Goal: Information Seeking & Learning: Learn about a topic

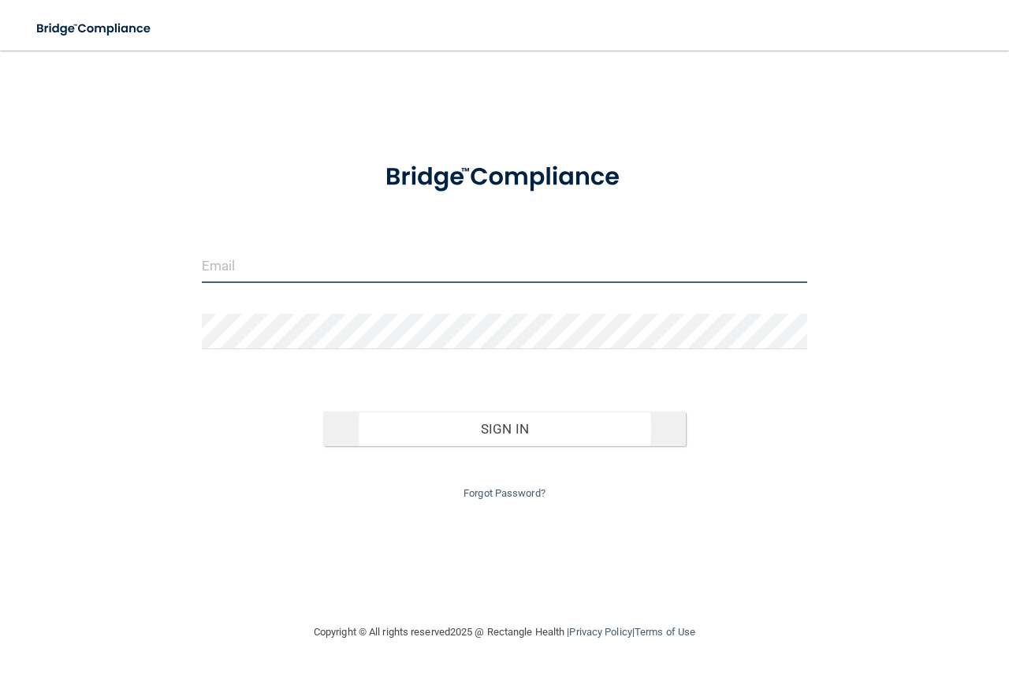
type input "[PERSON_NAME][EMAIL_ADDRESS][PERSON_NAME][DOMAIN_NAME]"
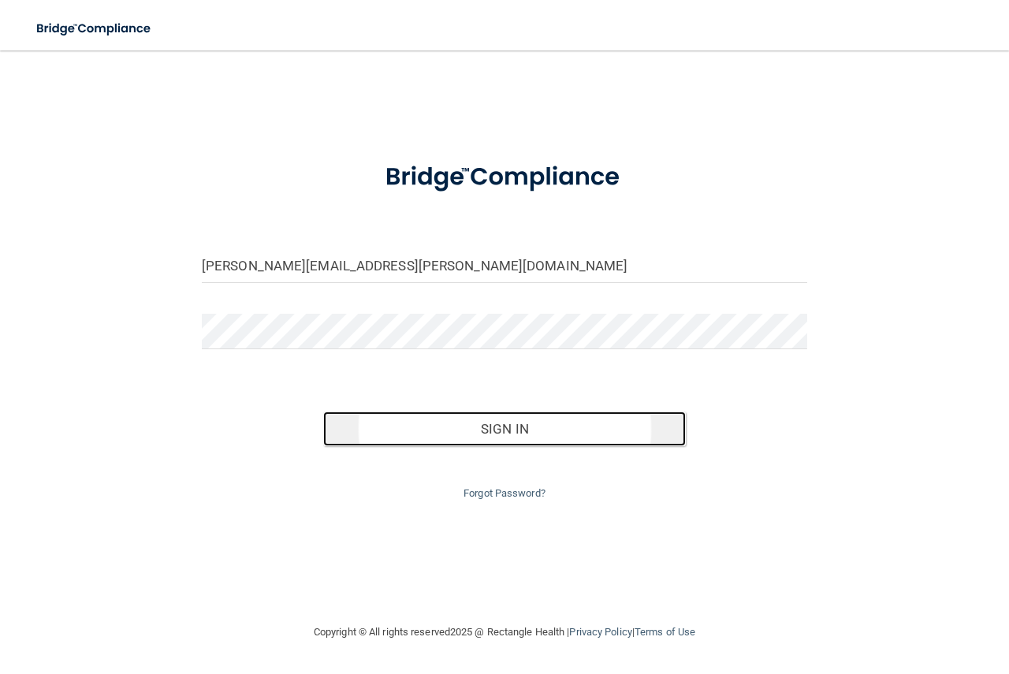
click at [460, 419] on button "Sign In" at bounding box center [505, 429] width 364 height 35
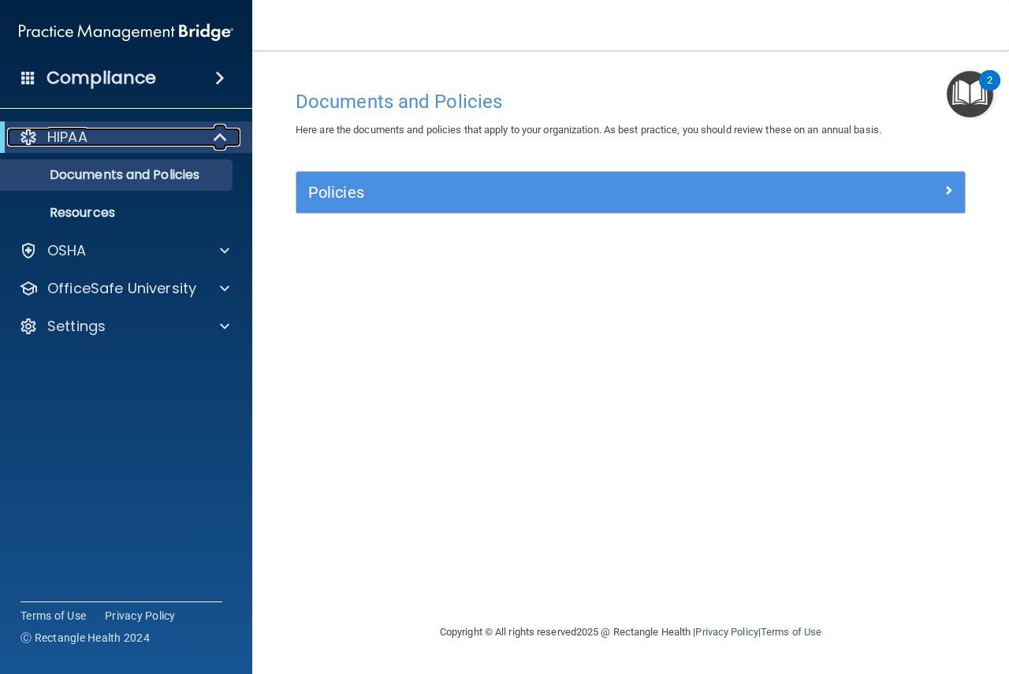
click at [96, 144] on div "HIPAA" at bounding box center [104, 137] width 195 height 19
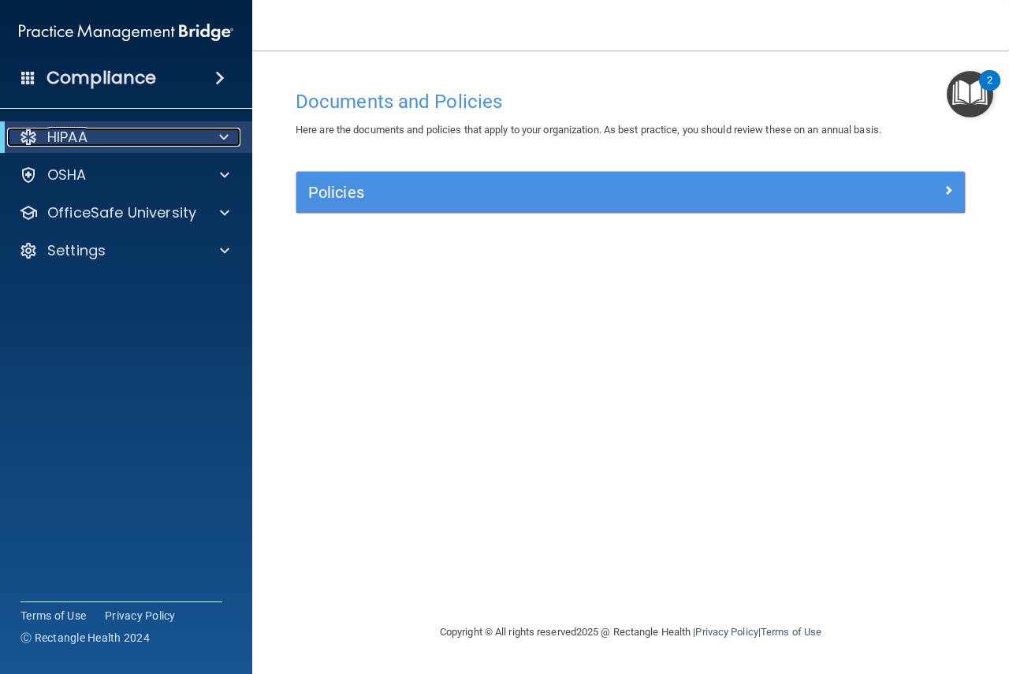
click at [96, 144] on div "HIPAA" at bounding box center [104, 137] width 195 height 19
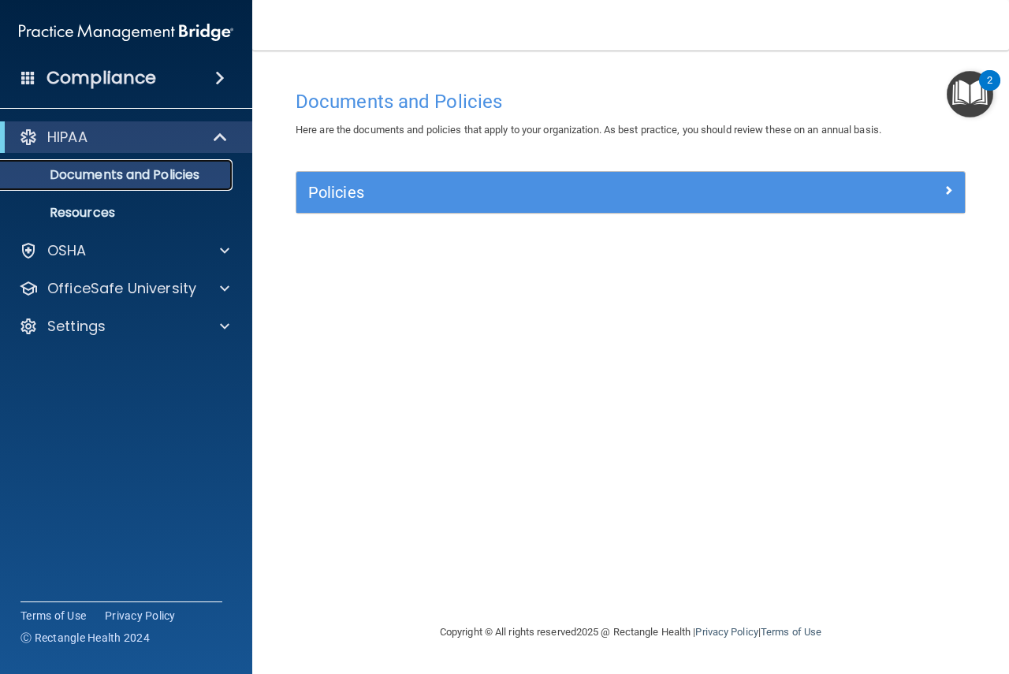
click at [106, 170] on p "Documents and Policies" at bounding box center [117, 175] width 215 height 16
click at [219, 75] on span at bounding box center [219, 78] width 9 height 19
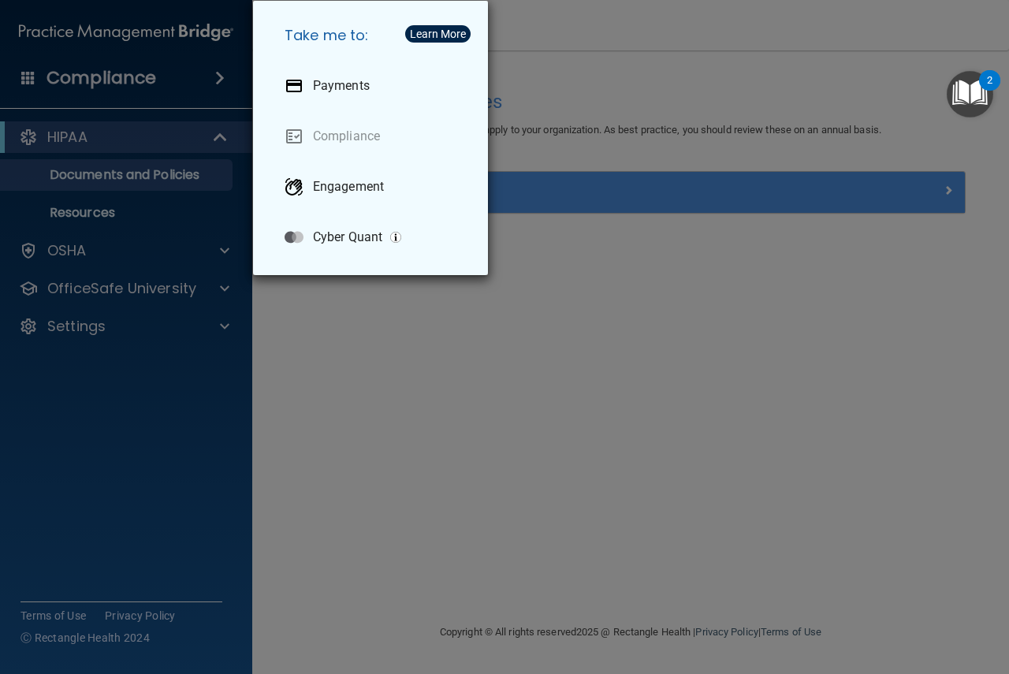
click at [376, 424] on div "Take me to: Payments Compliance Engagement Cyber Quant" at bounding box center [504, 337] width 1009 height 674
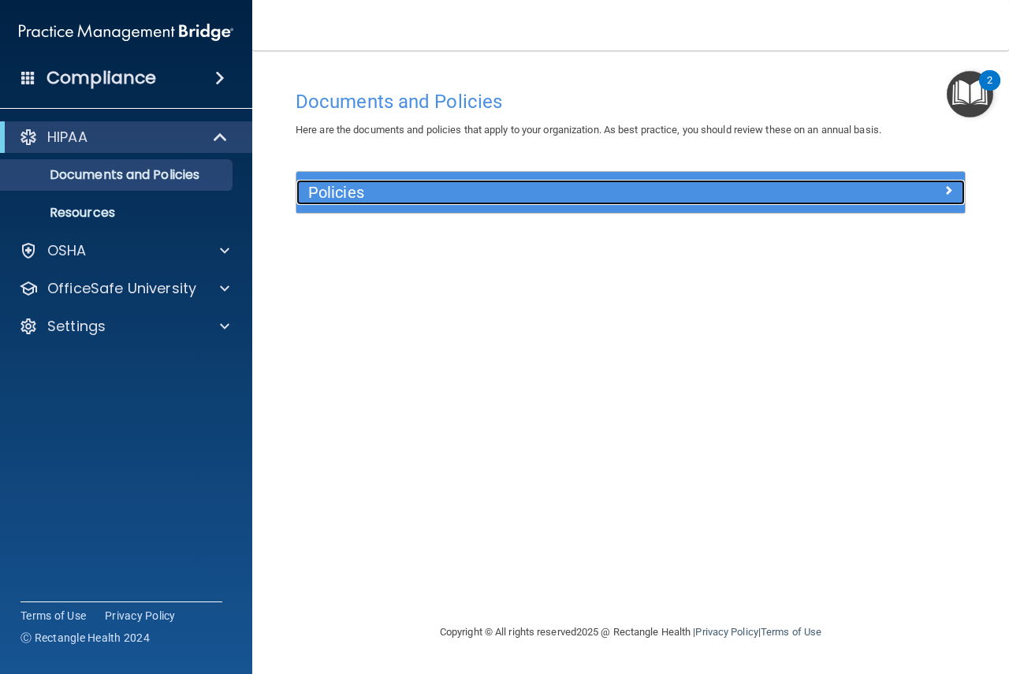
click at [938, 185] on div at bounding box center [881, 189] width 167 height 19
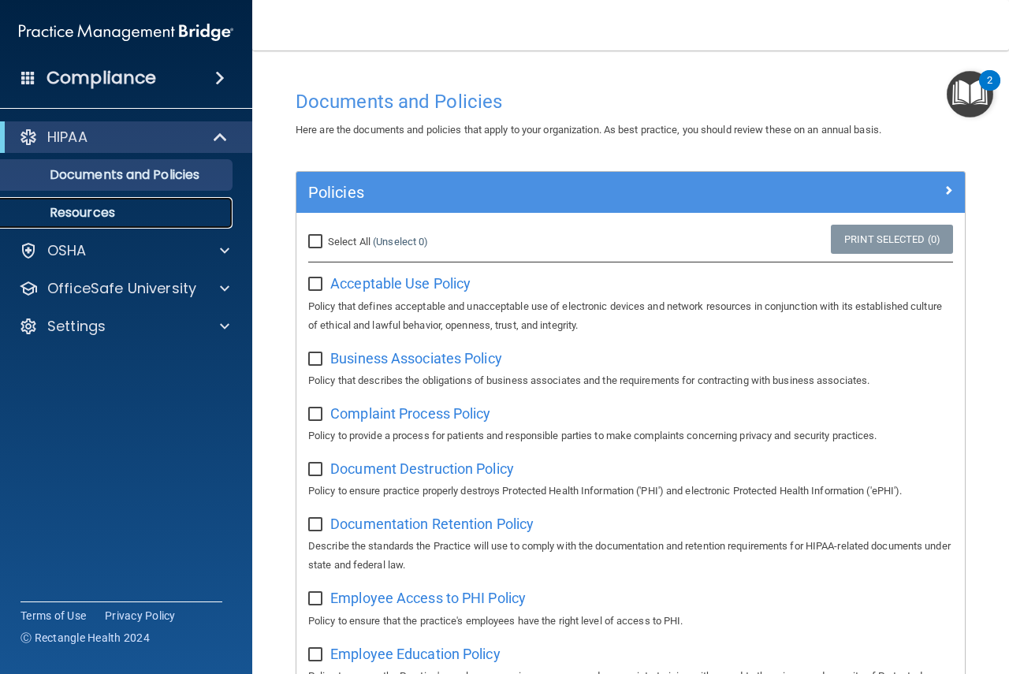
click at [103, 199] on link "Resources" at bounding box center [108, 213] width 248 height 32
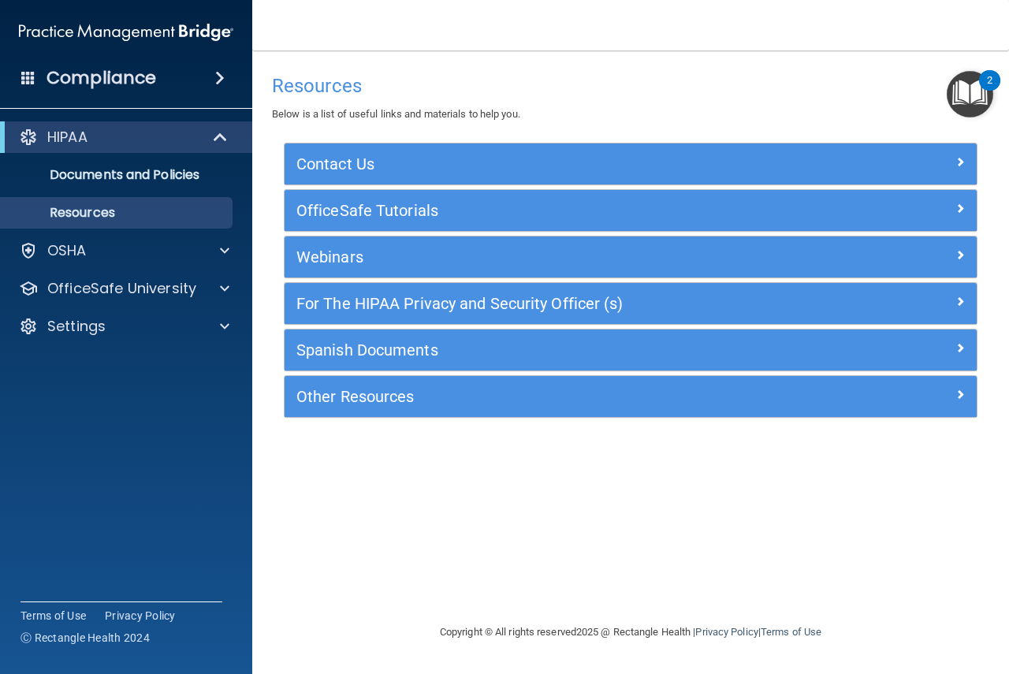
click at [966, 88] on img "Open Resource Center, 2 new notifications" at bounding box center [970, 94] width 47 height 47
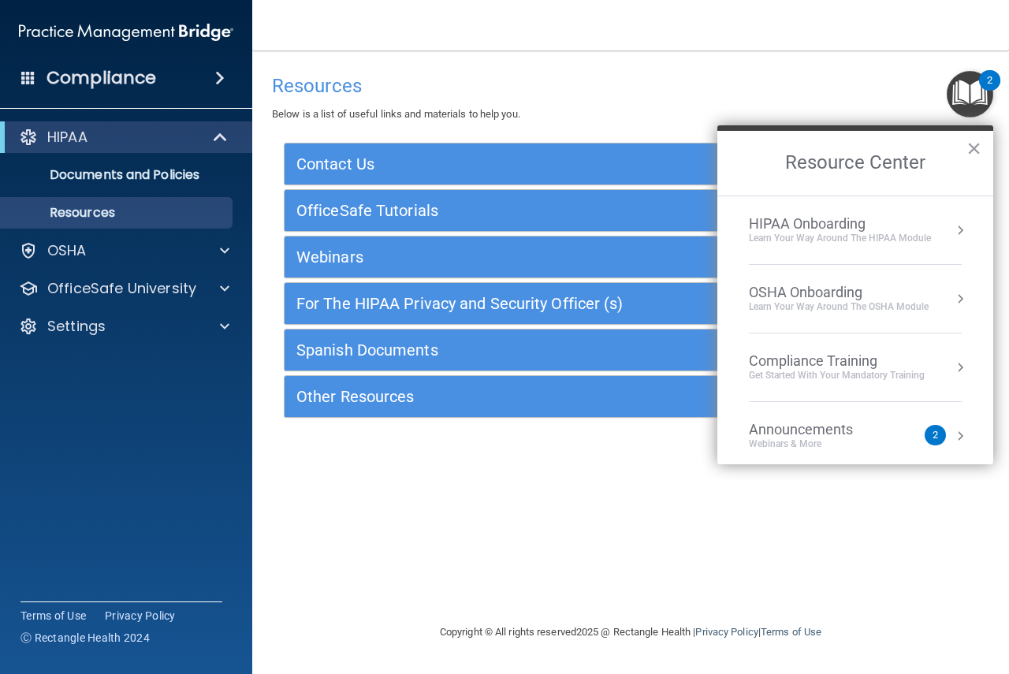
click at [837, 360] on div "Compliance Training" at bounding box center [837, 360] width 176 height 17
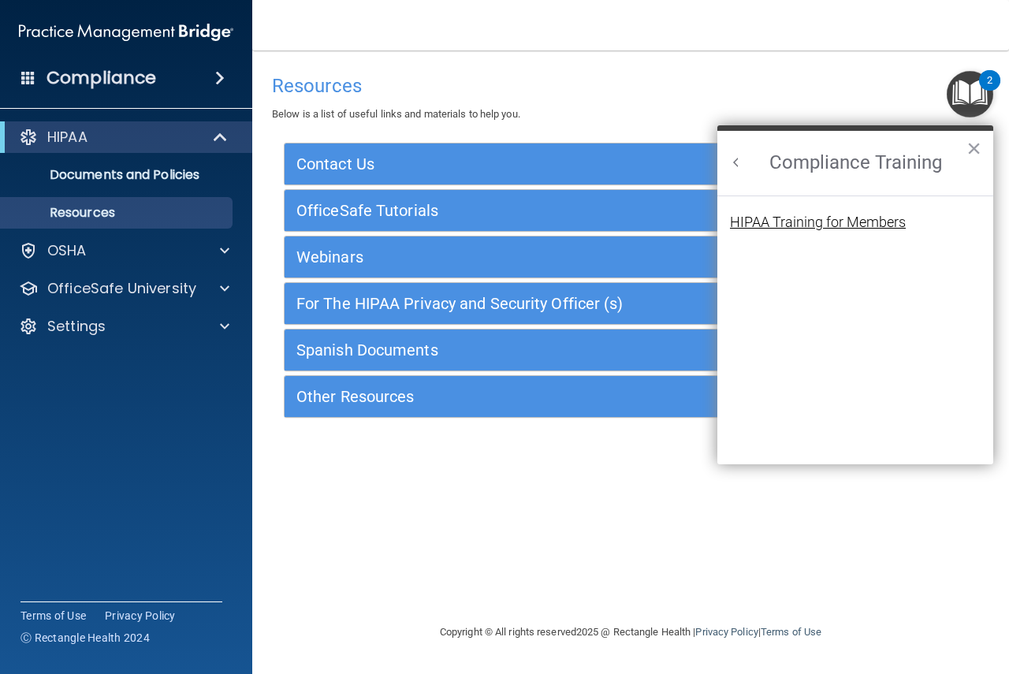
click at [829, 217] on div "HIPAA Training for Members" at bounding box center [818, 222] width 176 height 14
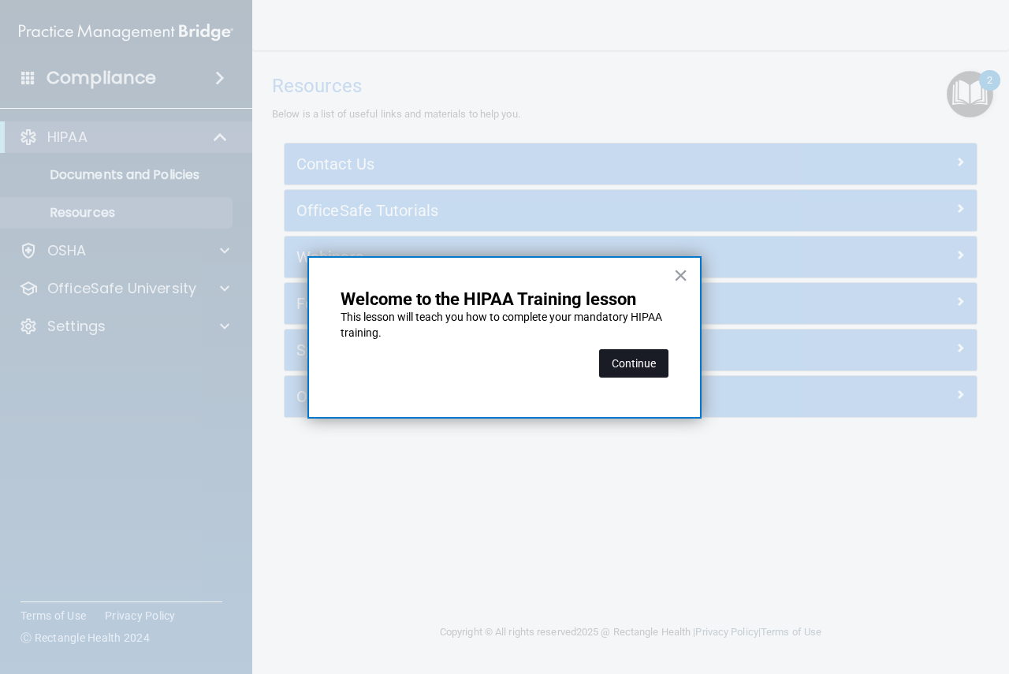
click at [641, 367] on button "Continue" at bounding box center [633, 363] width 69 height 28
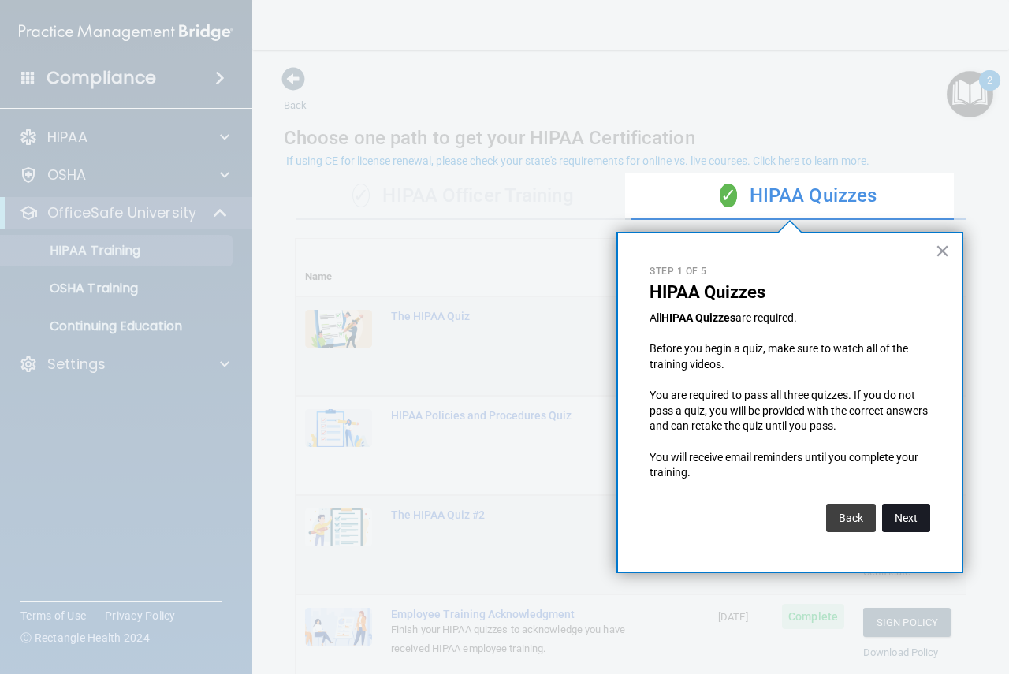
click at [910, 513] on button "Next" at bounding box center [906, 518] width 48 height 28
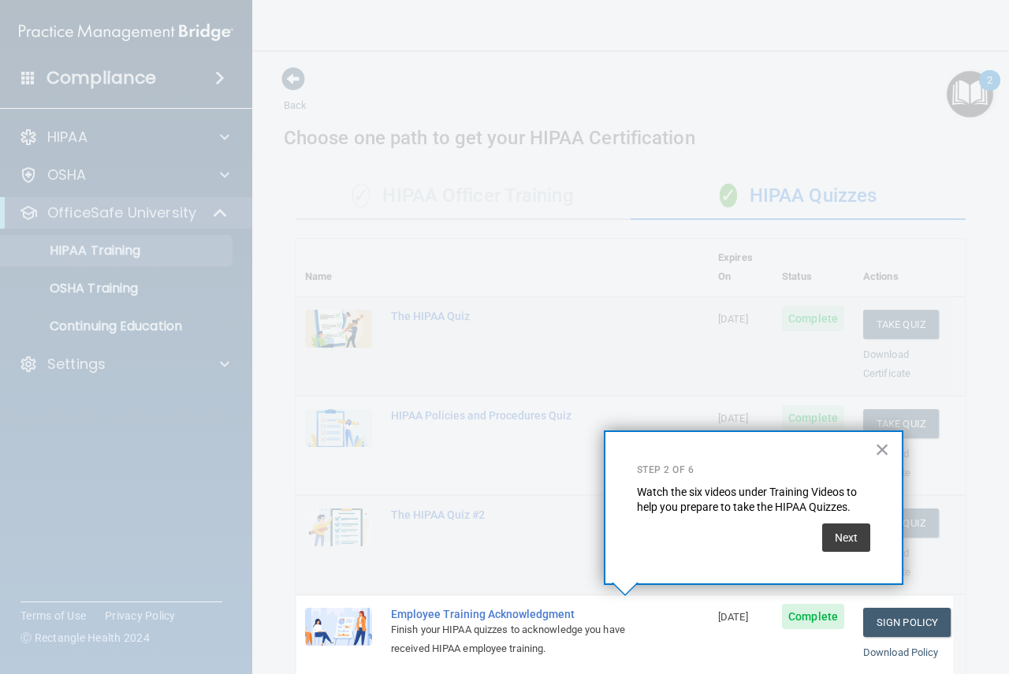
scroll to position [175, 0]
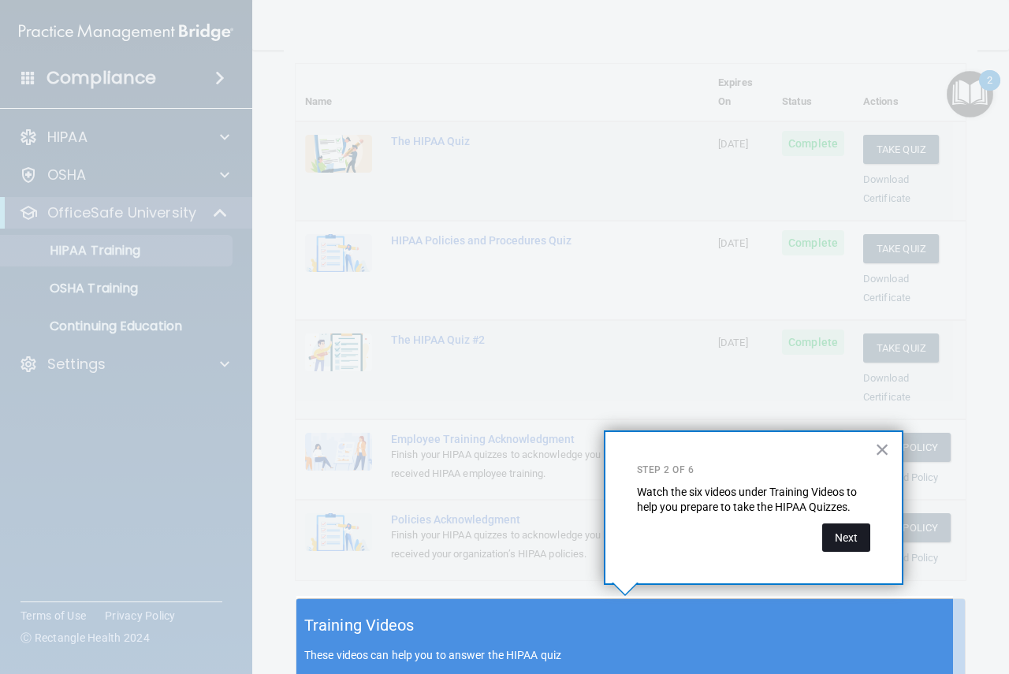
click at [863, 545] on button "Next" at bounding box center [846, 538] width 48 height 28
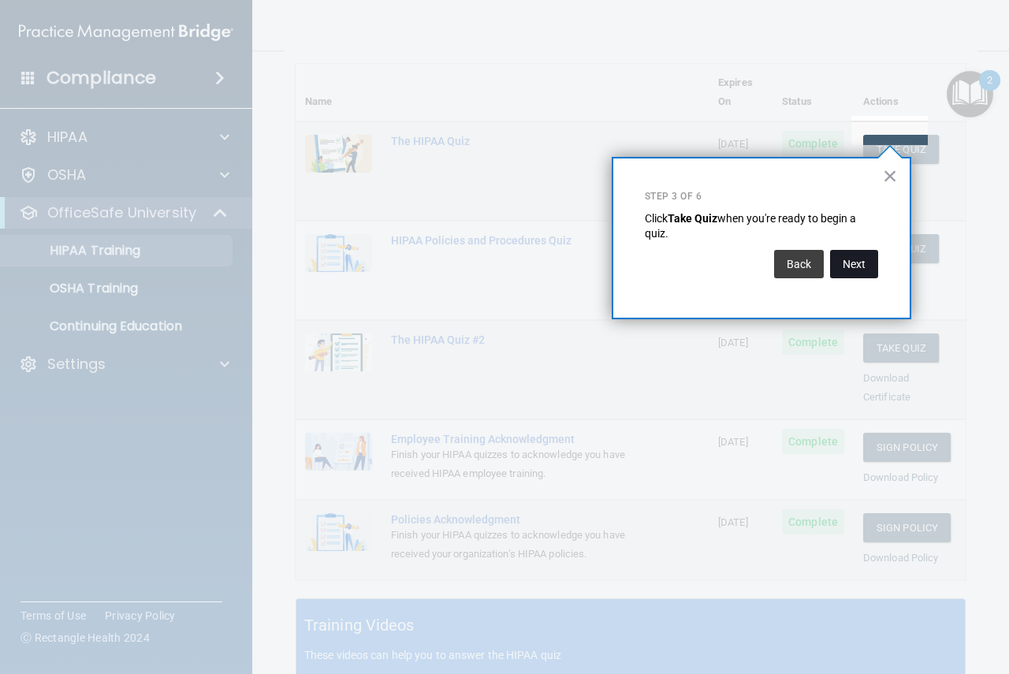
click at [856, 259] on button "Next" at bounding box center [854, 264] width 48 height 28
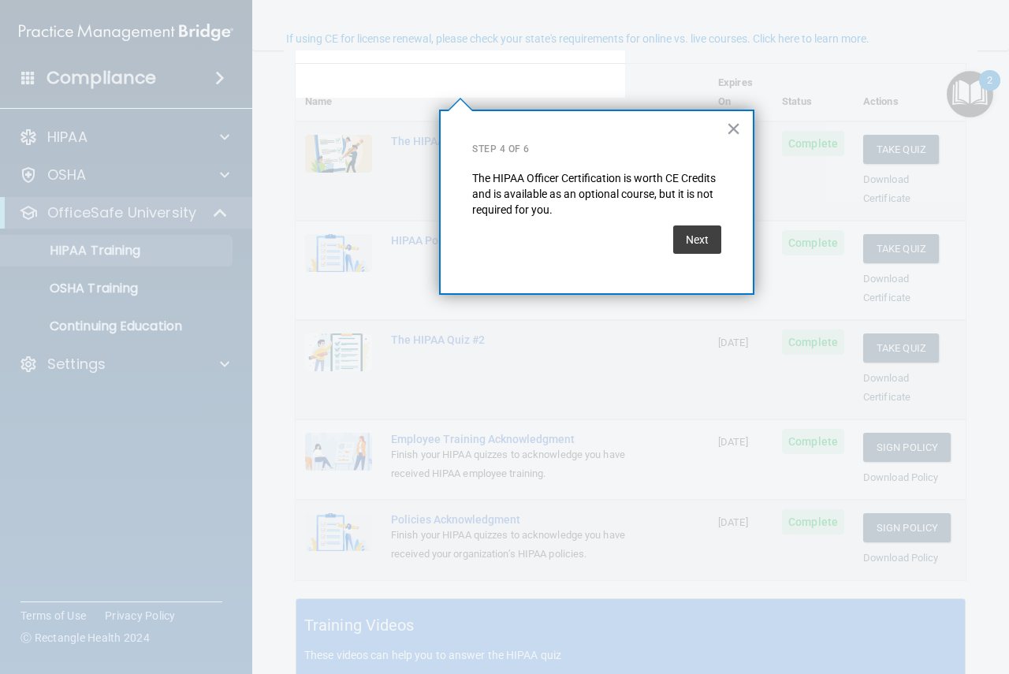
scroll to position [122, 0]
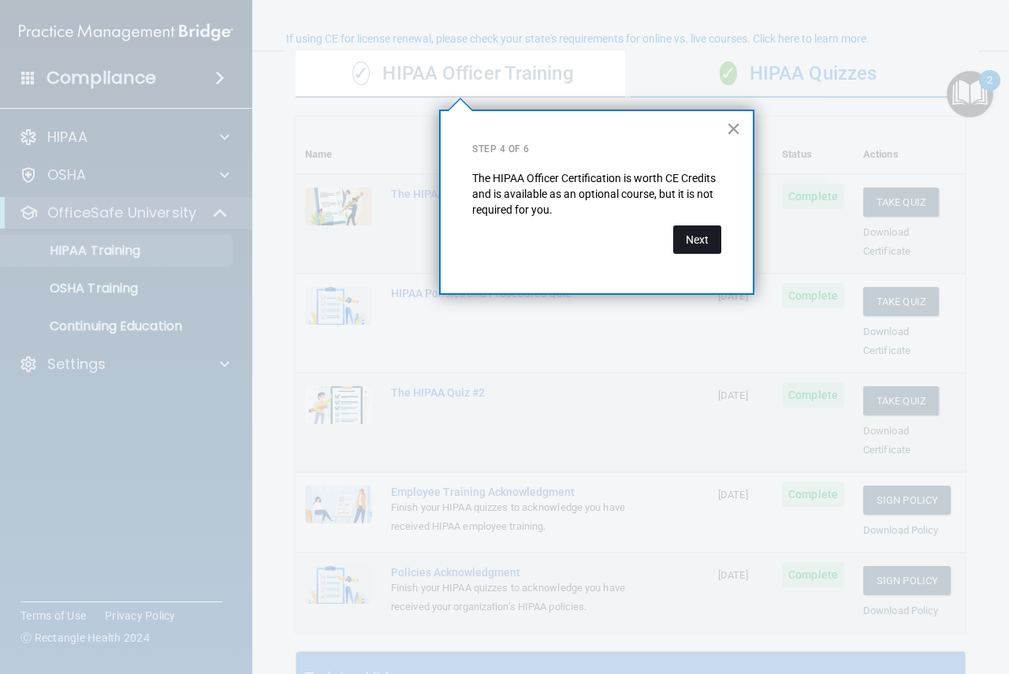
click at [695, 230] on button "Next" at bounding box center [697, 240] width 48 height 28
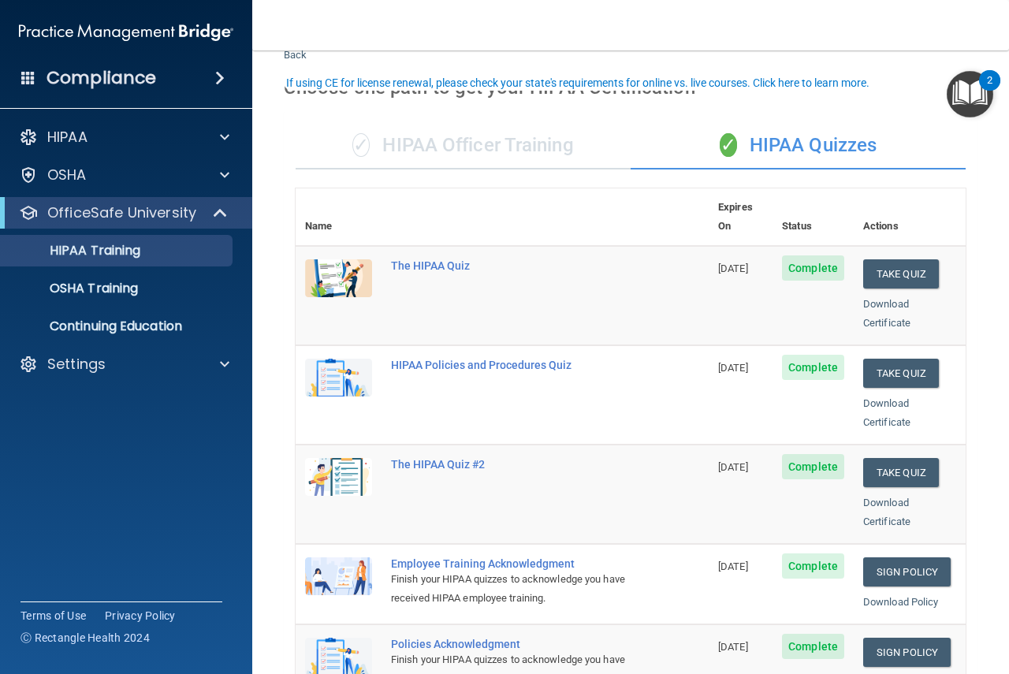
scroll to position [79, 0]
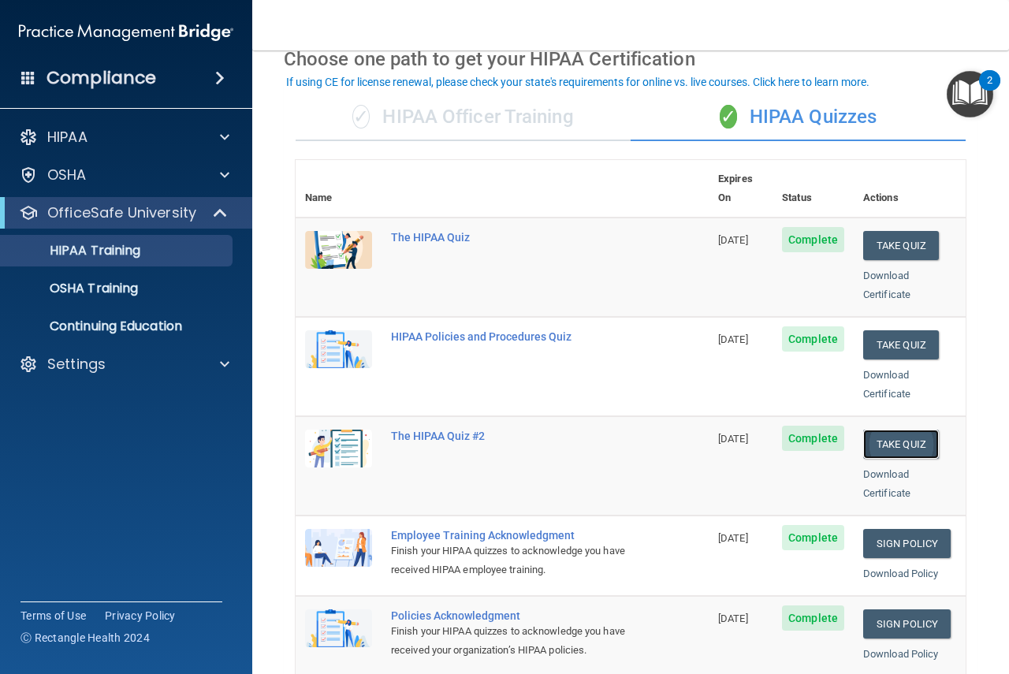
click at [897, 430] on button "Take Quiz" at bounding box center [901, 444] width 76 height 29
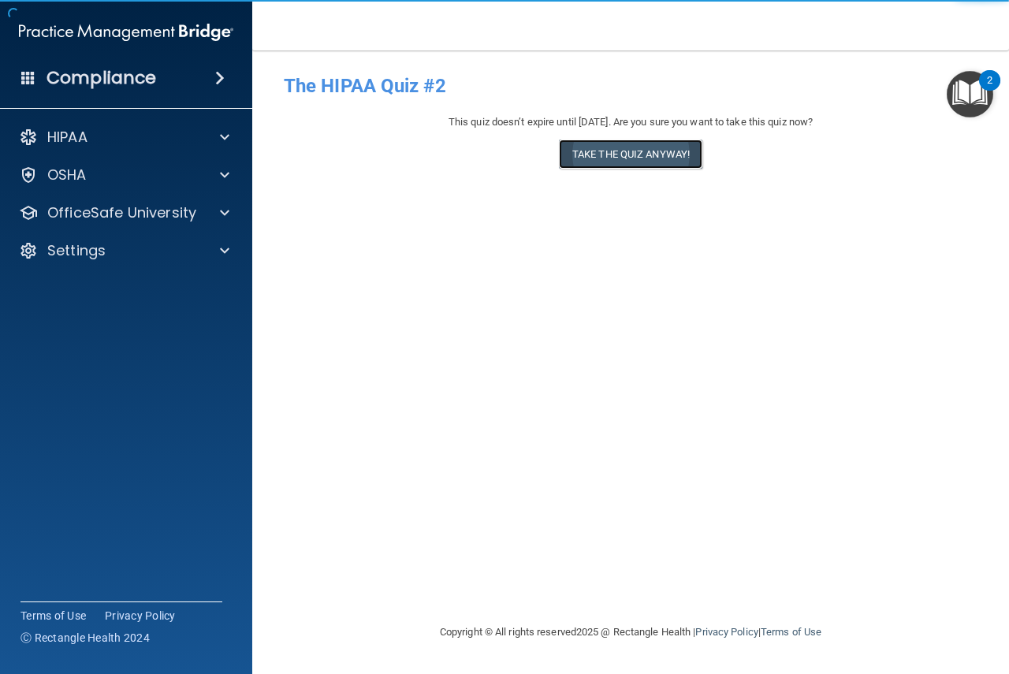
click at [632, 153] on button "Take the quiz anyway!" at bounding box center [631, 154] width 144 height 29
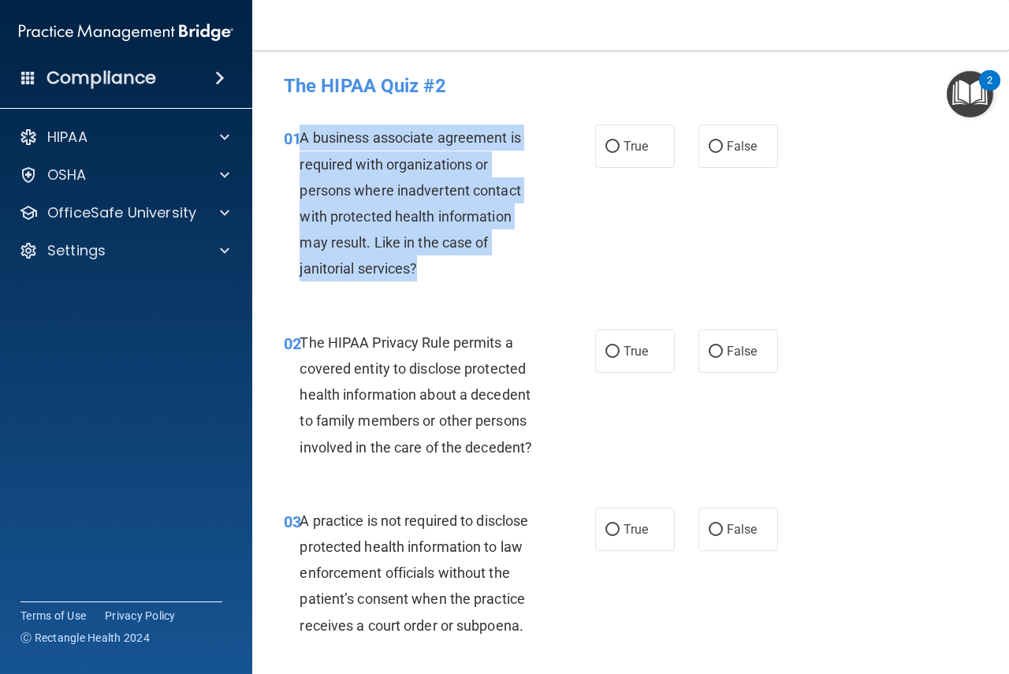
drag, startPoint x: 422, startPoint y: 267, endPoint x: 303, endPoint y: 139, distance: 175.2
click at [303, 139] on div "A business associate agreement is required with organizations or persons where …" at bounding box center [426, 203] width 252 height 157
copy span "A business associate agreement is required with organizations or persons where …"
click at [546, 246] on div "01 A business associate agreement is required with organizations or persons whe…" at bounding box center [439, 207] width 359 height 165
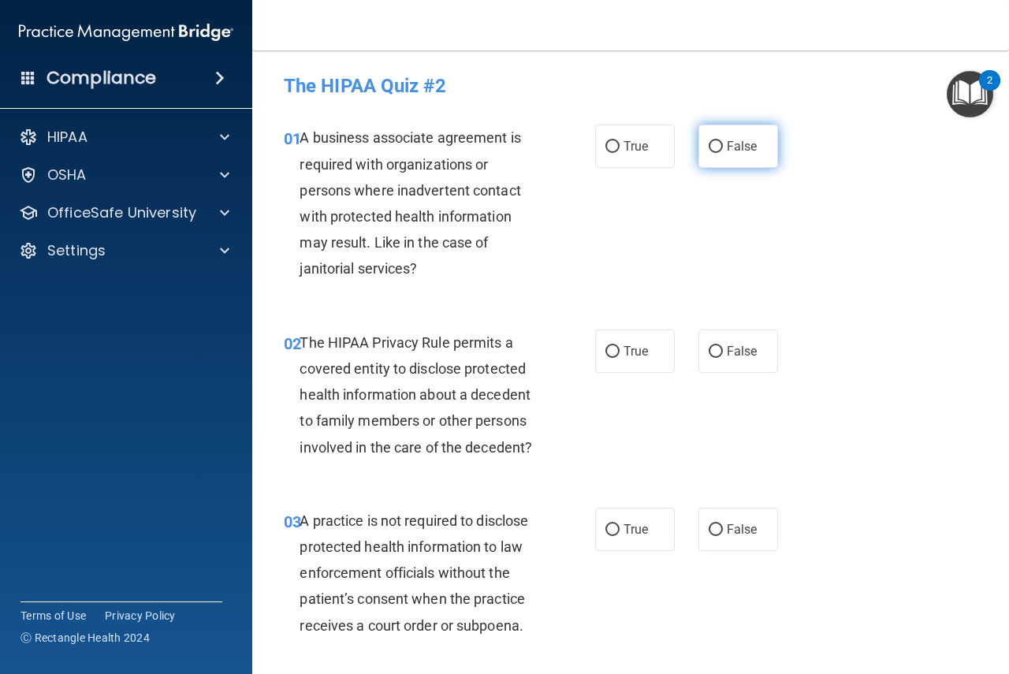
click at [709, 144] on input "False" at bounding box center [716, 147] width 14 height 12
radio input "true"
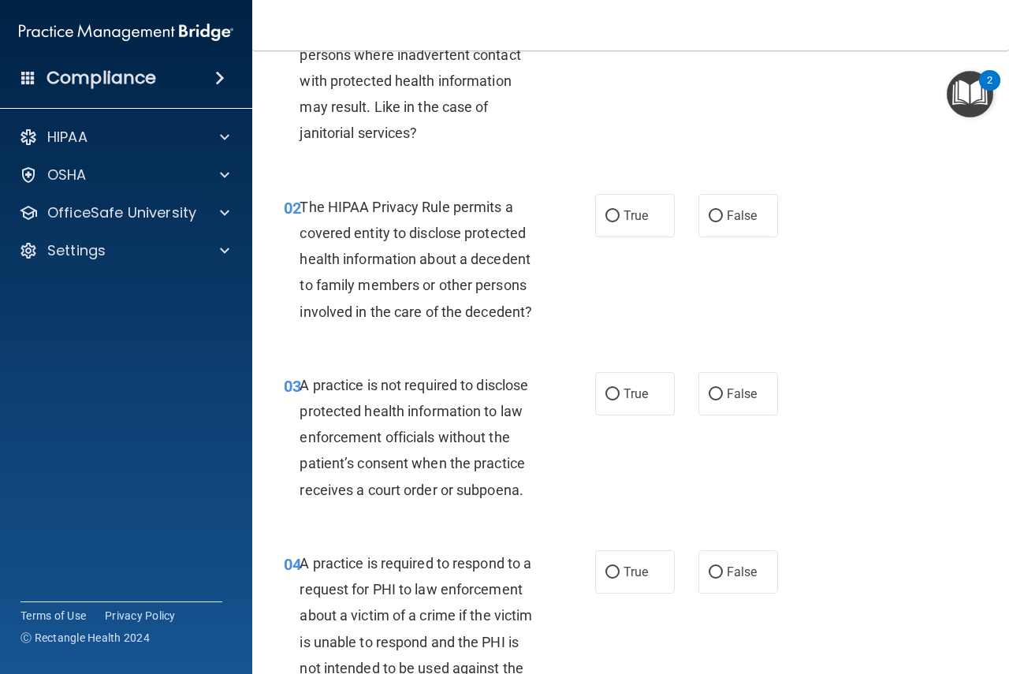
scroll to position [158, 0]
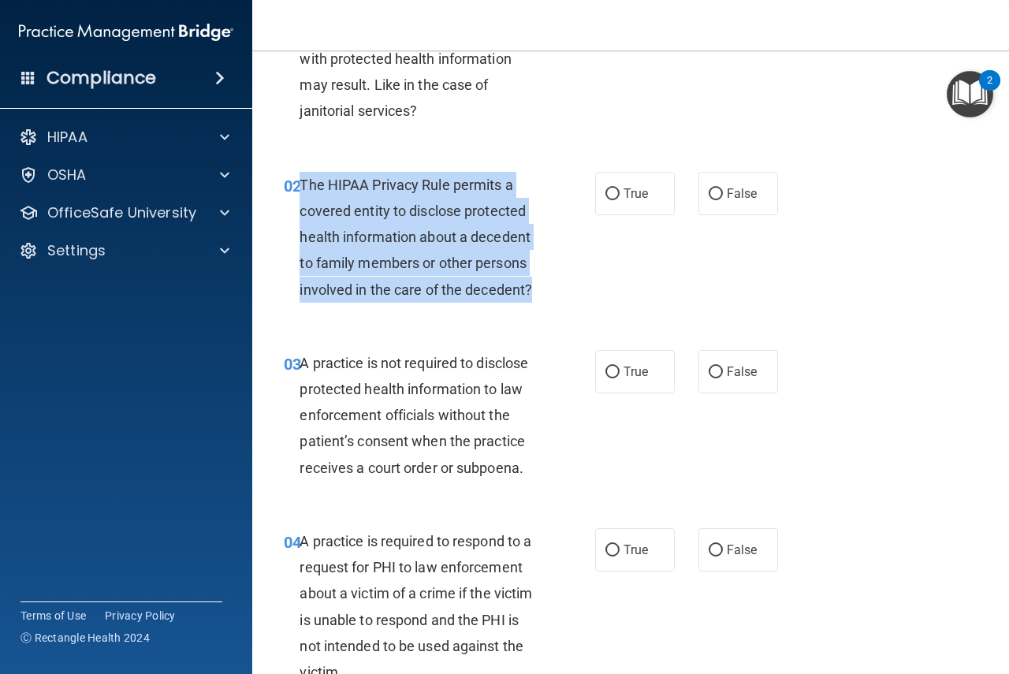
drag, startPoint x: 541, startPoint y: 293, endPoint x: 300, endPoint y: 185, distance: 263.6
click at [300, 185] on div "The HIPAA Privacy Rule permits a covered entity to disclose protected health in…" at bounding box center [426, 237] width 252 height 131
copy span "The HIPAA Privacy Rule permits a covered entity to disclose protected health in…"
click at [607, 193] on input "True" at bounding box center [613, 194] width 14 height 12
radio input "true"
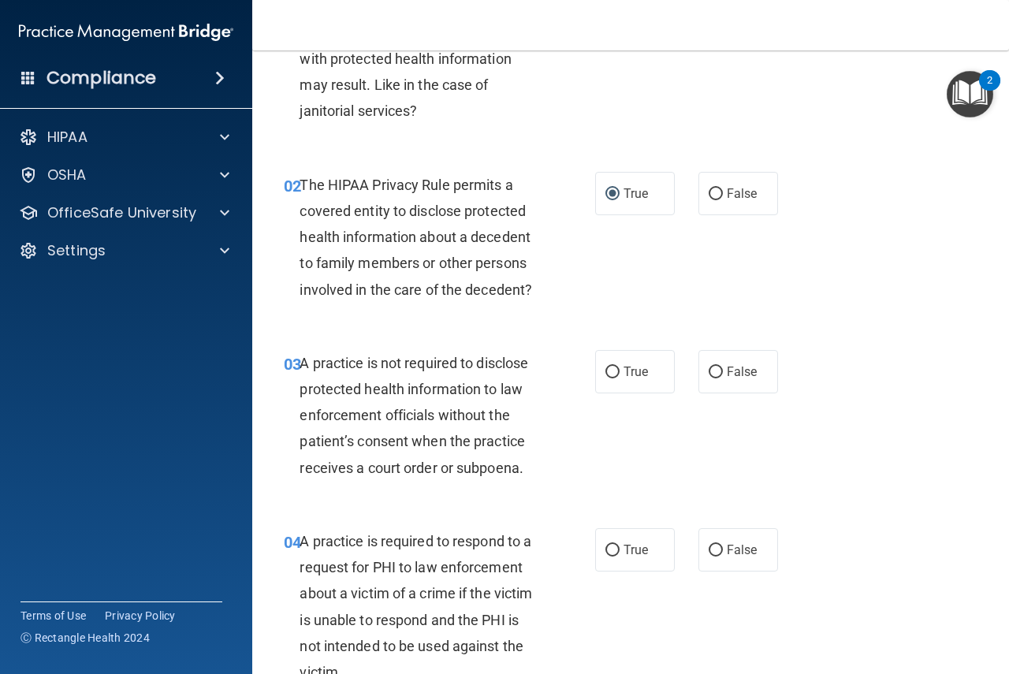
click at [465, 325] on div "02 The HIPAA Privacy Rule permits a covered entity to disclose protected health…" at bounding box center [631, 241] width 718 height 178
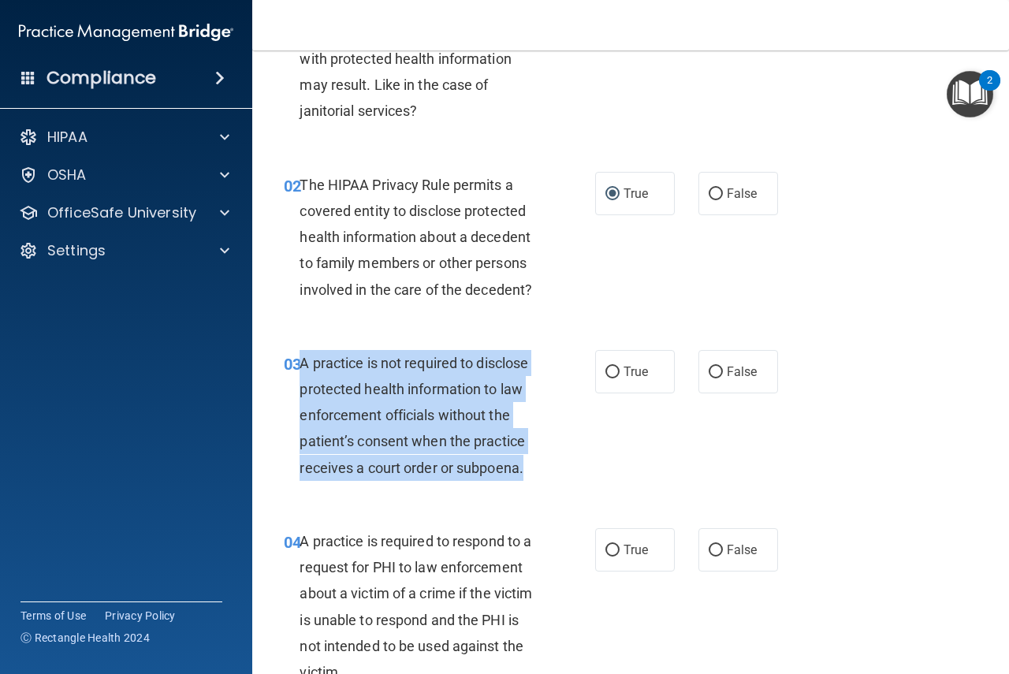
drag, startPoint x: 539, startPoint y: 470, endPoint x: 315, endPoint y: 373, distance: 244.8
click at [303, 360] on div "A practice is not required to disclose protected health information to law enfo…" at bounding box center [426, 415] width 252 height 131
copy span "A practice is not required to disclose protected health information to law enfo…"
click at [710, 367] on input "False" at bounding box center [716, 373] width 14 height 12
radio input "true"
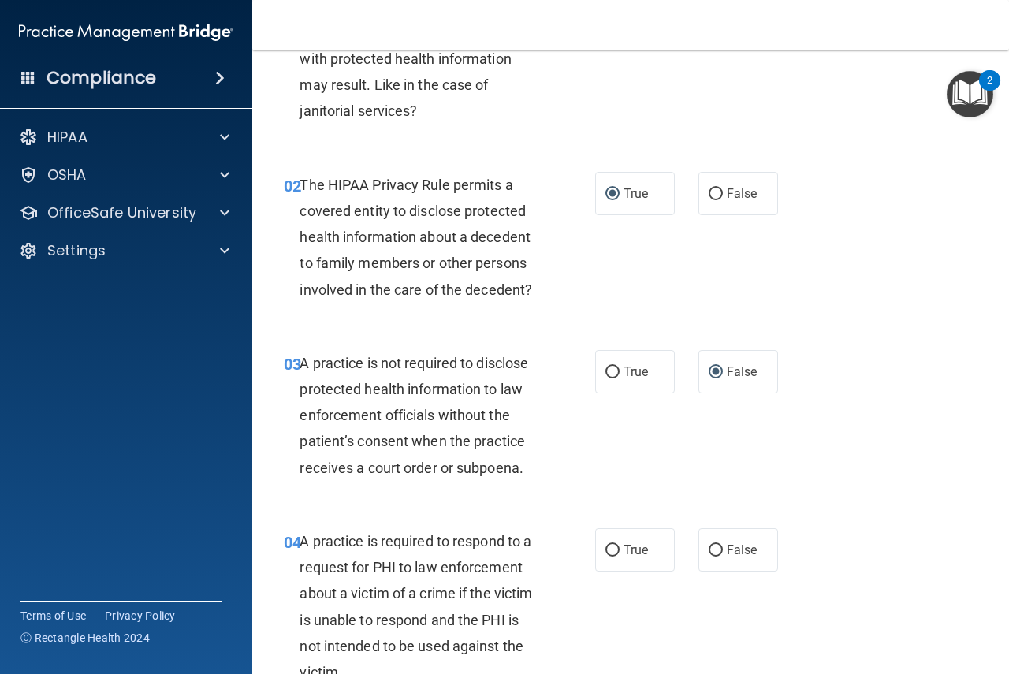
click at [820, 469] on div "03 A practice is not required to disclose protected health information to law e…" at bounding box center [631, 419] width 718 height 178
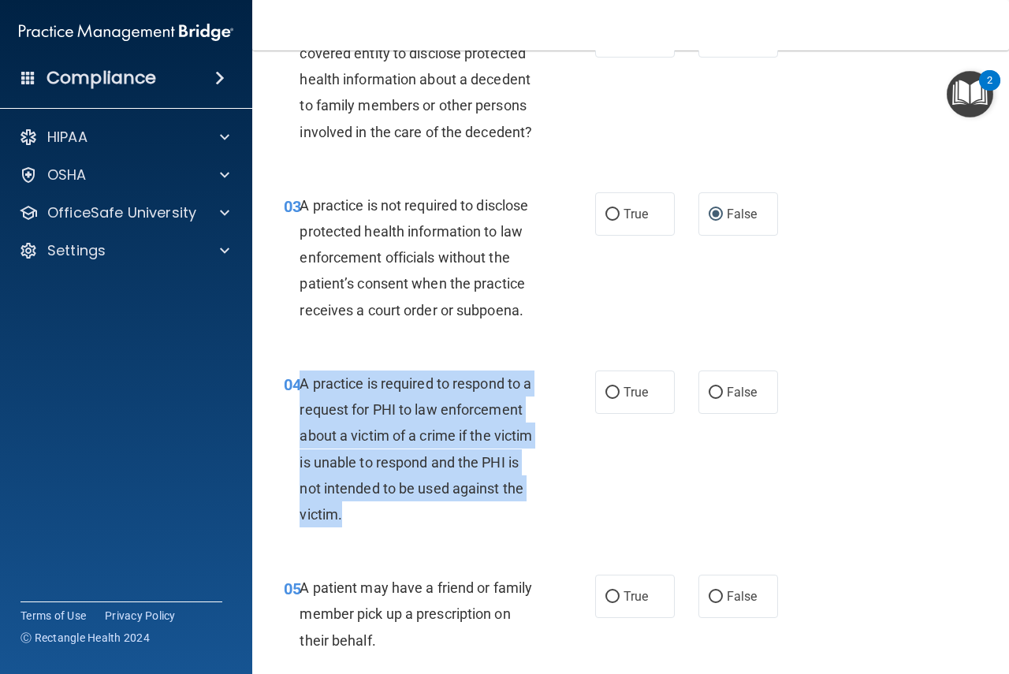
drag, startPoint x: 431, startPoint y: 523, endPoint x: 302, endPoint y: 389, distance: 185.7
click at [302, 389] on div "A practice is required to respond to a request for PHI to law enforcement about…" at bounding box center [426, 449] width 252 height 157
copy span "A practice is required to respond to a request for PHI to law enforcement about…"
click at [608, 397] on input "True" at bounding box center [613, 393] width 14 height 12
radio input "true"
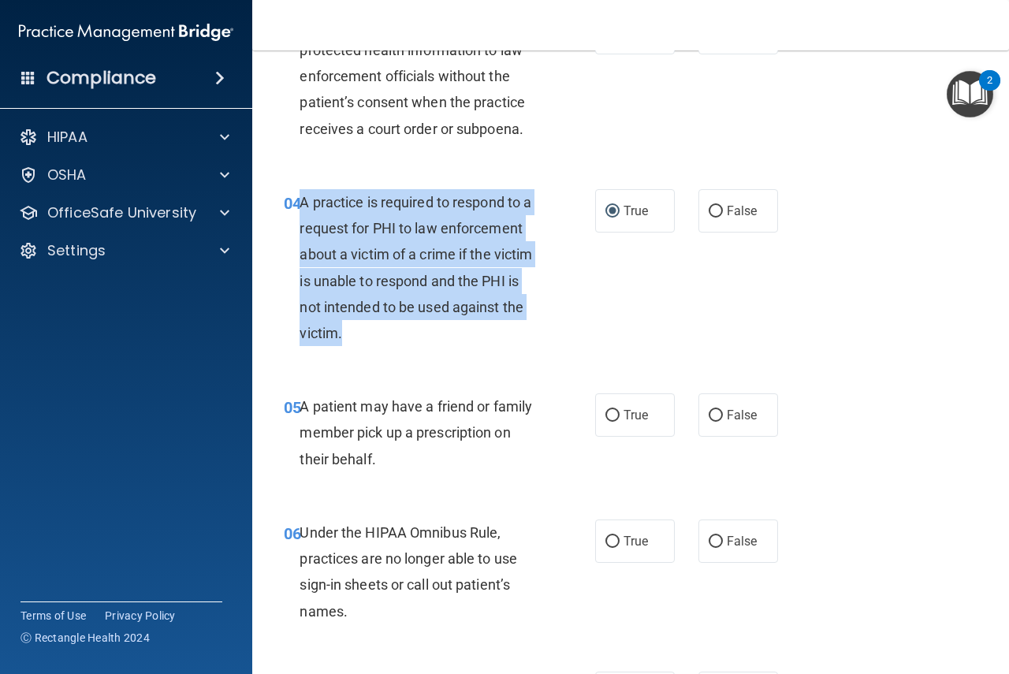
scroll to position [552, 0]
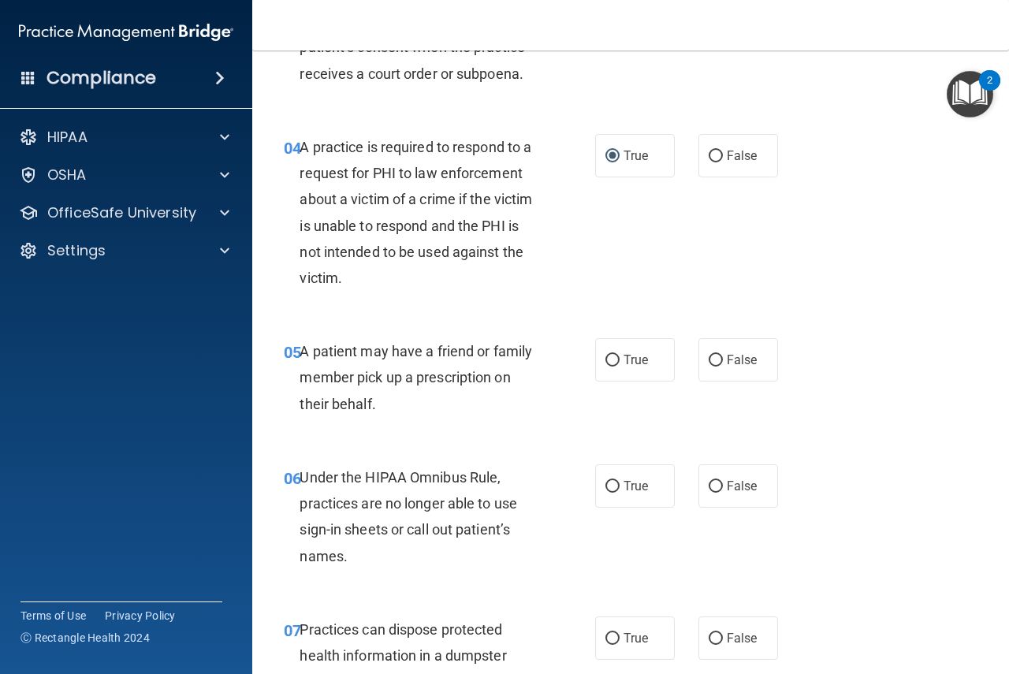
click at [867, 248] on div "04 A practice is required to respond to a request for PHI to law enforcement ab…" at bounding box center [631, 216] width 718 height 204
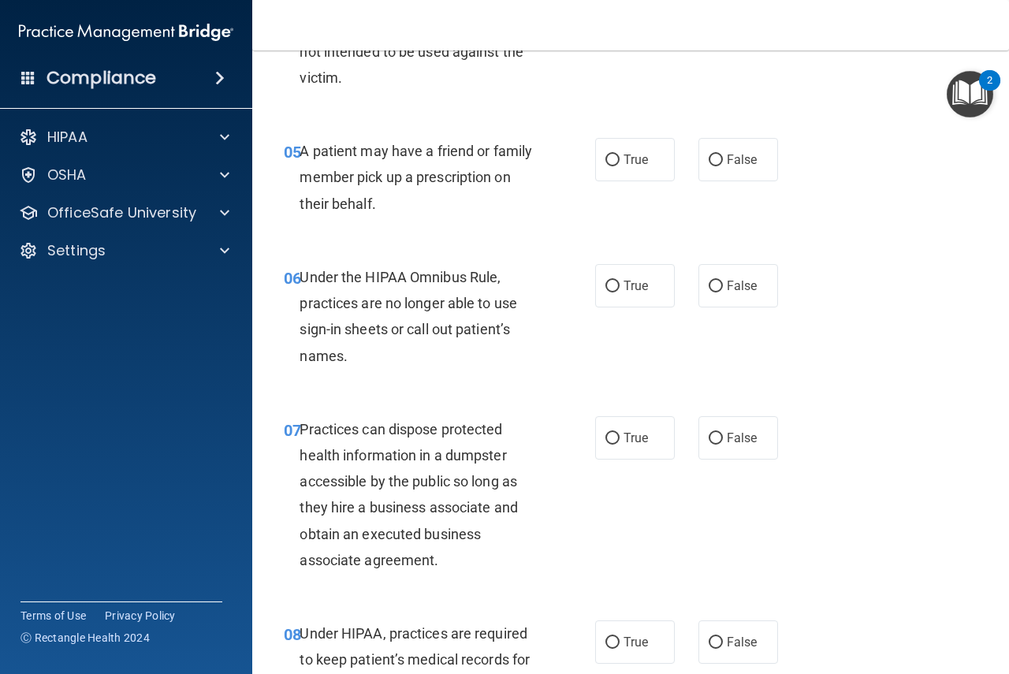
scroll to position [789, 0]
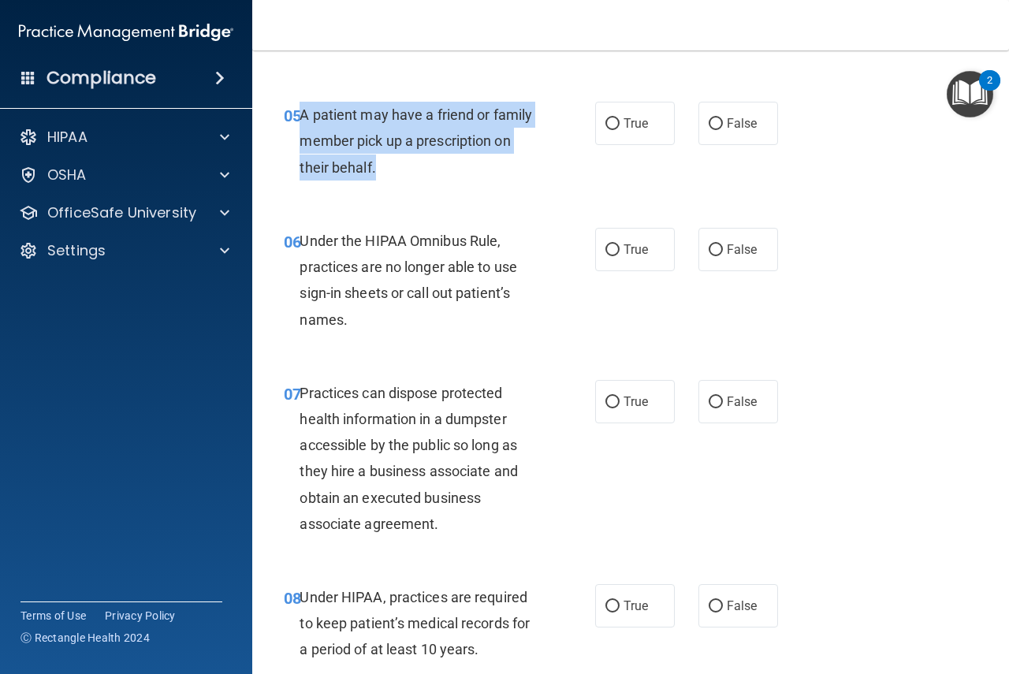
drag, startPoint x: 382, startPoint y: 161, endPoint x: 299, endPoint y: 113, distance: 95.8
click at [300, 113] on div "A patient may have a friend or family member pick up a prescription on their be…" at bounding box center [426, 141] width 252 height 79
copy span "A patient may have a friend or family member pick up a prescription on their be…"
click at [609, 124] on input "True" at bounding box center [613, 124] width 14 height 12
radio input "true"
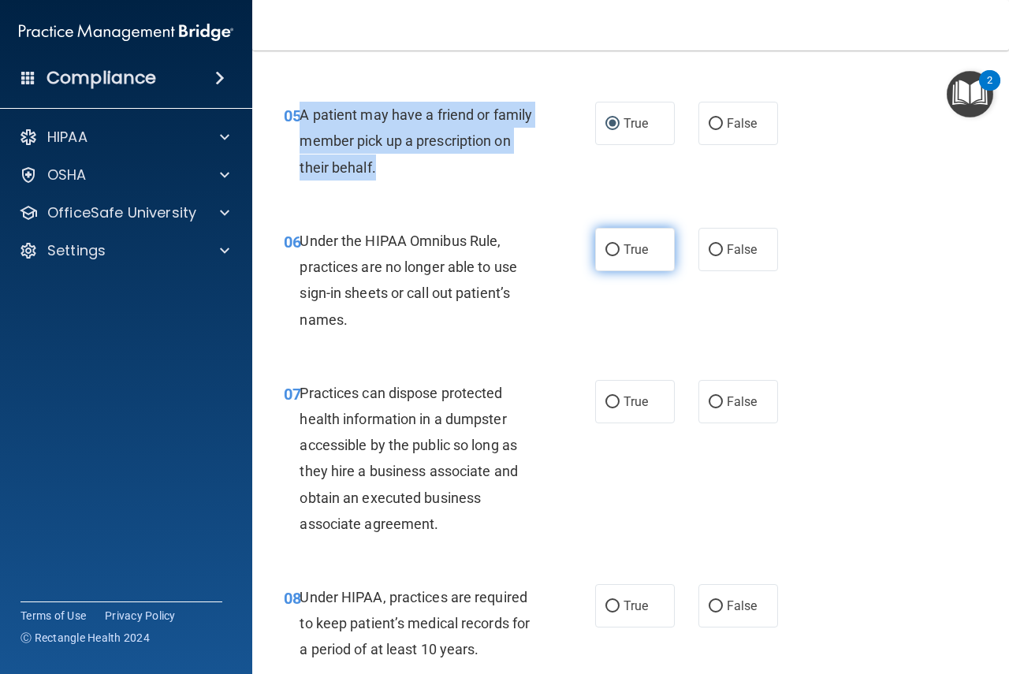
drag, startPoint x: 612, startPoint y: 255, endPoint x: 606, endPoint y: 248, distance: 8.9
click at [607, 252] on input "True" at bounding box center [613, 250] width 14 height 12
radio input "true"
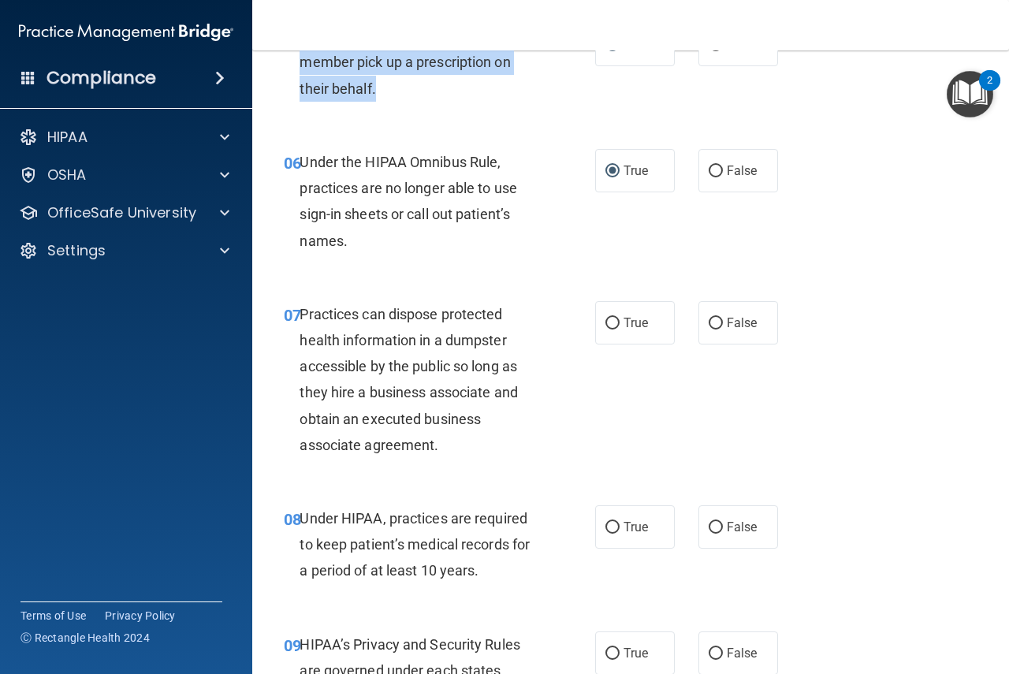
scroll to position [946, 0]
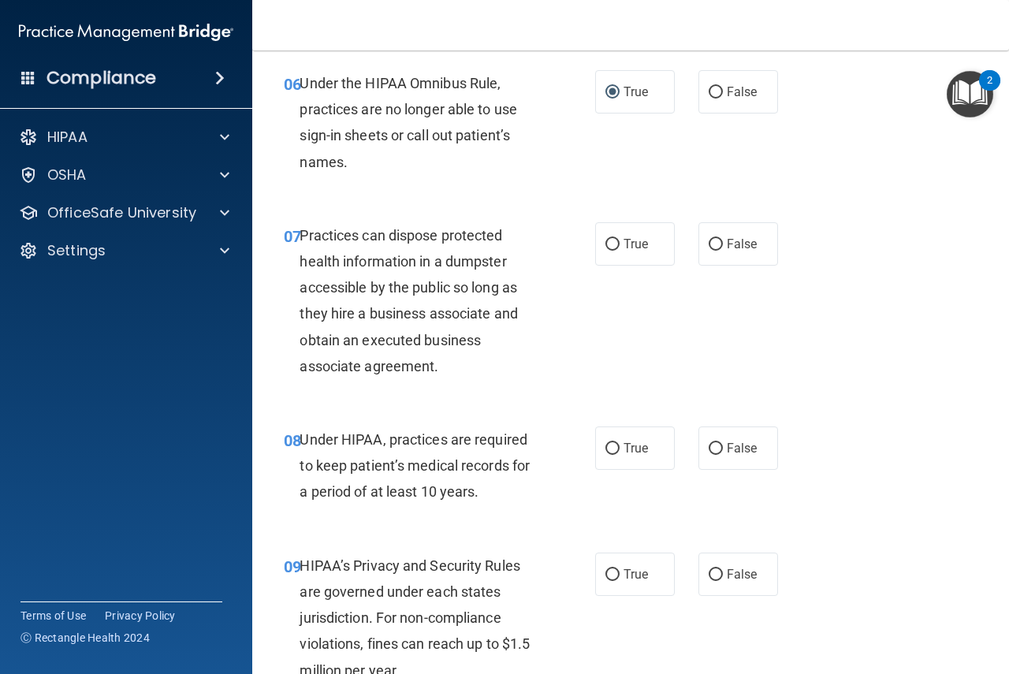
click at [495, 391] on div "07 Practices can dispose protected health information in a dumpster accessible …" at bounding box center [631, 305] width 718 height 204
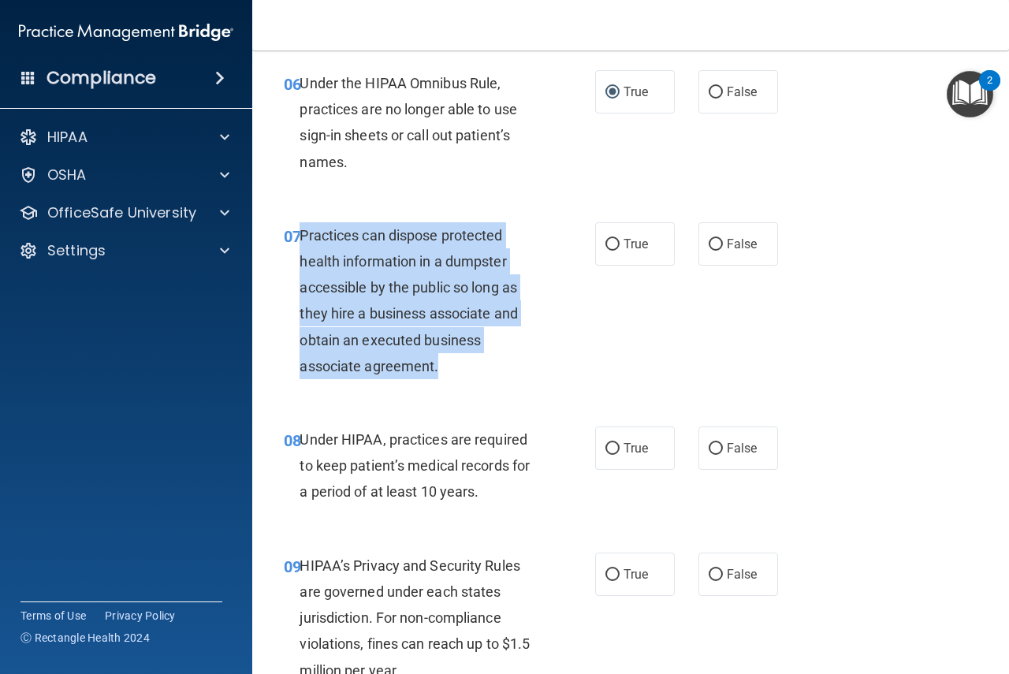
drag, startPoint x: 456, startPoint y: 371, endPoint x: 302, endPoint y: 242, distance: 200.4
click at [302, 242] on div "Practices can dispose protected health information in a dumpster accessible by …" at bounding box center [426, 300] width 252 height 157
copy span "Practices can dispose protected health information in a dumpster accessible by …"
click at [715, 242] on input "False" at bounding box center [716, 245] width 14 height 12
radio input "true"
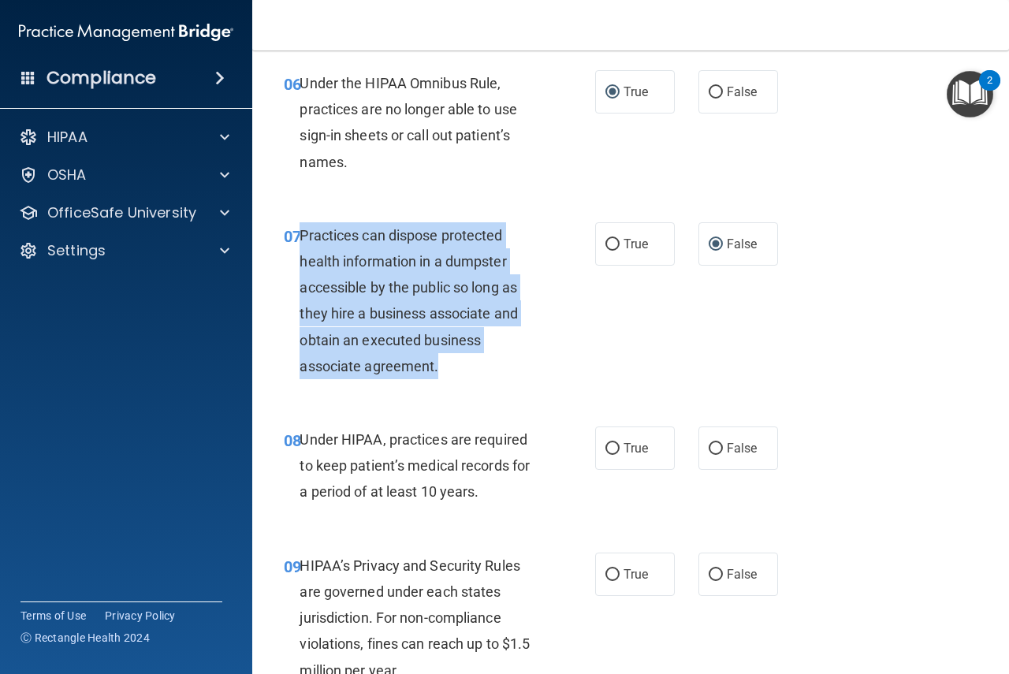
drag, startPoint x: 986, startPoint y: 366, endPoint x: 375, endPoint y: 320, distance: 613.6
copy span "Practices can dispose protected health information in a dumpster accessible by …"
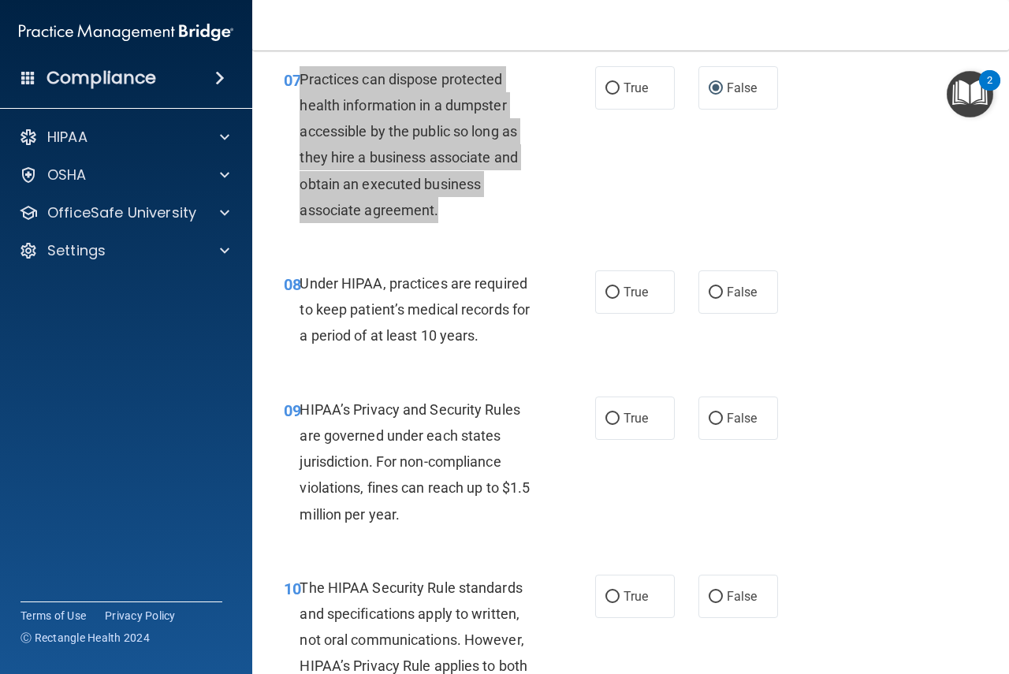
scroll to position [1104, 0]
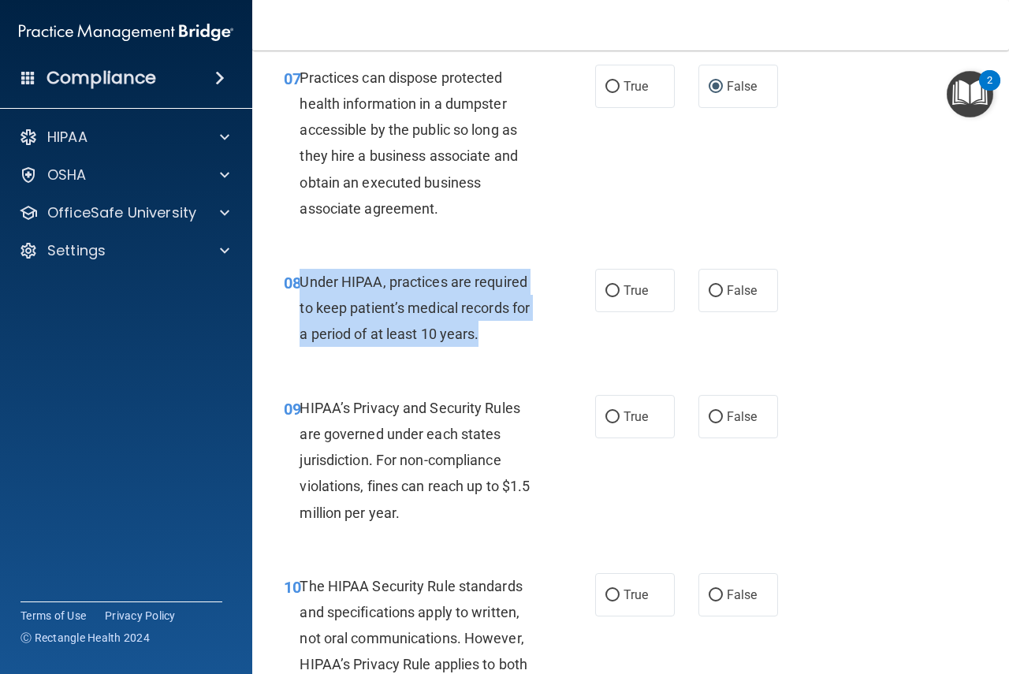
drag, startPoint x: 498, startPoint y: 337, endPoint x: 300, endPoint y: 281, distance: 205.7
click at [300, 281] on div "Under HIPAA, practices are required to keep patient’s medical records for a per…" at bounding box center [426, 308] width 252 height 79
copy span "Under HIPAA, practices are required to keep patient’s medical records for a per…"
click at [709, 295] on input "False" at bounding box center [716, 291] width 14 height 12
radio input "true"
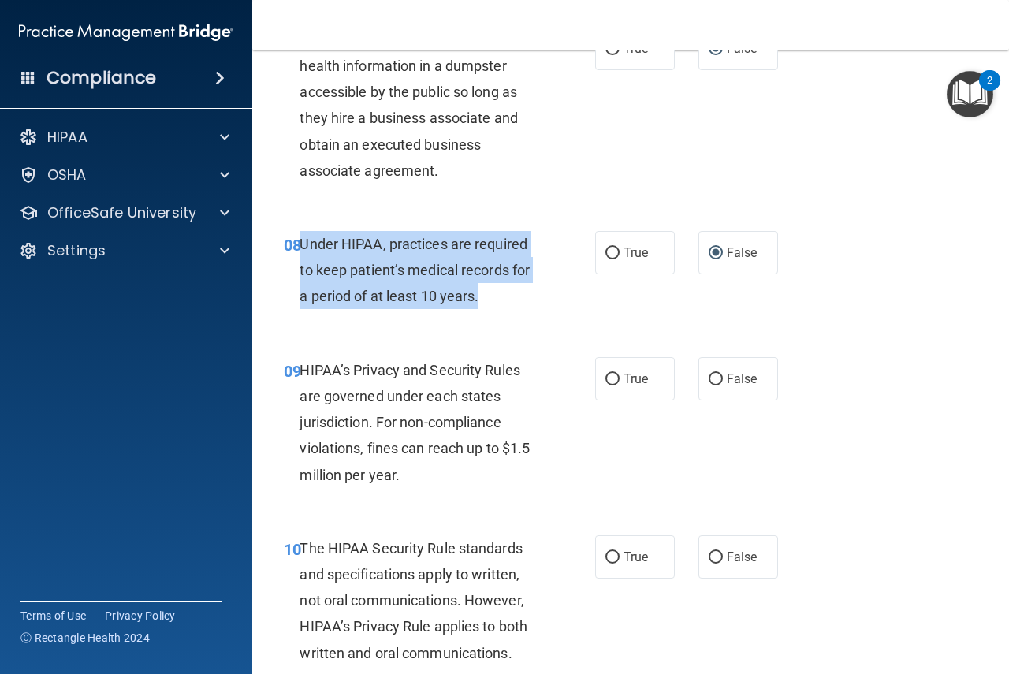
scroll to position [1183, 0]
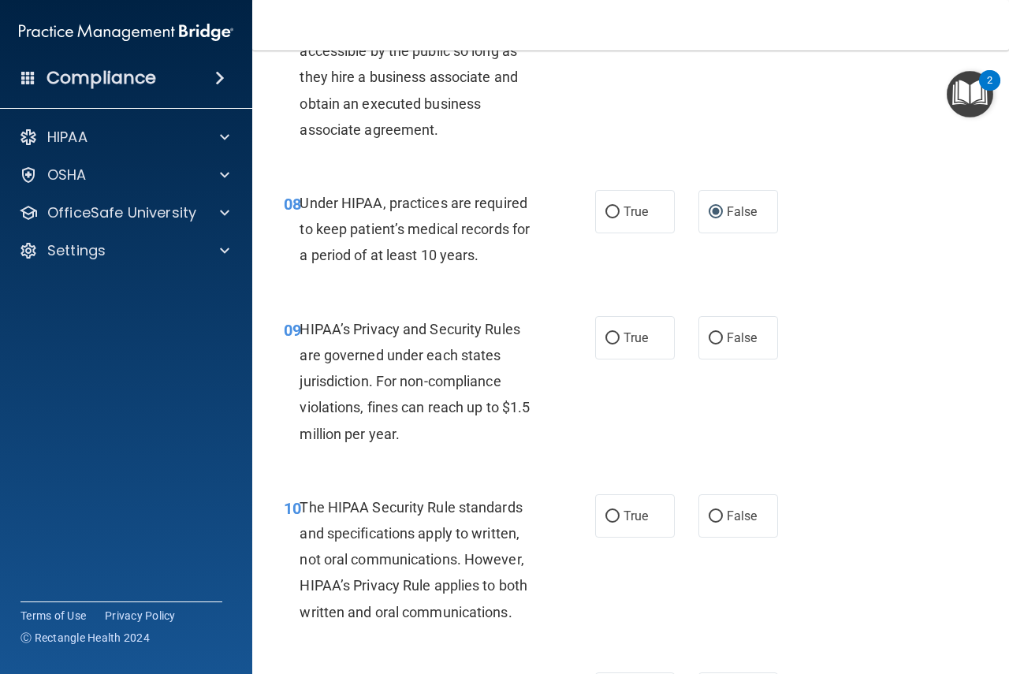
click at [588, 434] on div "09 HIPAA’s Privacy and Security Rules are governed under each states jurisdicti…" at bounding box center [439, 385] width 359 height 139
click at [403, 445] on div "HIPAA’s Privacy and Security Rules are governed under each states jurisdiction.…" at bounding box center [426, 381] width 252 height 131
click at [608, 340] on input "True" at bounding box center [613, 339] width 14 height 12
radio input "true"
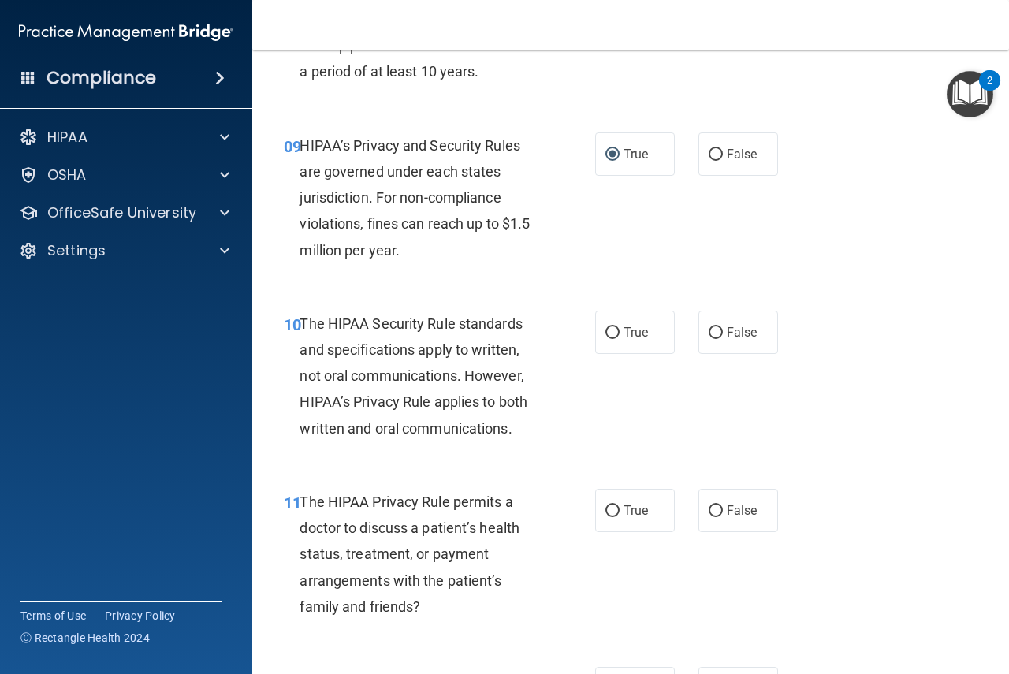
scroll to position [1419, 0]
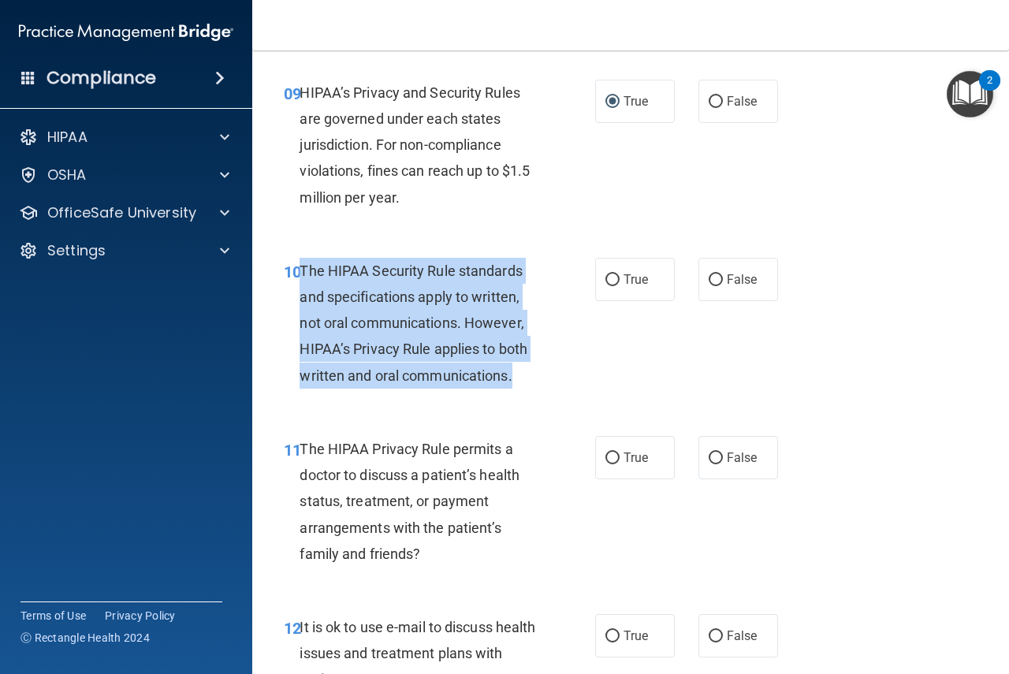
drag, startPoint x: 519, startPoint y: 377, endPoint x: 304, endPoint y: 270, distance: 240.5
click at [304, 270] on div "The HIPAA Security Rule standards and specifications apply to written, not oral…" at bounding box center [426, 323] width 252 height 131
copy span "The HIPAA Security Rule standards and specifications apply to written, not oral…"
click at [709, 275] on input "False" at bounding box center [716, 280] width 14 height 12
radio input "true"
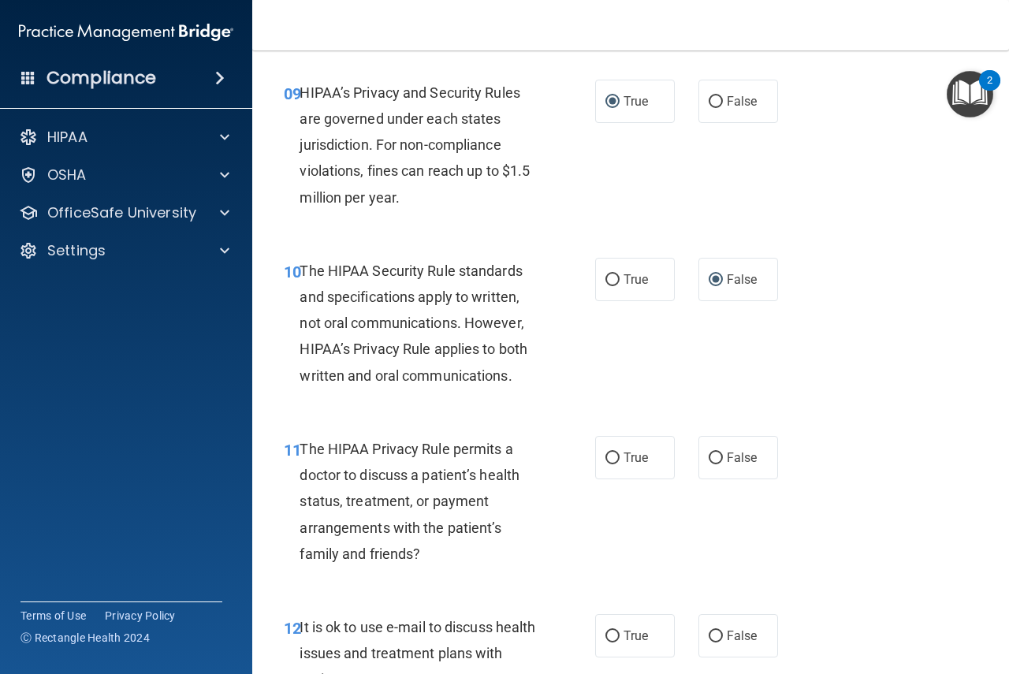
click at [533, 558] on div "The HIPAA Privacy Rule permits a doctor to discuss a patient’s health status, t…" at bounding box center [426, 501] width 252 height 131
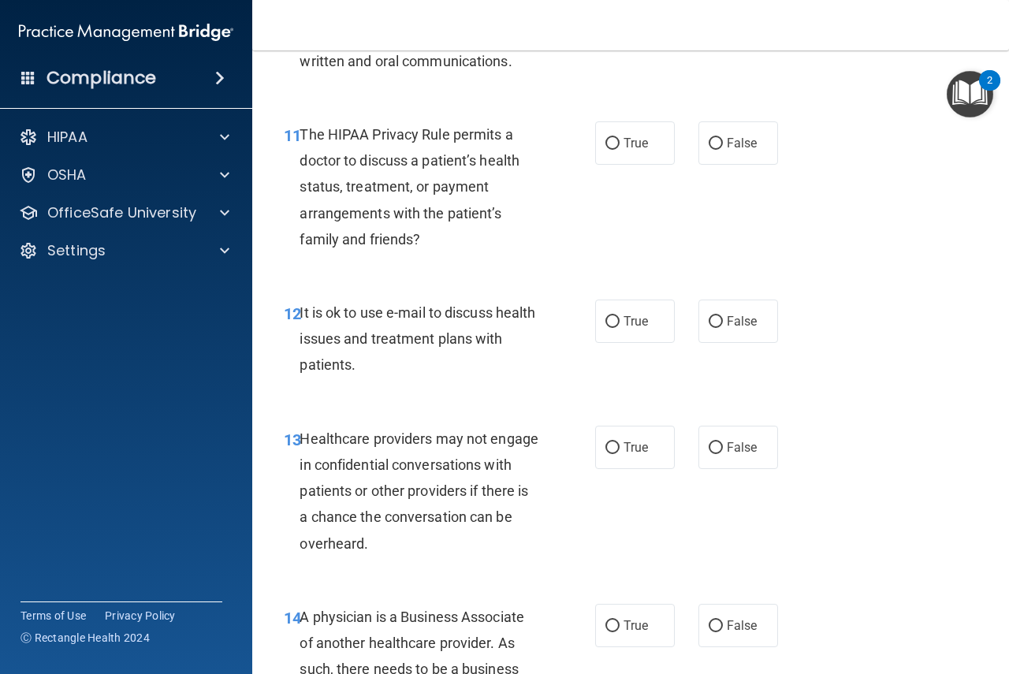
scroll to position [1735, 0]
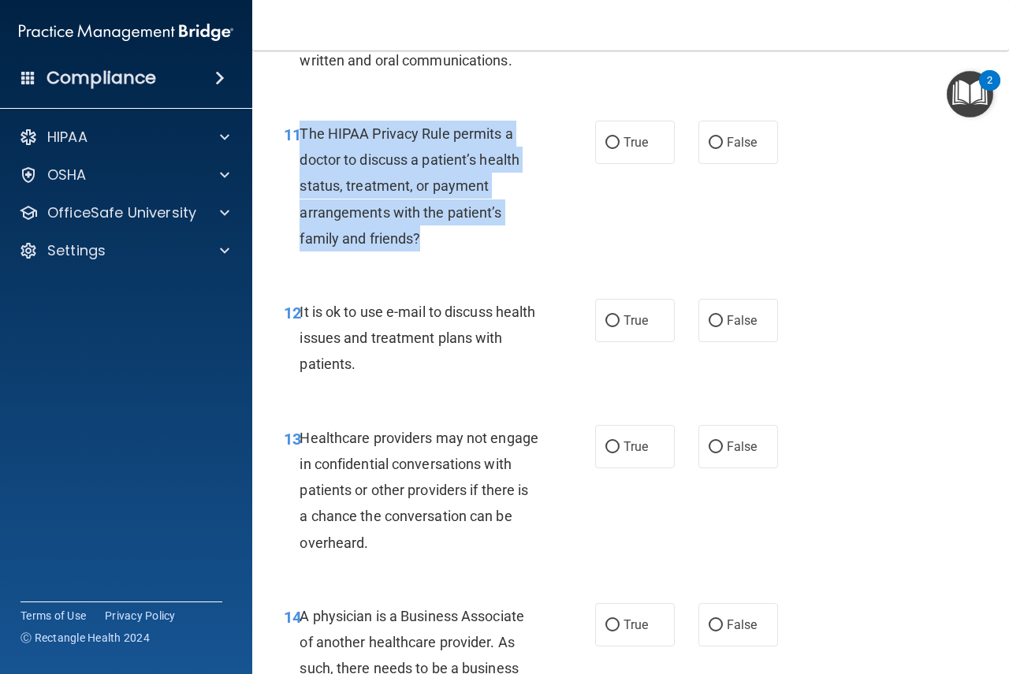
drag, startPoint x: 424, startPoint y: 235, endPoint x: 304, endPoint y: 136, distance: 155.8
click at [304, 136] on div "The HIPAA Privacy Rule permits a doctor to discuss a patient’s health status, t…" at bounding box center [426, 186] width 252 height 131
copy span "The HIPAA Privacy Rule permits a doctor to discuss a patient’s health status, t…"
click at [606, 145] on input "True" at bounding box center [613, 143] width 14 height 12
radio input "true"
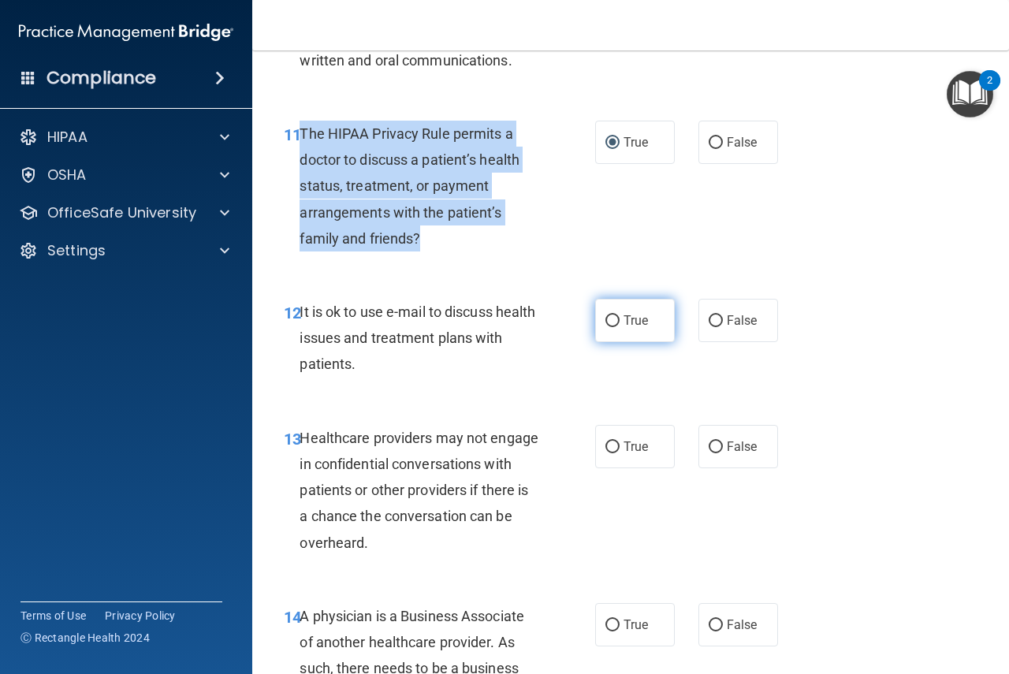
click at [608, 320] on input "True" at bounding box center [613, 321] width 14 height 12
radio input "true"
drag, startPoint x: 613, startPoint y: 448, endPoint x: 612, endPoint y: 494, distance: 45.7
click at [613, 449] on input "True" at bounding box center [613, 448] width 14 height 12
radio input "true"
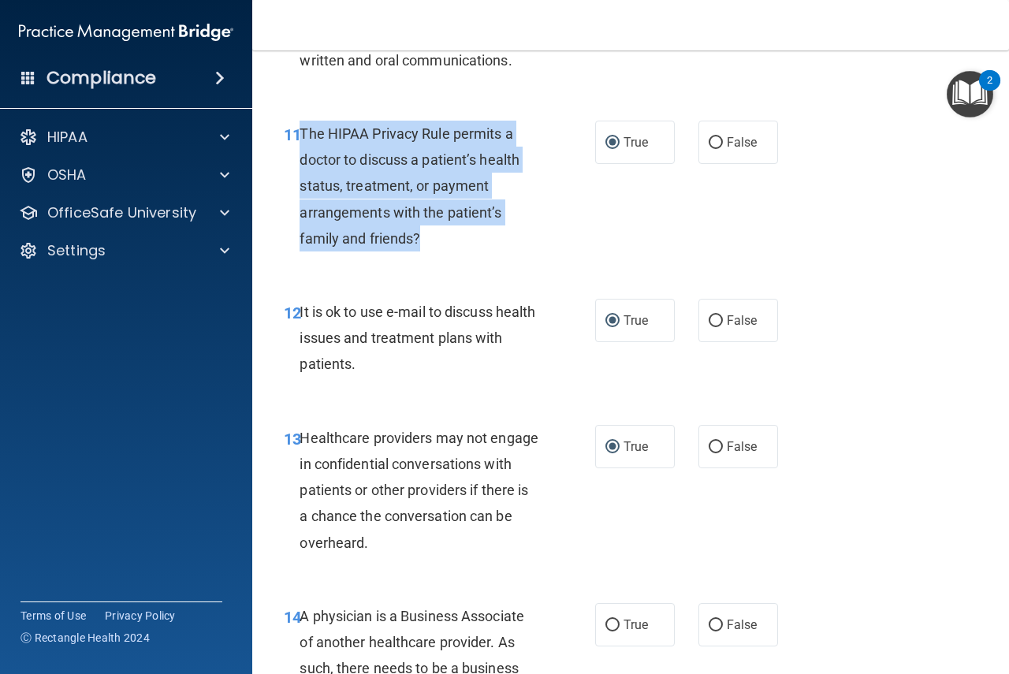
scroll to position [1971, 0]
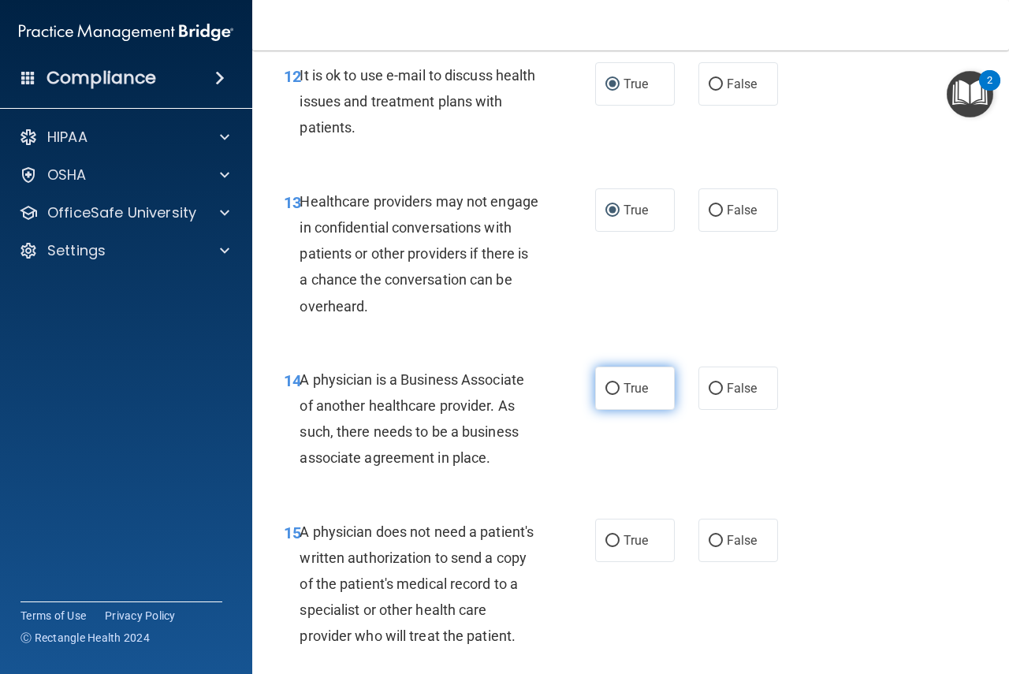
click at [598, 400] on label "True" at bounding box center [635, 388] width 80 height 43
click at [606, 395] on input "True" at bounding box center [613, 389] width 14 height 12
radio input "true"
click at [609, 552] on label "True" at bounding box center [635, 540] width 80 height 43
click at [609, 547] on input "True" at bounding box center [613, 541] width 14 height 12
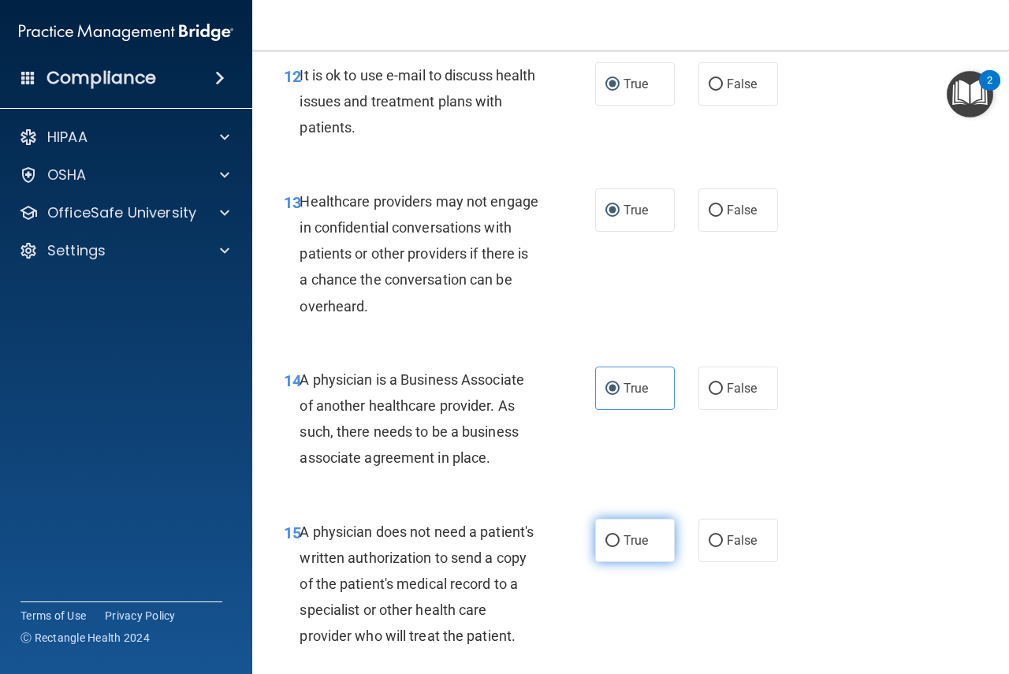
radio input "true"
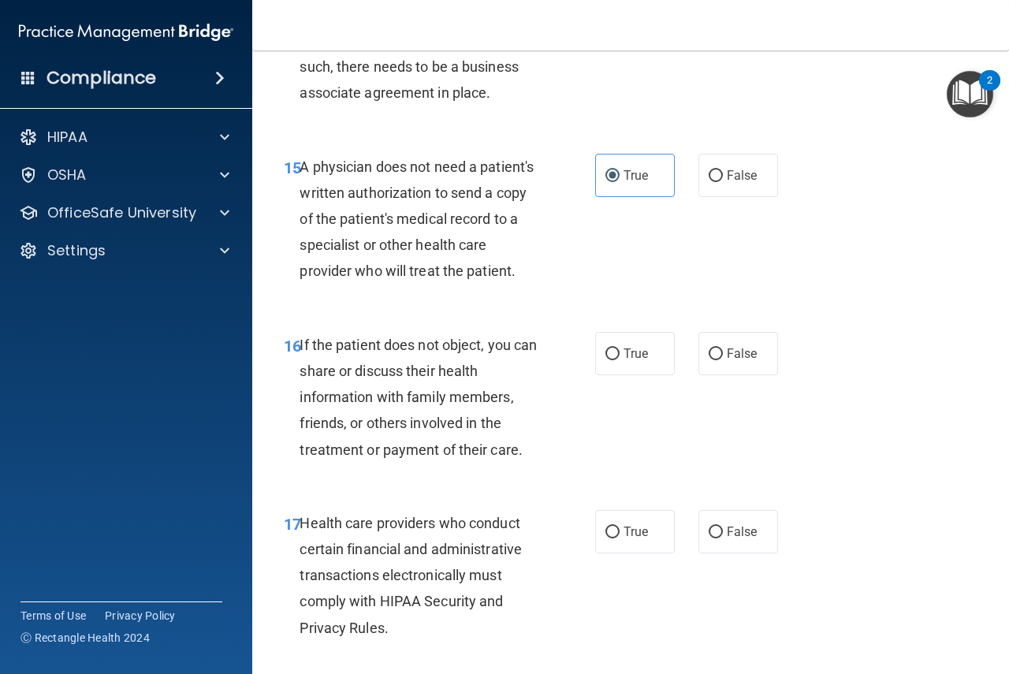
scroll to position [2366, 0]
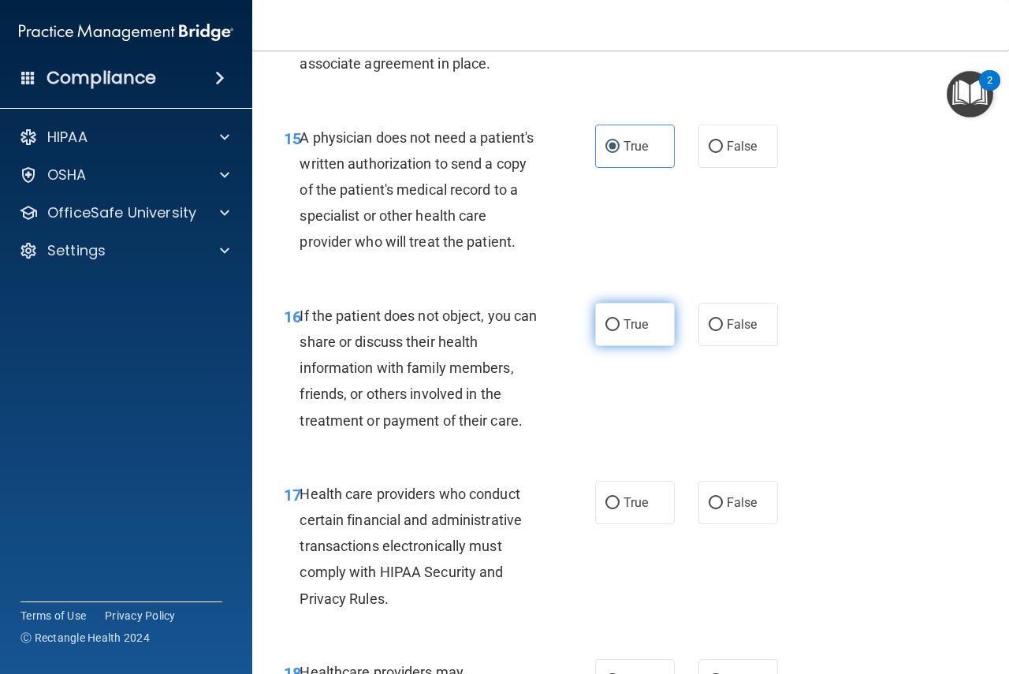
click at [607, 331] on input "True" at bounding box center [613, 325] width 14 height 12
radio input "true"
click at [610, 524] on label "True" at bounding box center [635, 502] width 80 height 43
click at [610, 509] on input "True" at bounding box center [613, 504] width 14 height 12
radio input "true"
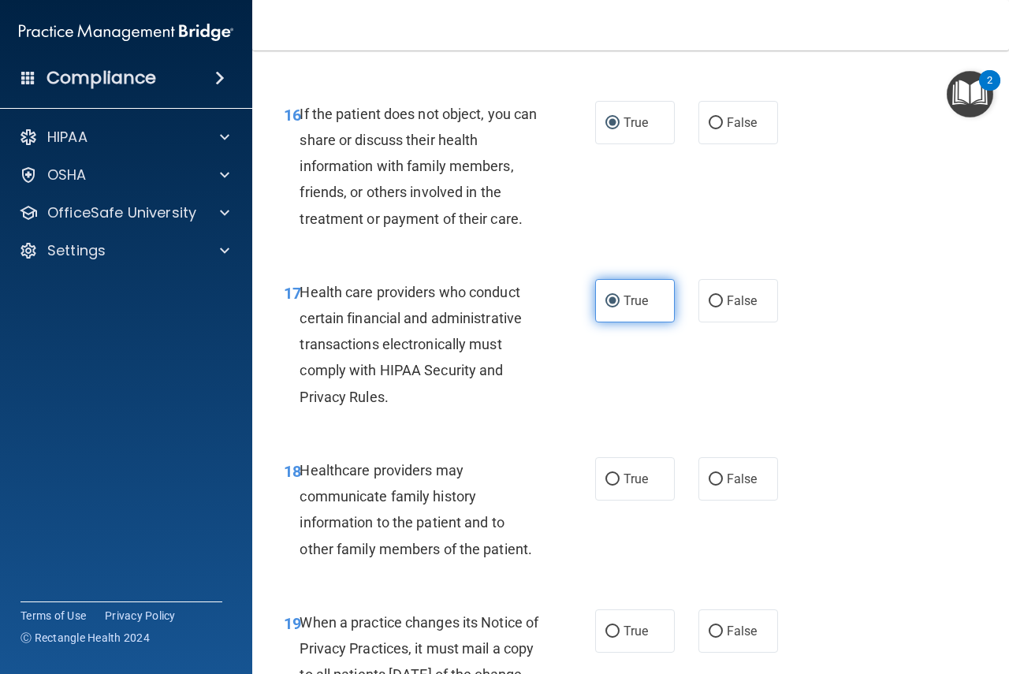
scroll to position [2602, 0]
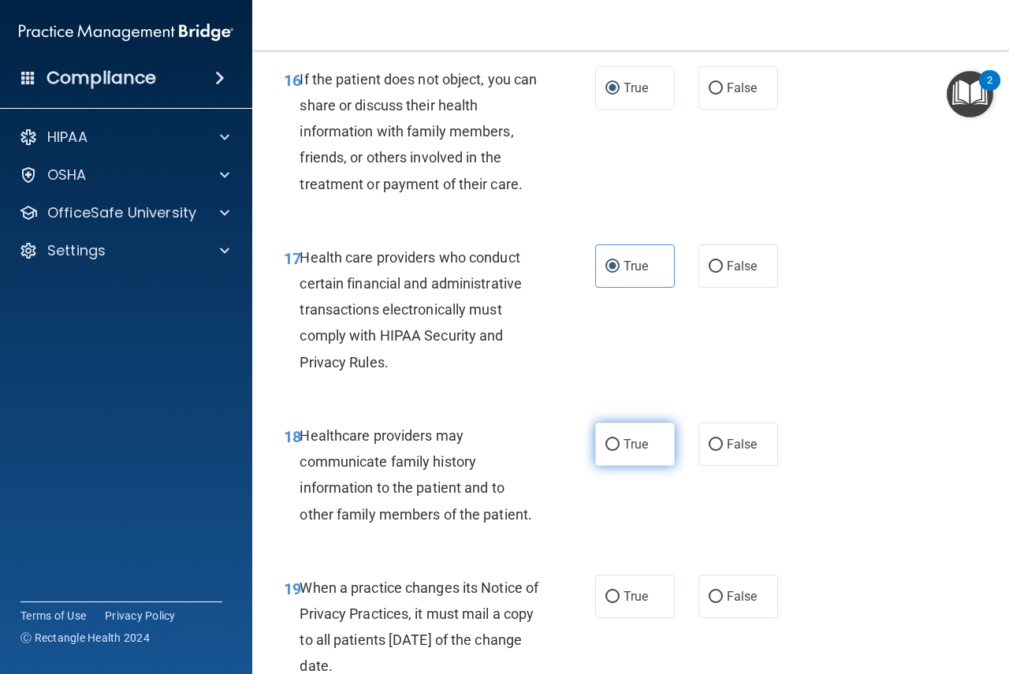
click at [608, 451] on input "True" at bounding box center [613, 445] width 14 height 12
radio input "true"
click at [606, 603] on input "True" at bounding box center [613, 597] width 14 height 12
radio input "true"
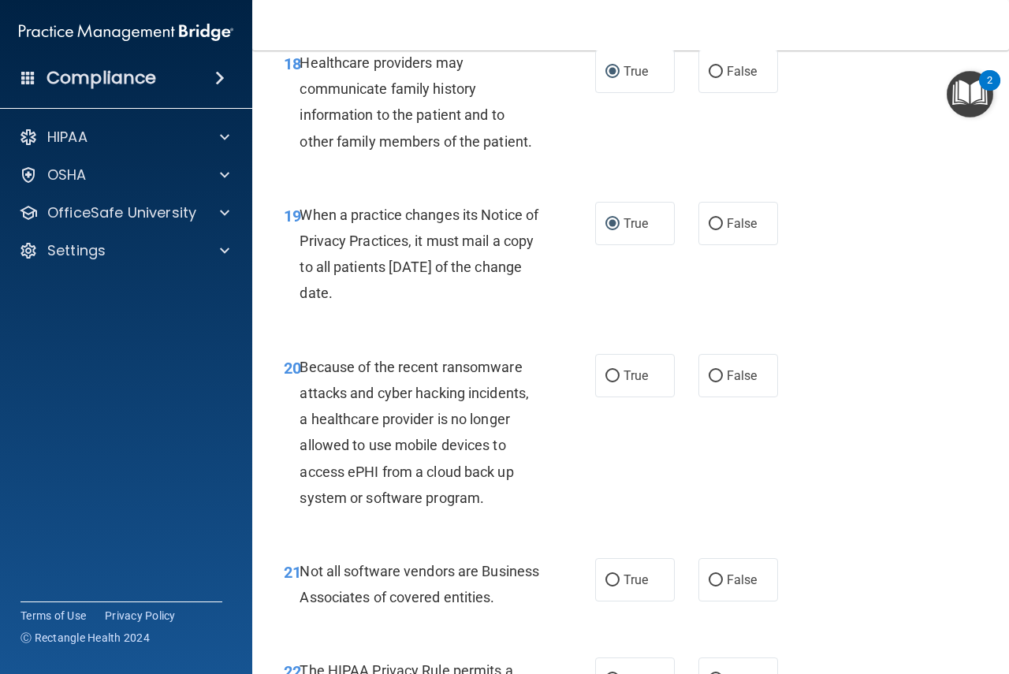
scroll to position [2996, 0]
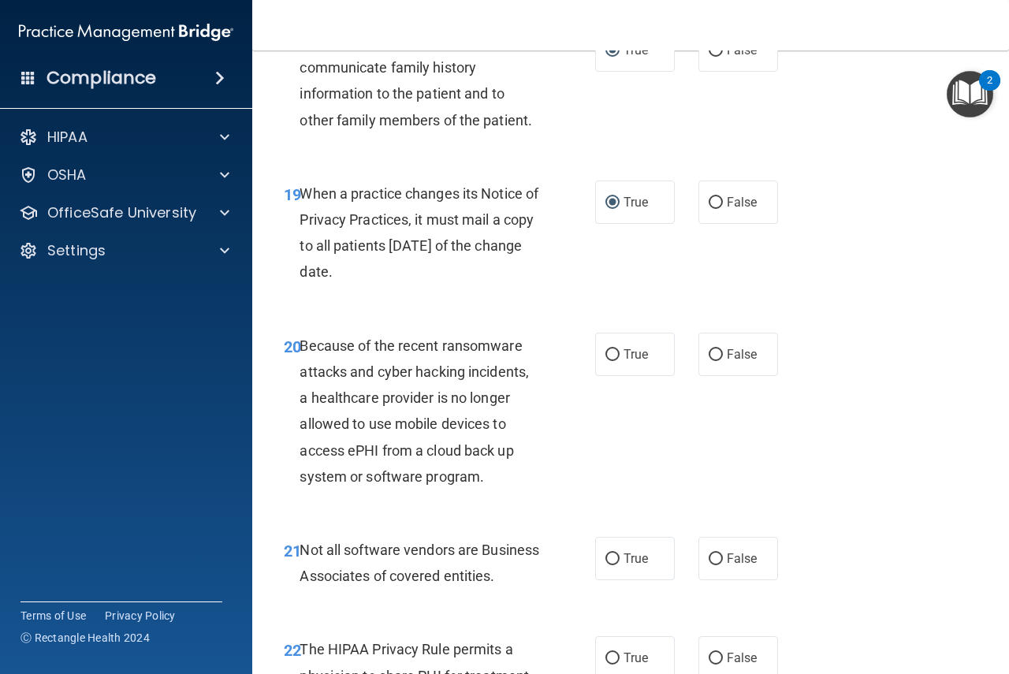
drag, startPoint x: 604, startPoint y: 371, endPoint x: 609, endPoint y: 436, distance: 64.8
click at [604, 373] on label "True" at bounding box center [635, 354] width 80 height 43
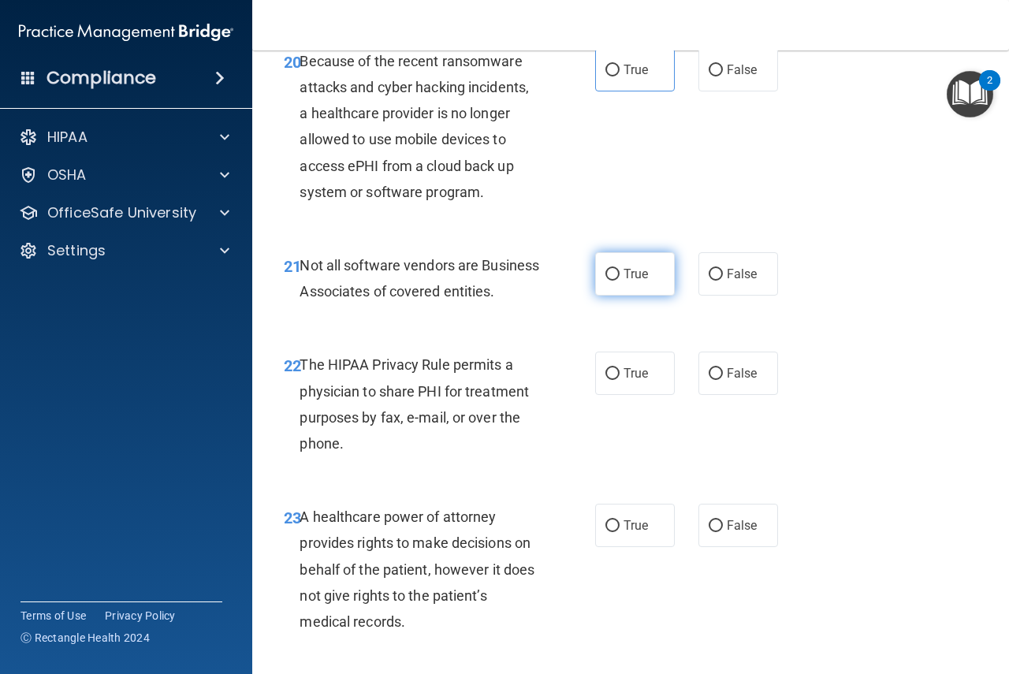
scroll to position [3312, 0]
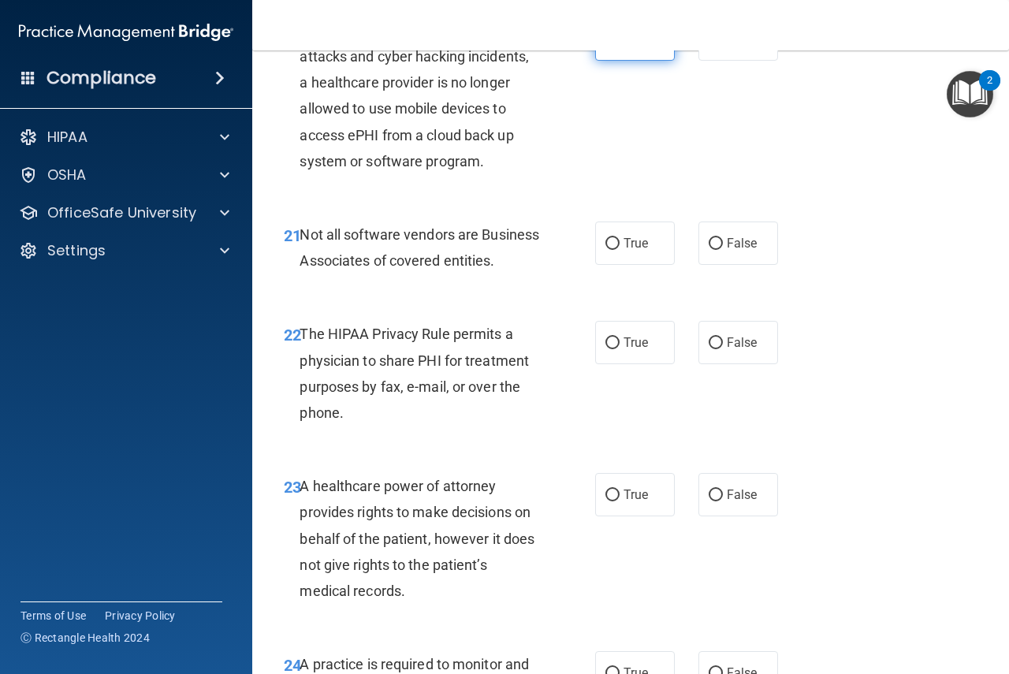
click at [606, 46] on input "True" at bounding box center [613, 40] width 14 height 12
radio input "true"
click at [608, 250] on input "True" at bounding box center [613, 244] width 14 height 12
radio input "true"
click at [606, 349] on input "True" at bounding box center [613, 343] width 14 height 12
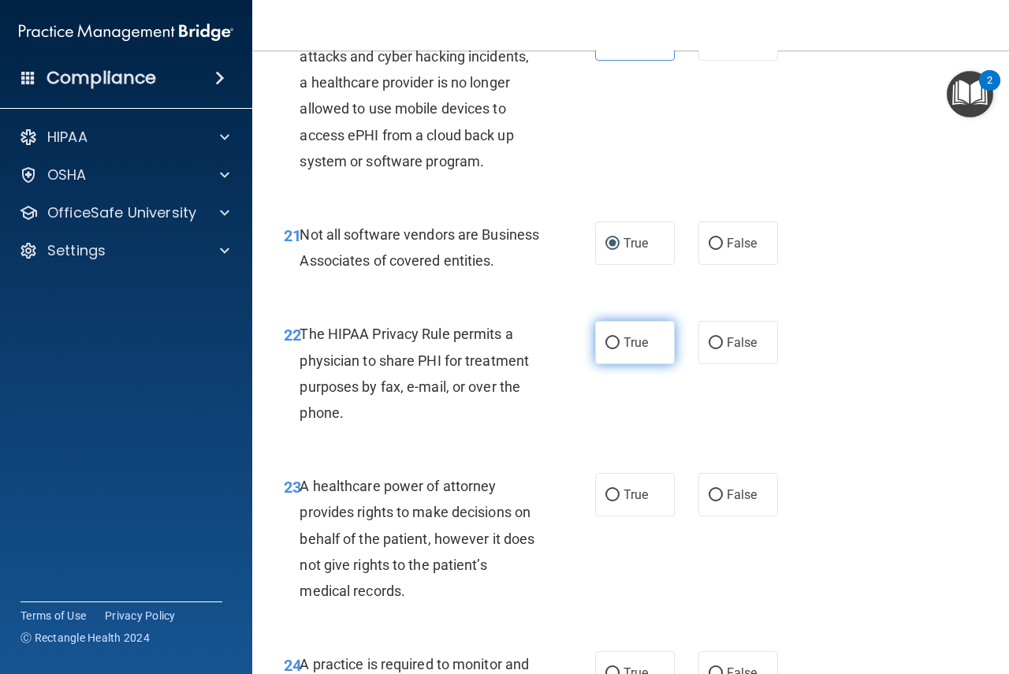
radio input "true"
click at [610, 501] on input "True" at bounding box center [613, 496] width 14 height 12
radio input "true"
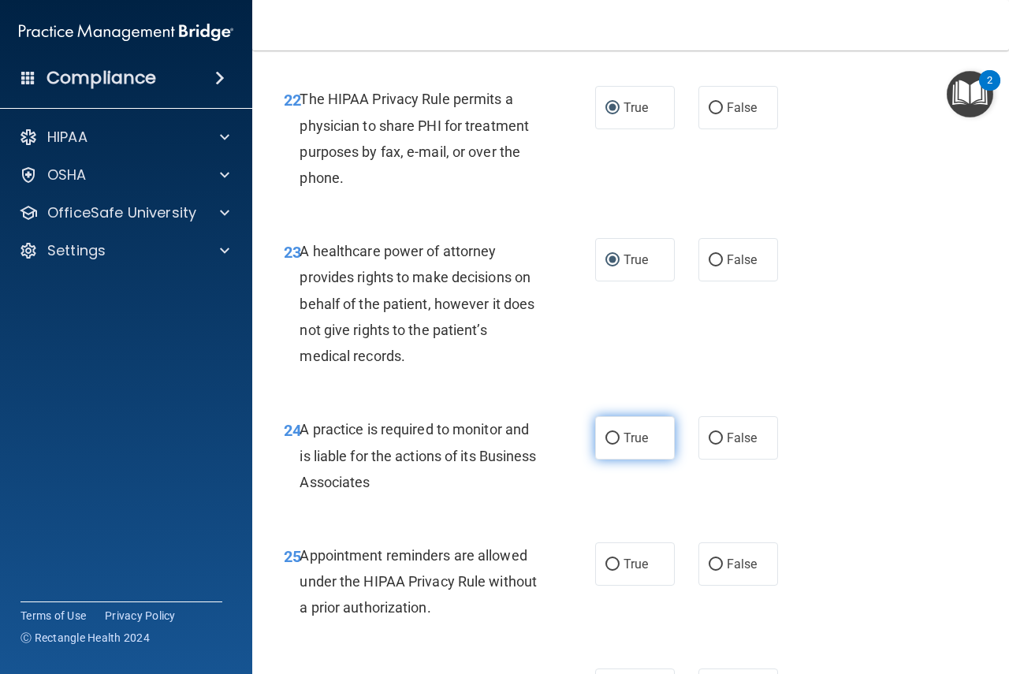
scroll to position [3548, 0]
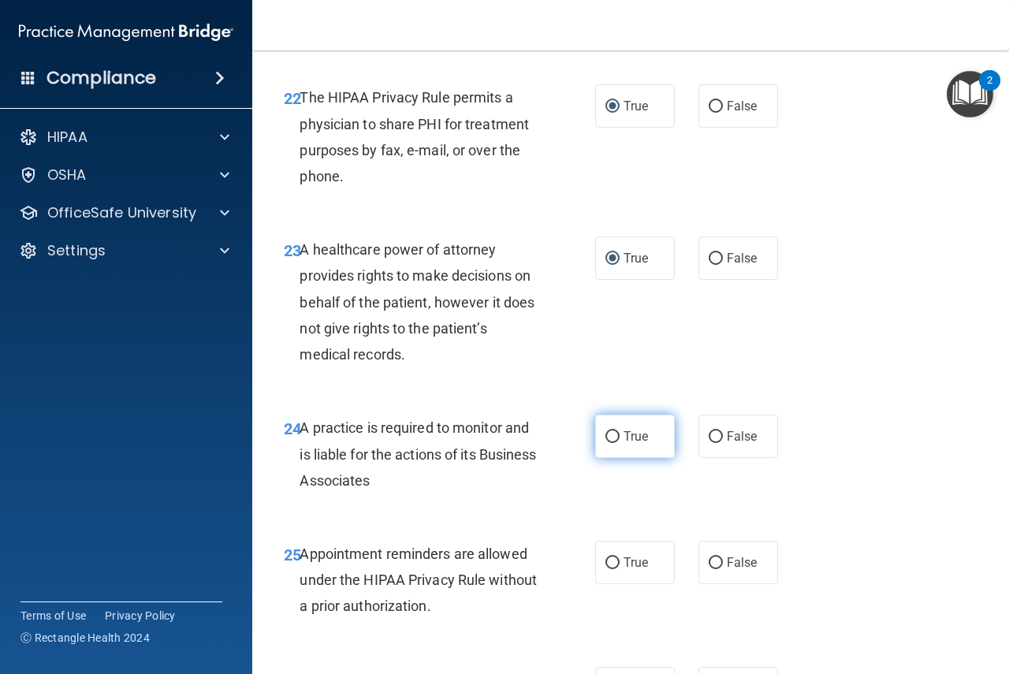
click at [606, 443] on input "True" at bounding box center [613, 437] width 14 height 12
radio input "true"
click at [606, 569] on input "True" at bounding box center [613, 563] width 14 height 12
radio input "true"
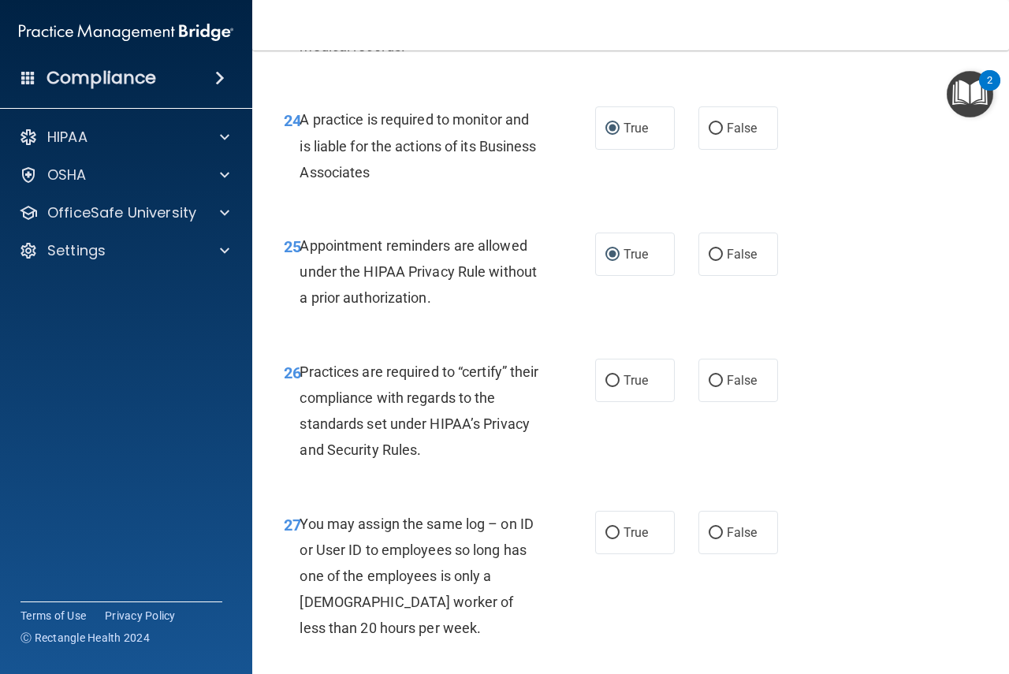
scroll to position [3864, 0]
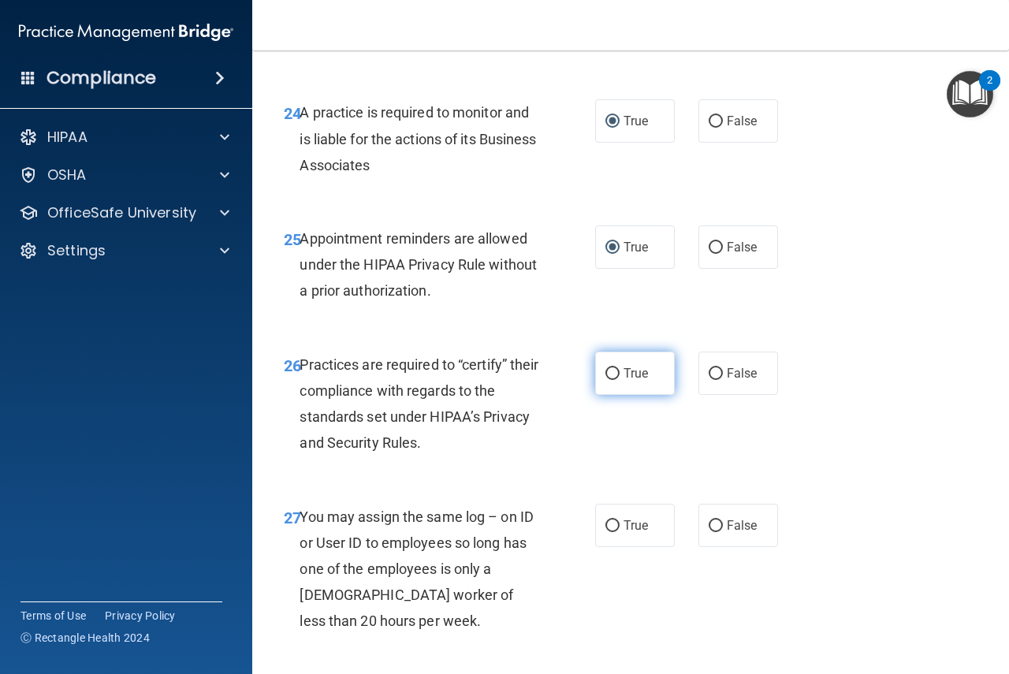
click at [609, 380] on input "True" at bounding box center [613, 374] width 14 height 12
radio input "true"
click at [607, 532] on input "True" at bounding box center [613, 526] width 14 height 12
radio input "true"
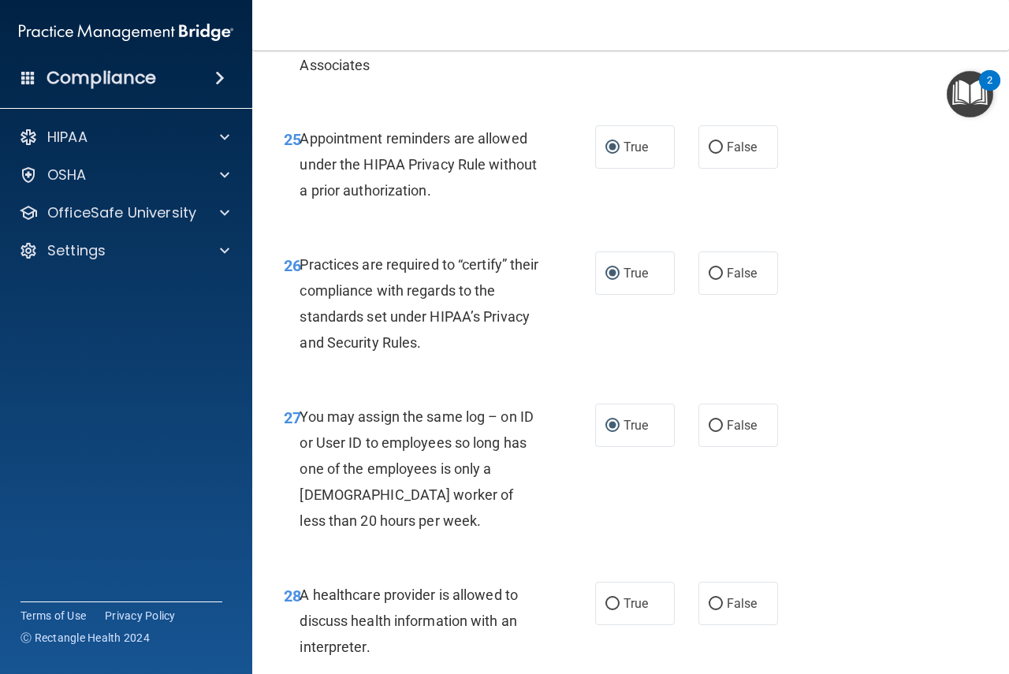
scroll to position [4258, 0]
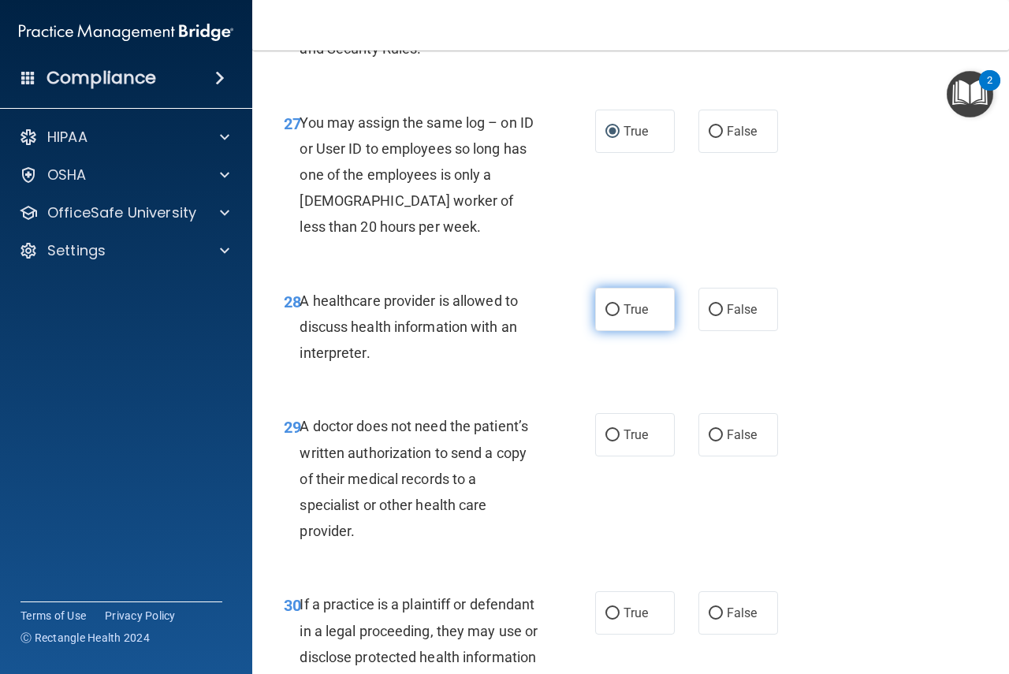
click at [606, 331] on label "True" at bounding box center [635, 309] width 80 height 43
click at [606, 316] on input "True" at bounding box center [613, 310] width 14 height 12
radio input "true"
click at [606, 442] on input "True" at bounding box center [613, 436] width 14 height 12
radio input "true"
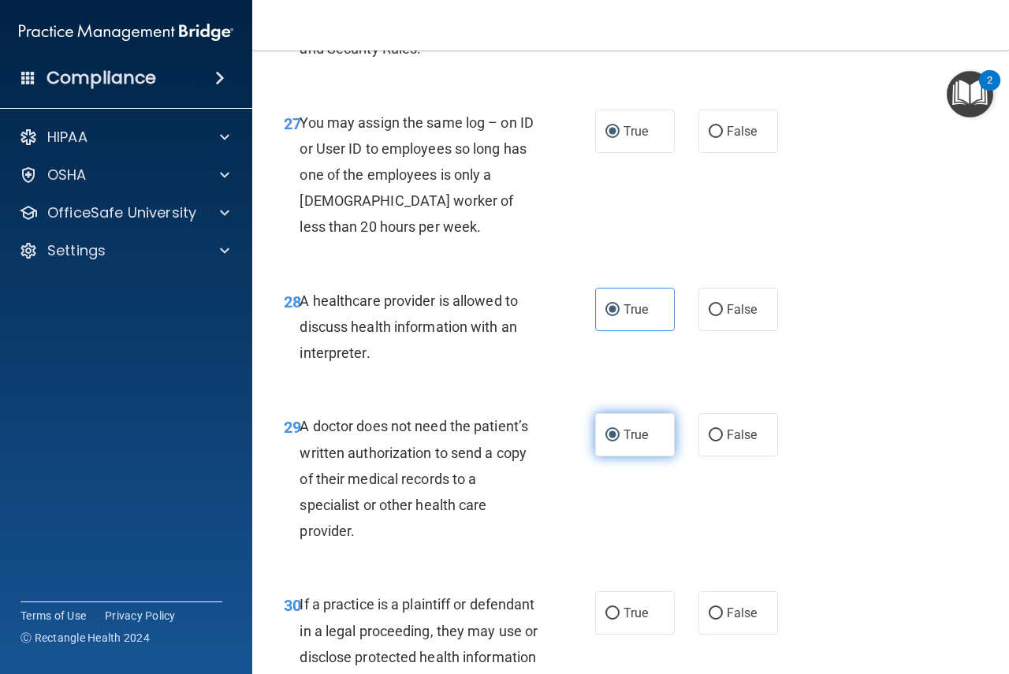
scroll to position [4463, 0]
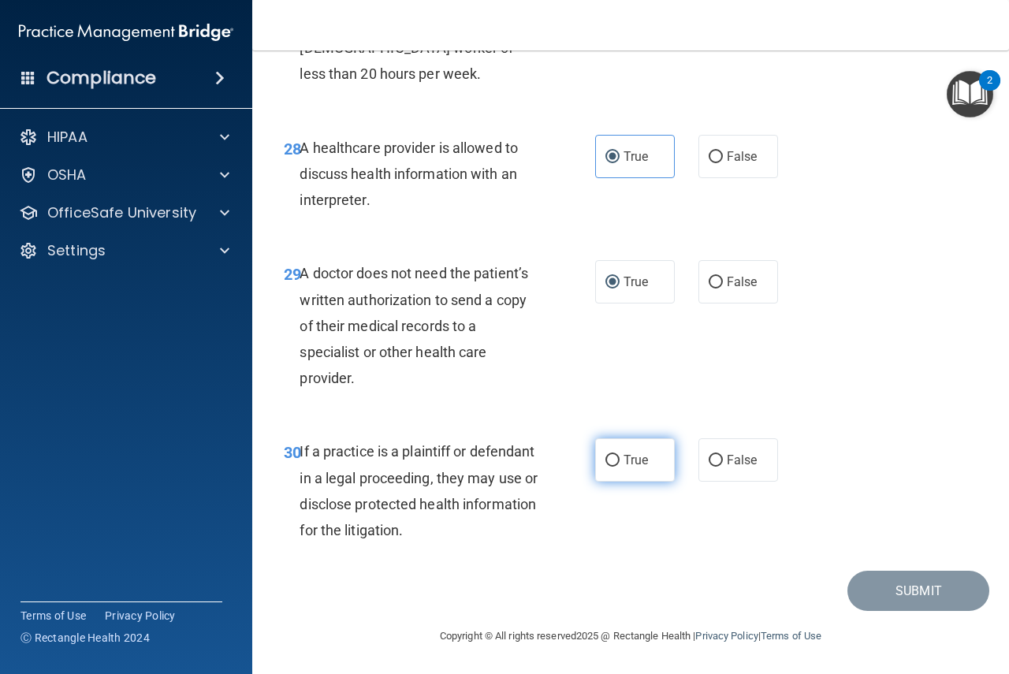
click at [606, 464] on input "True" at bounding box center [613, 461] width 14 height 12
radio input "true"
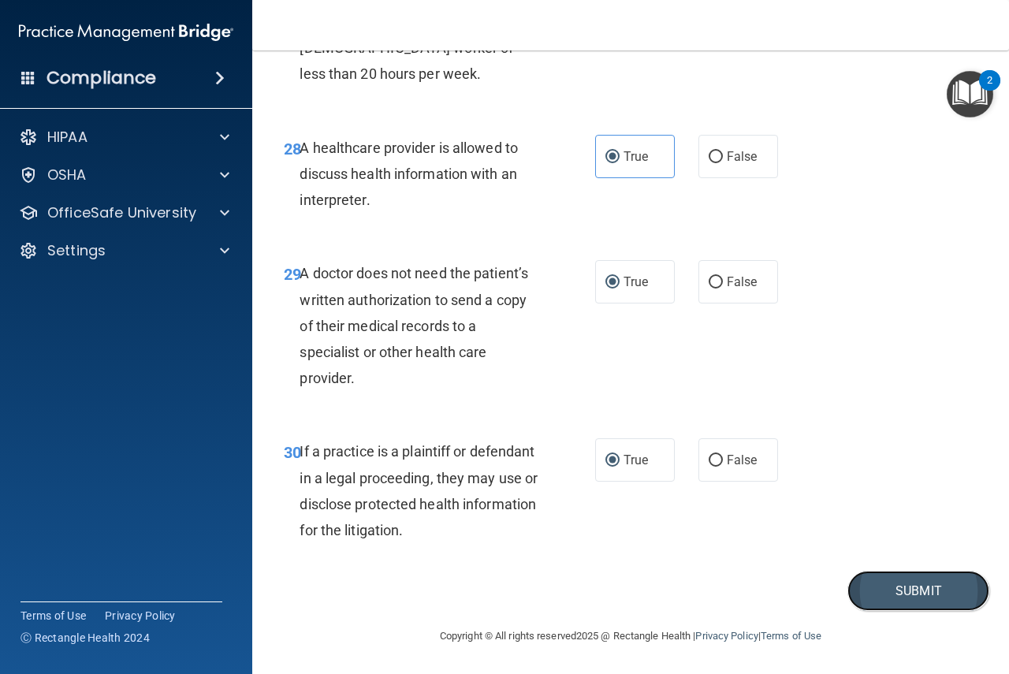
click at [898, 594] on button "Submit" at bounding box center [919, 591] width 142 height 40
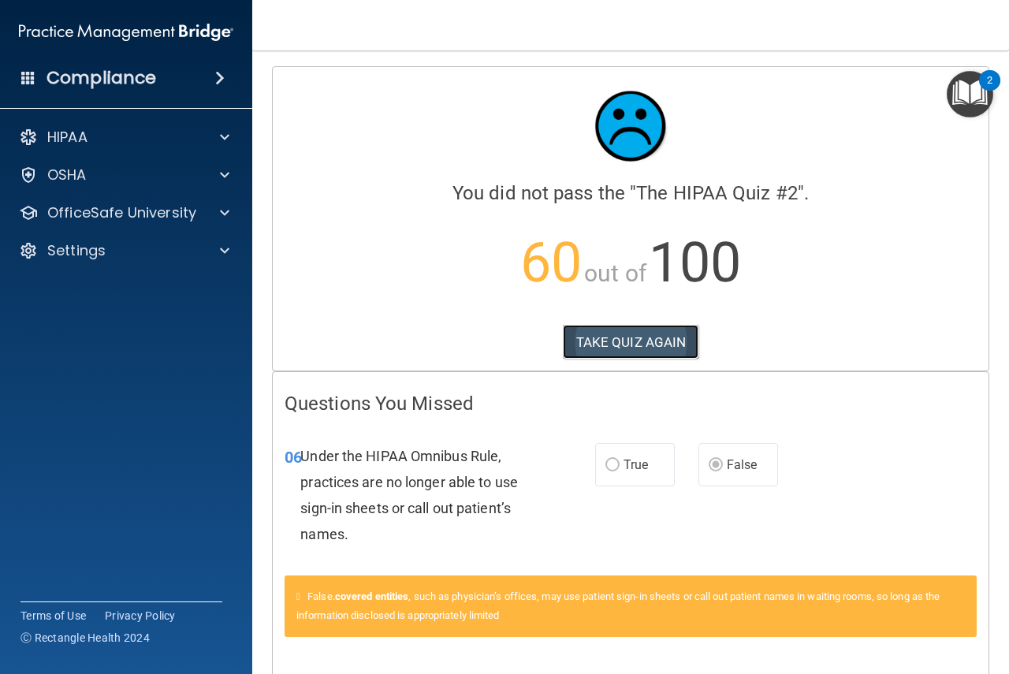
click at [622, 337] on button "TAKE QUIZ AGAIN" at bounding box center [631, 342] width 136 height 35
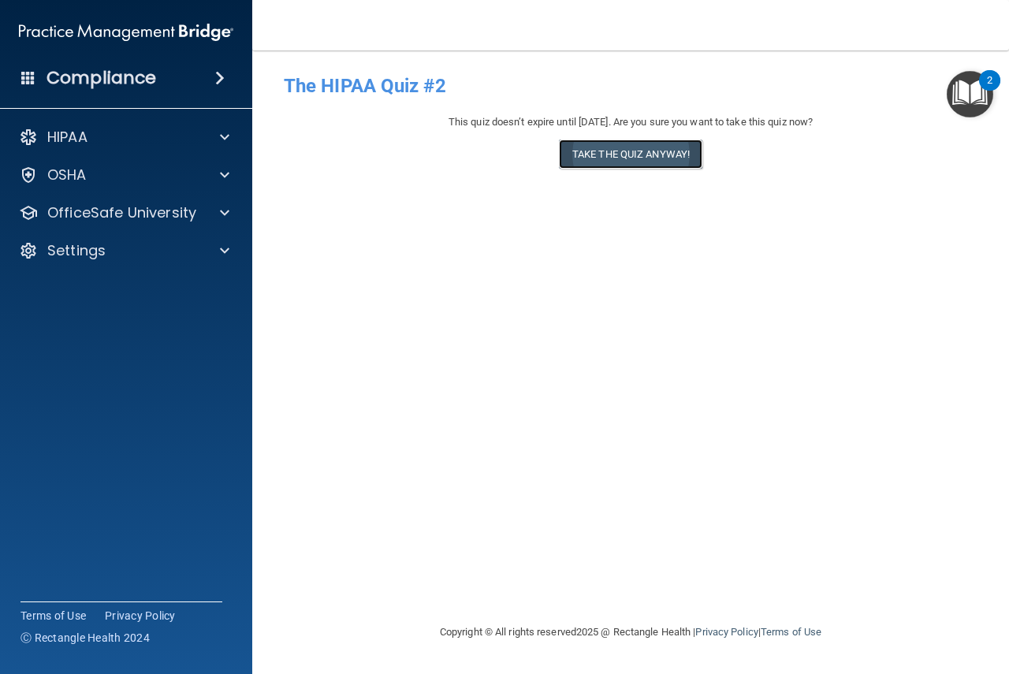
click at [640, 154] on button "Take the quiz anyway!" at bounding box center [631, 154] width 144 height 29
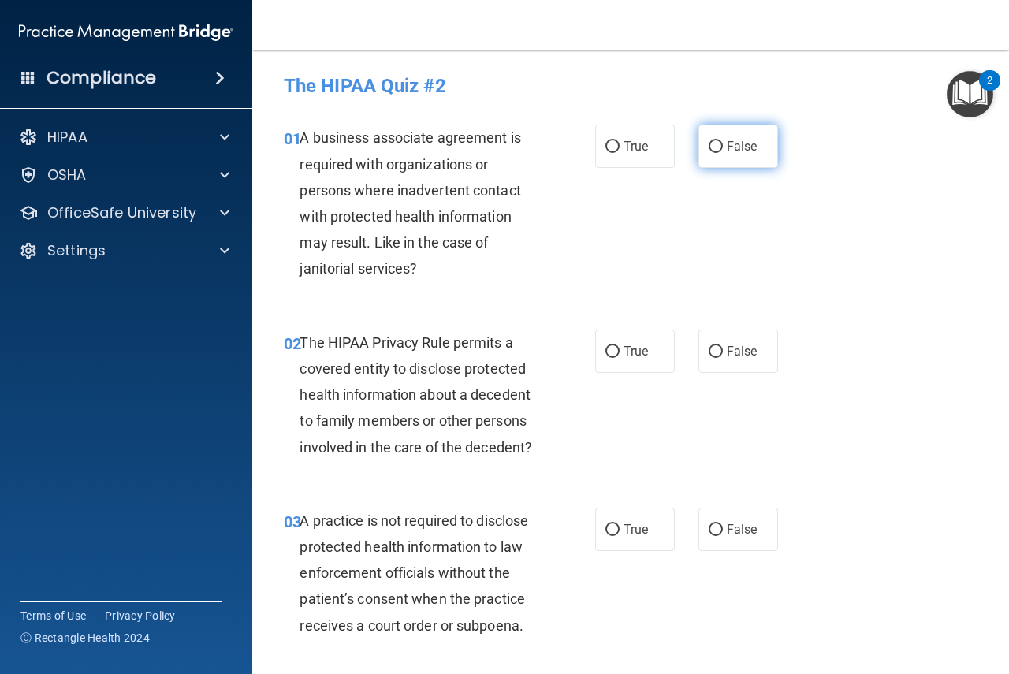
click at [709, 147] on input "False" at bounding box center [716, 147] width 14 height 12
radio input "true"
click at [606, 352] on input "True" at bounding box center [613, 352] width 14 height 12
radio input "true"
click at [713, 528] on input "False" at bounding box center [716, 530] width 14 height 12
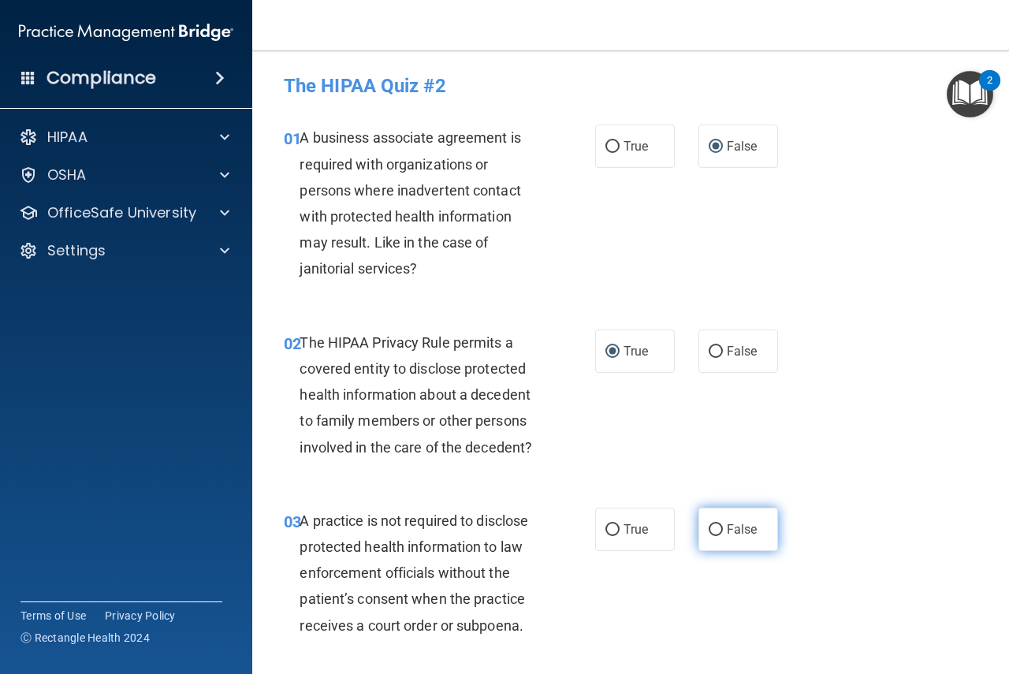
radio input "true"
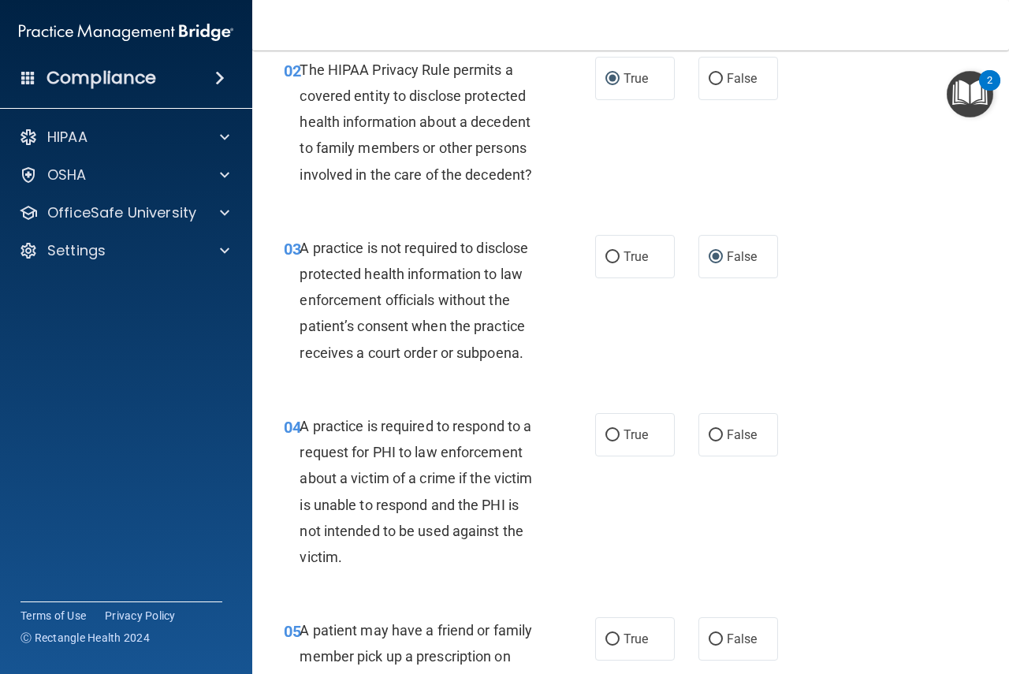
scroll to position [315, 0]
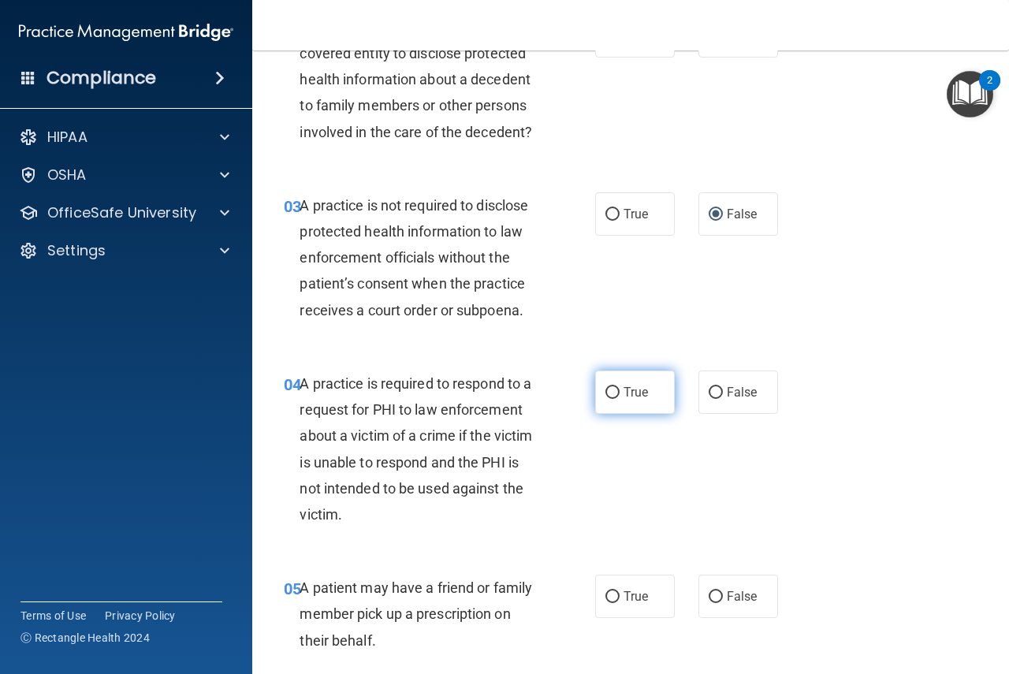
click at [610, 387] on input "True" at bounding box center [613, 393] width 14 height 12
radio input "true"
click at [610, 598] on input "True" at bounding box center [613, 597] width 14 height 12
radio input "true"
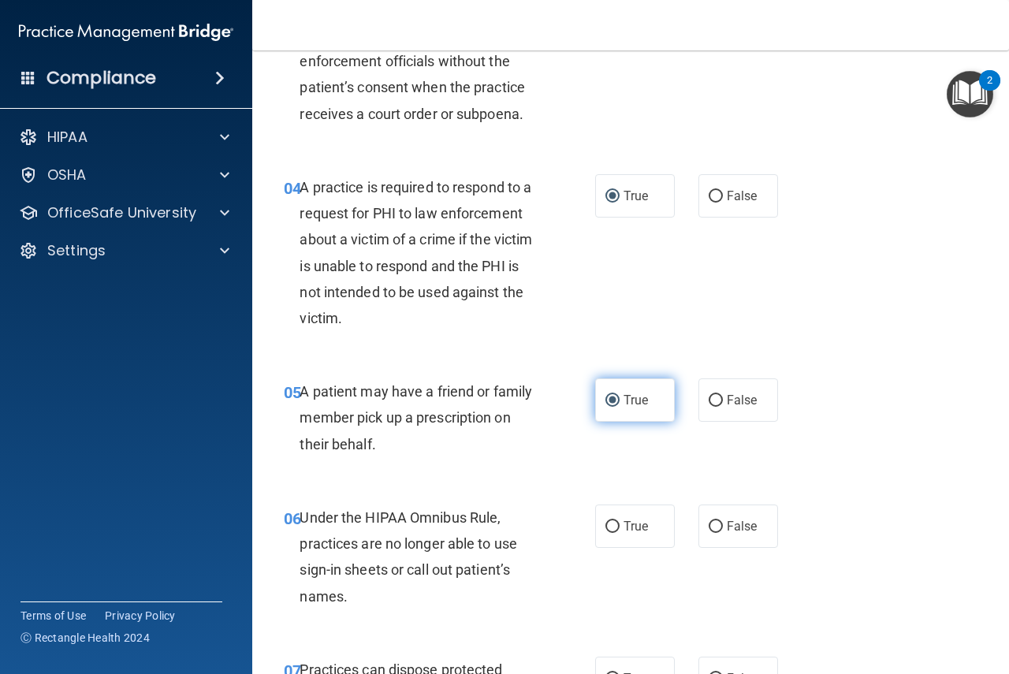
scroll to position [552, 0]
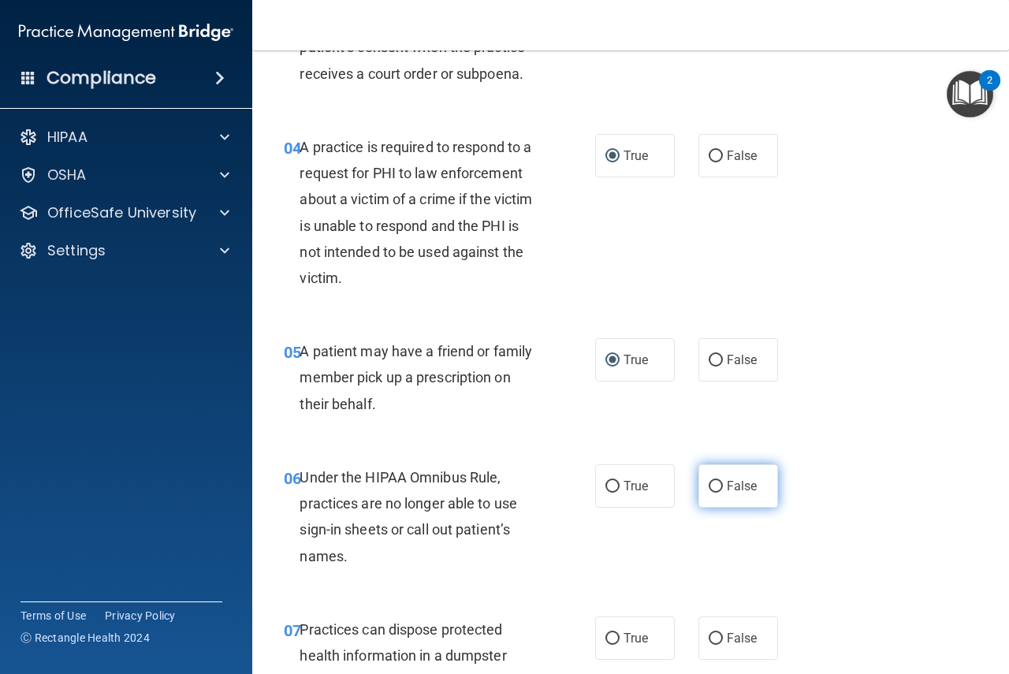
click at [715, 483] on input "False" at bounding box center [716, 487] width 14 height 12
radio input "true"
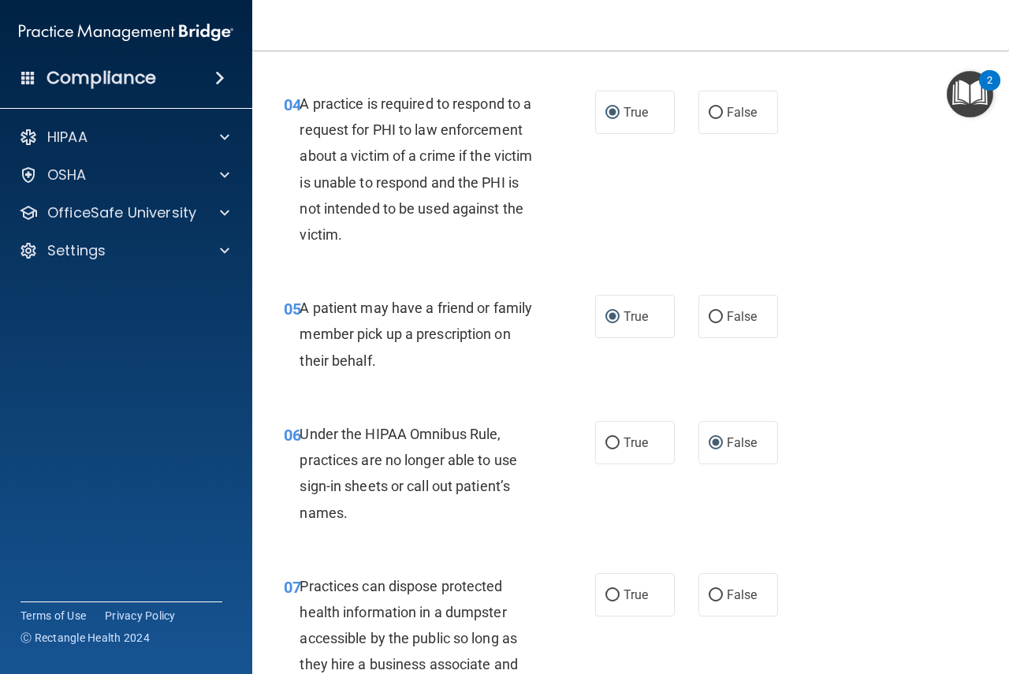
scroll to position [631, 0]
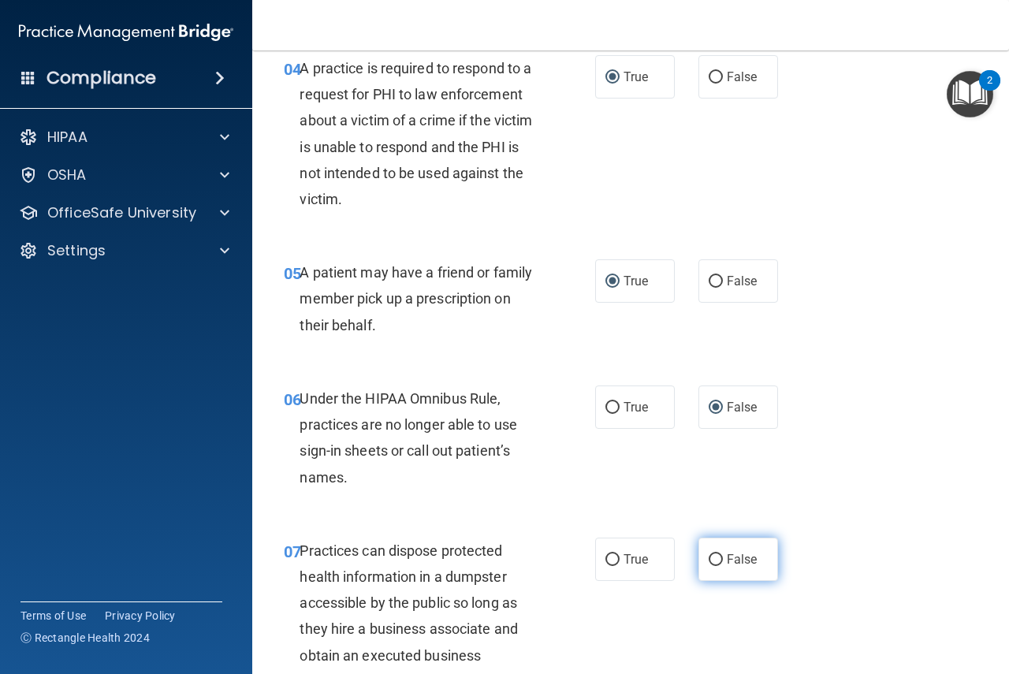
click at [709, 564] on input "False" at bounding box center [716, 560] width 14 height 12
radio input "true"
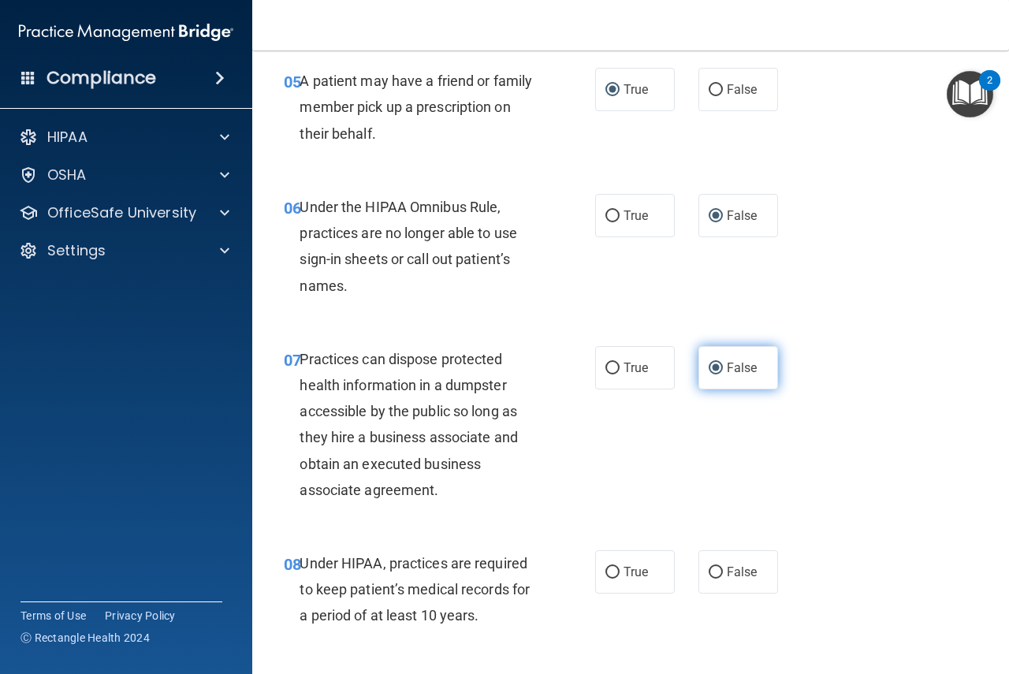
scroll to position [867, 0]
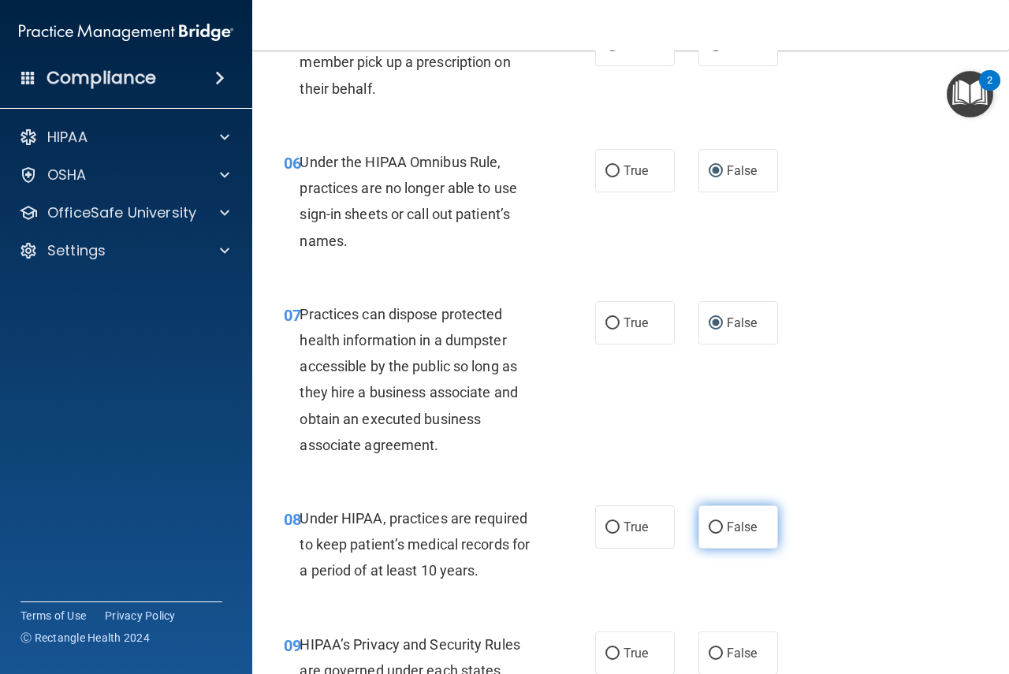
click at [711, 533] on input "False" at bounding box center [716, 528] width 14 height 12
radio input "true"
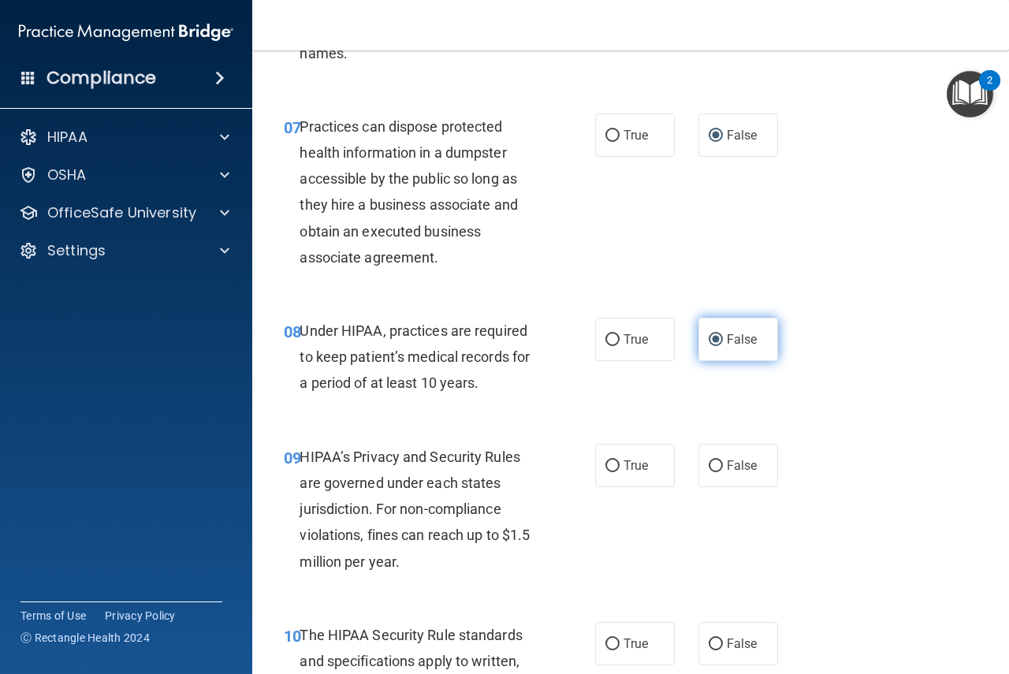
scroll to position [1104, 0]
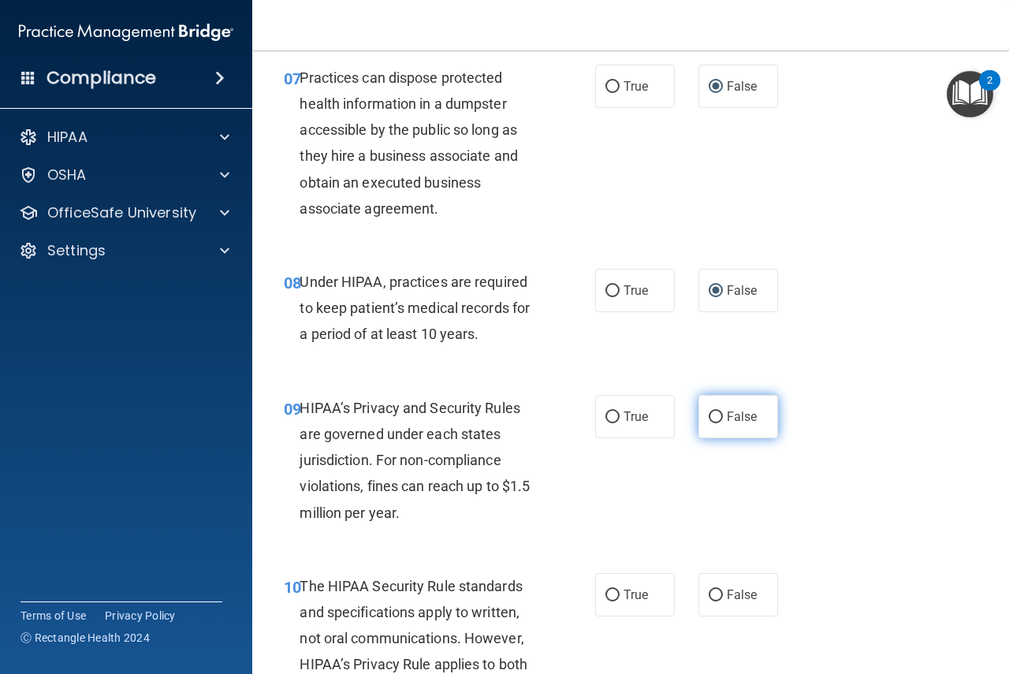
click at [709, 416] on input "False" at bounding box center [716, 418] width 14 height 12
radio input "true"
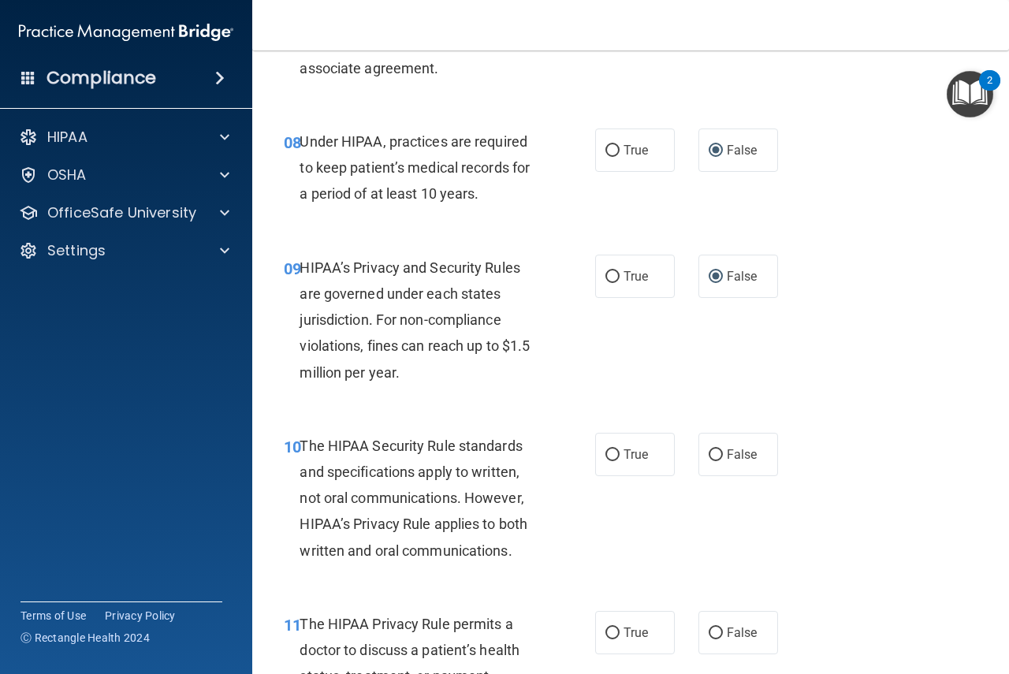
scroll to position [1262, 0]
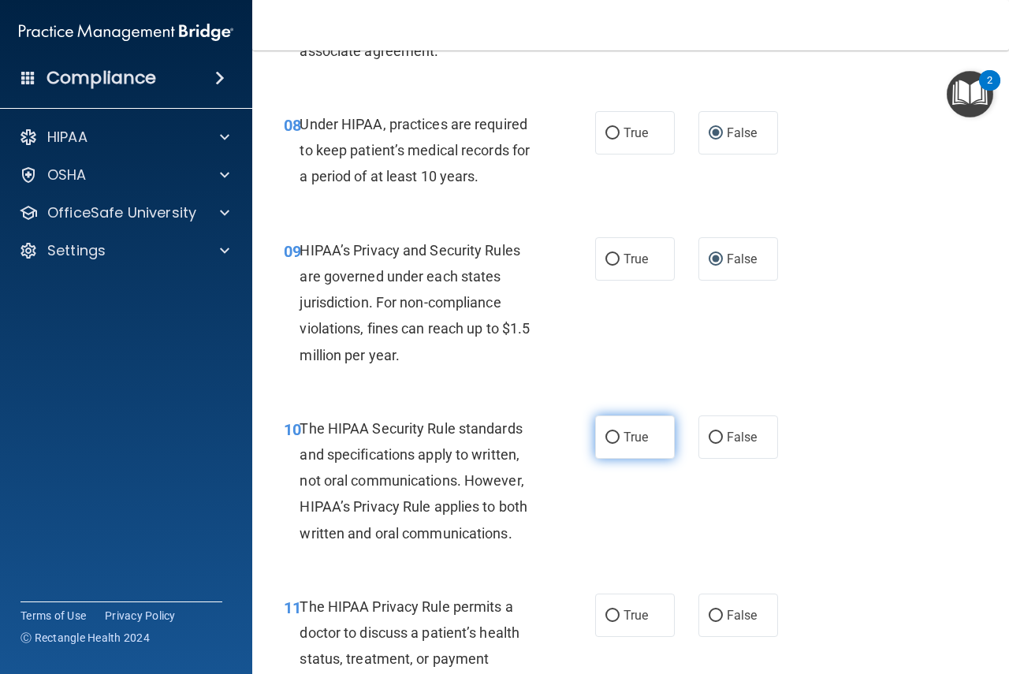
click at [606, 437] on input "True" at bounding box center [613, 438] width 14 height 12
radio input "true"
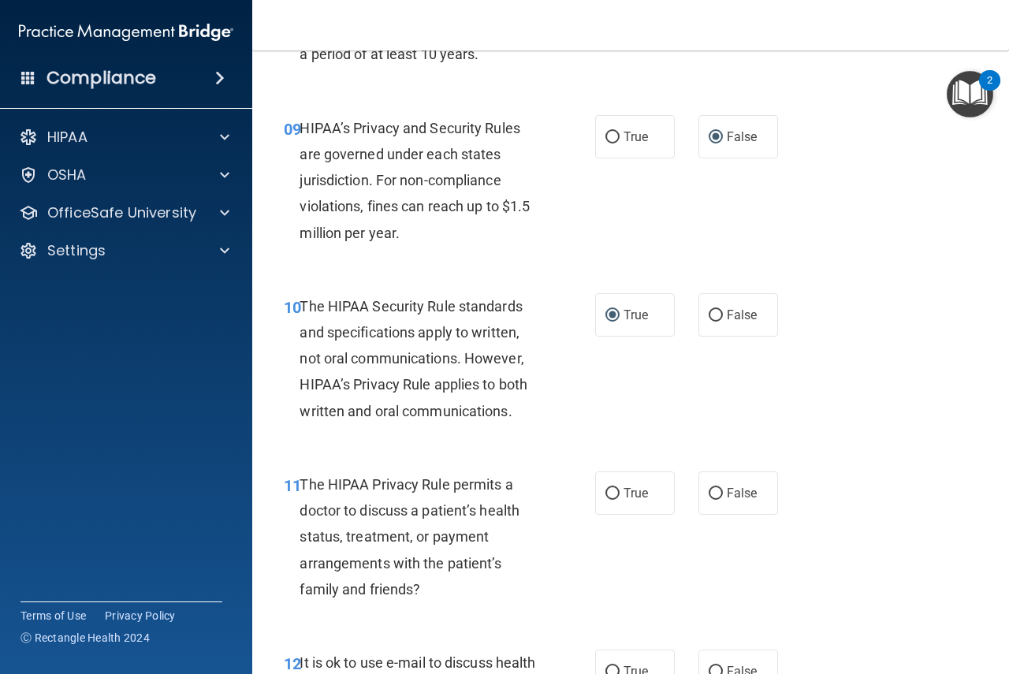
scroll to position [1498, 0]
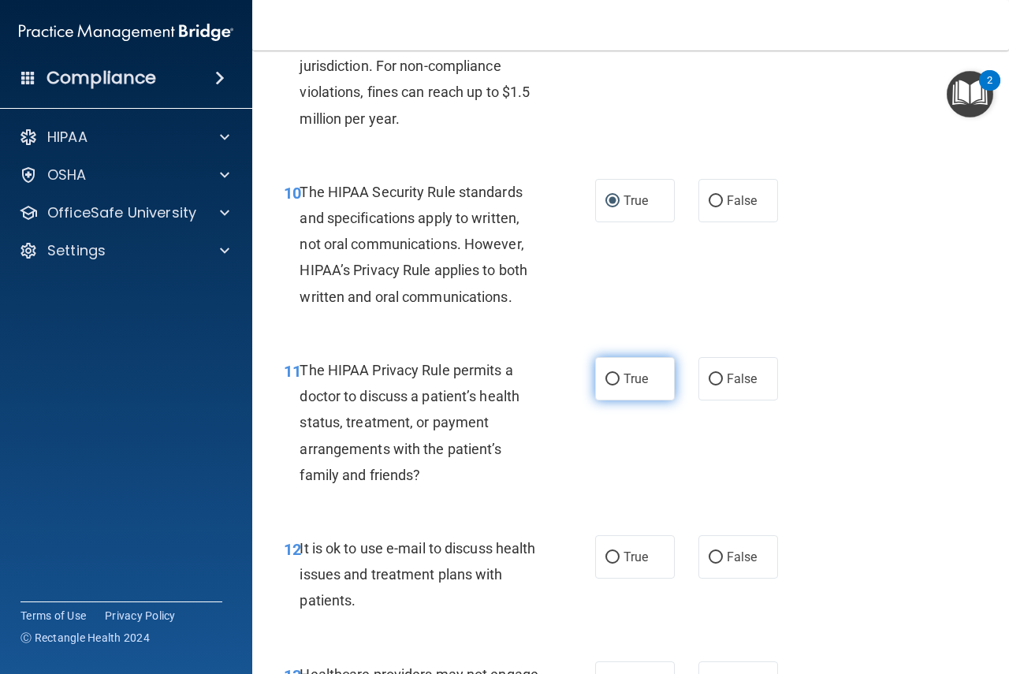
click at [608, 386] on label "True" at bounding box center [635, 378] width 80 height 43
click at [608, 386] on input "True" at bounding box center [613, 380] width 14 height 12
radio input "true"
click at [606, 557] on input "True" at bounding box center [613, 558] width 14 height 12
radio input "true"
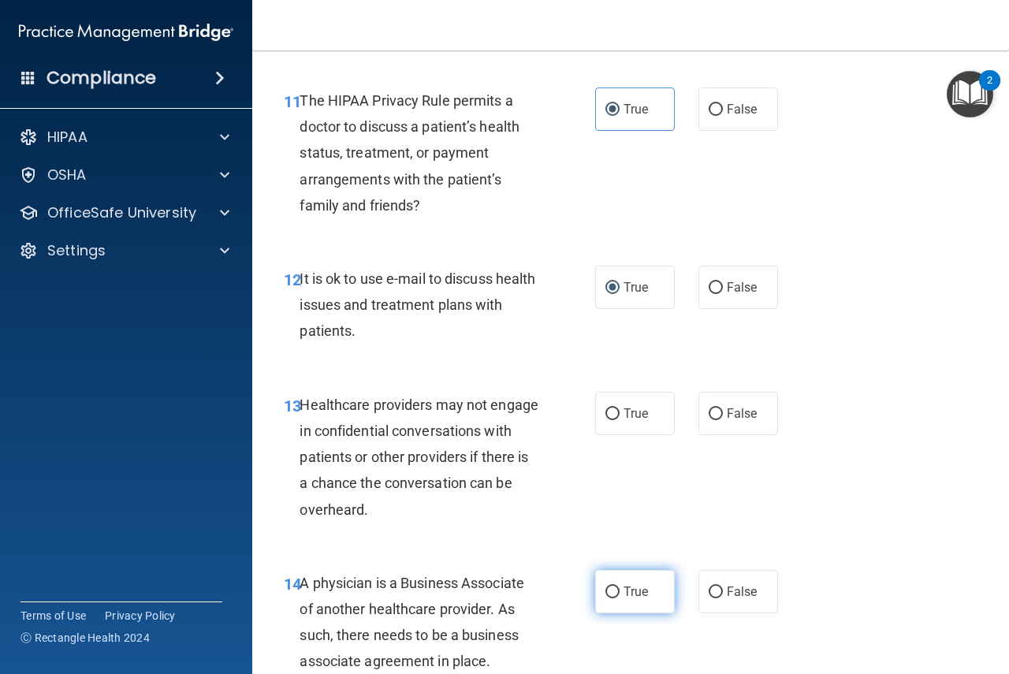
scroll to position [1814, 0]
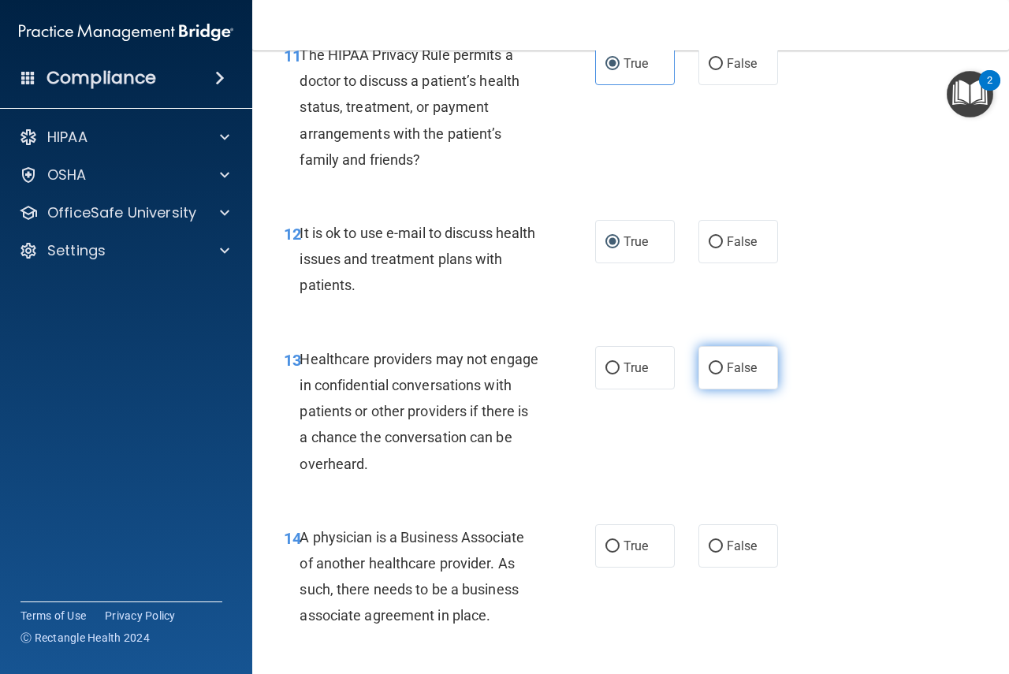
click at [710, 365] on input "False" at bounding box center [716, 369] width 14 height 12
radio input "true"
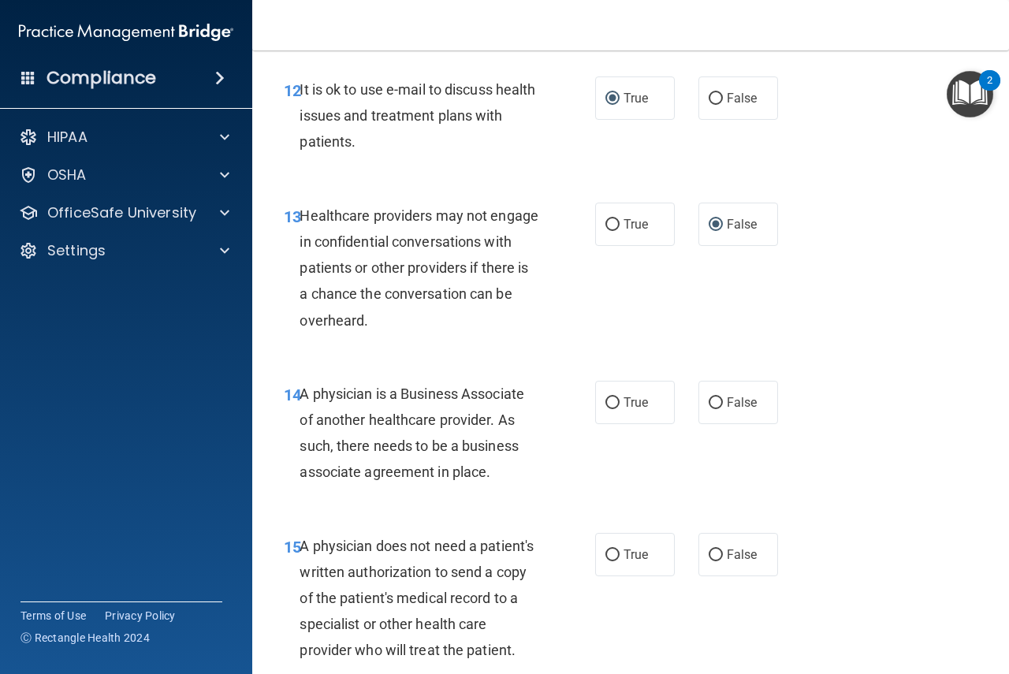
scroll to position [1971, 0]
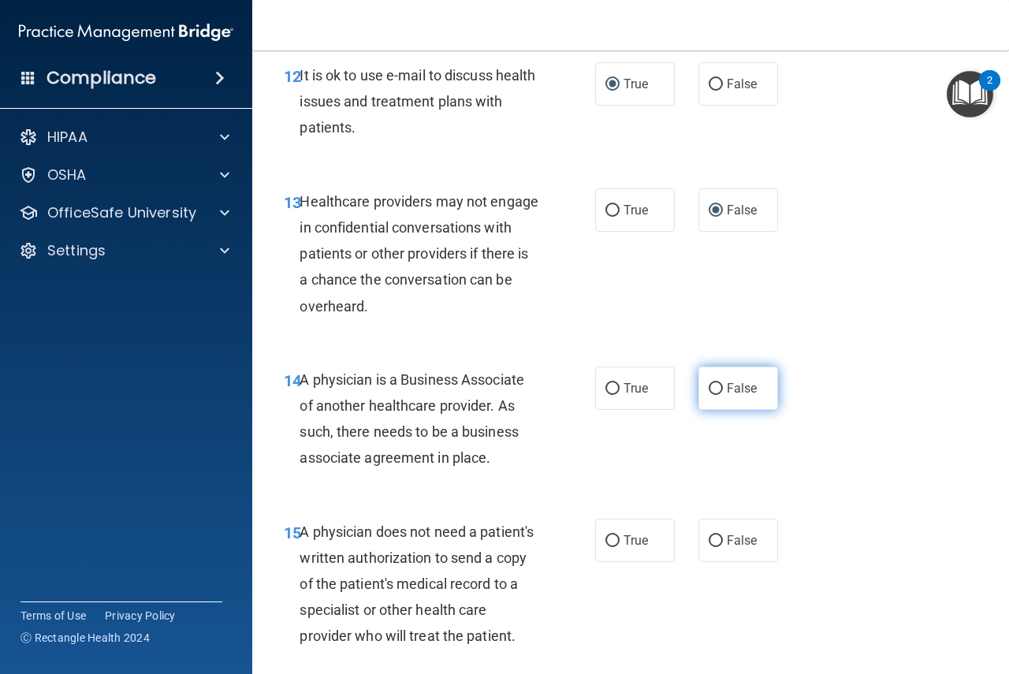
click at [712, 389] on input "False" at bounding box center [716, 389] width 14 height 12
radio input "true"
click at [609, 542] on input "True" at bounding box center [613, 541] width 14 height 12
radio input "true"
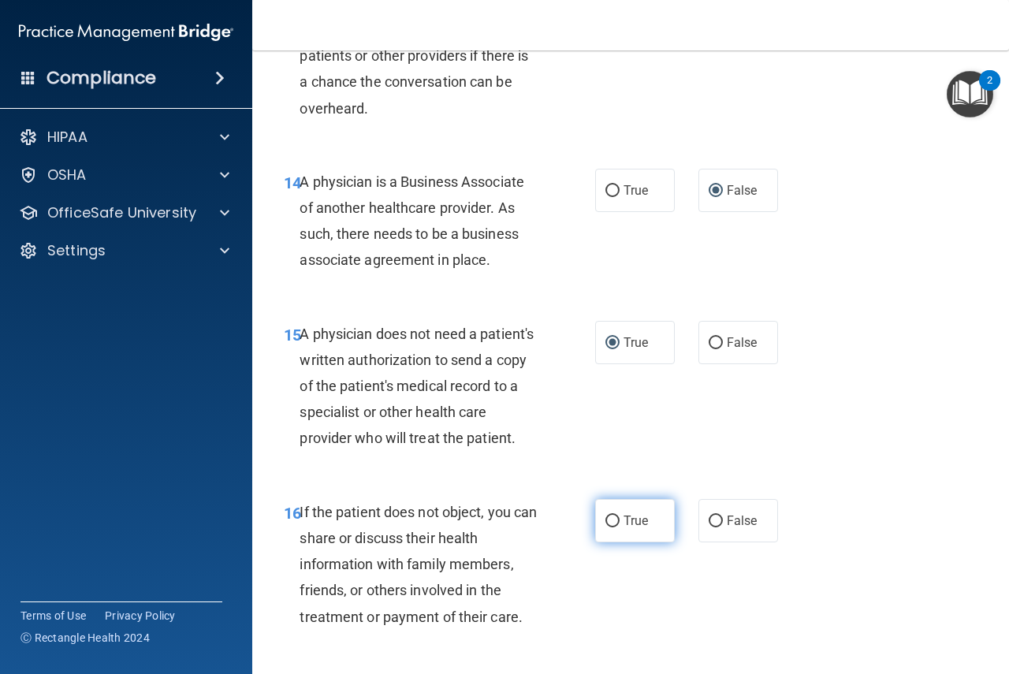
scroll to position [2208, 0]
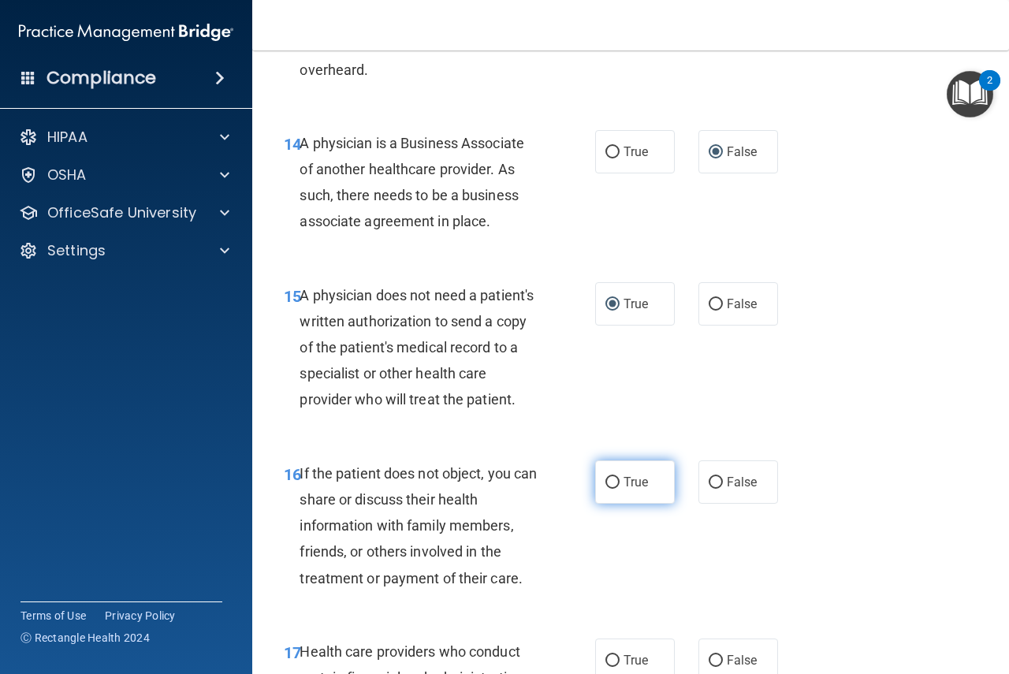
click at [610, 489] on input "True" at bounding box center [613, 483] width 14 height 12
radio input "true"
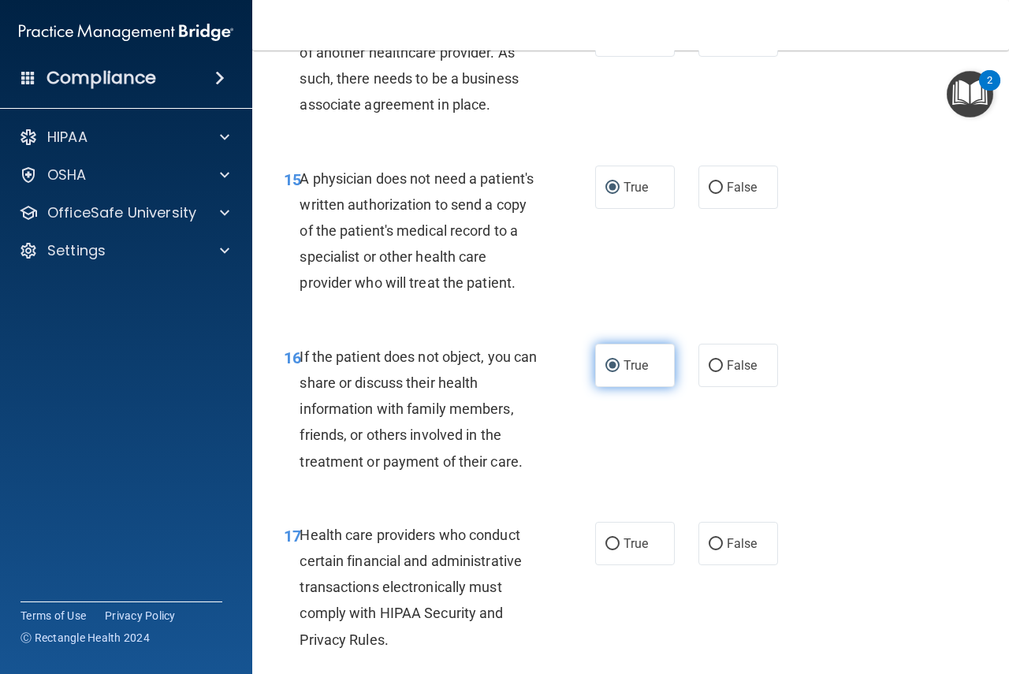
scroll to position [2366, 0]
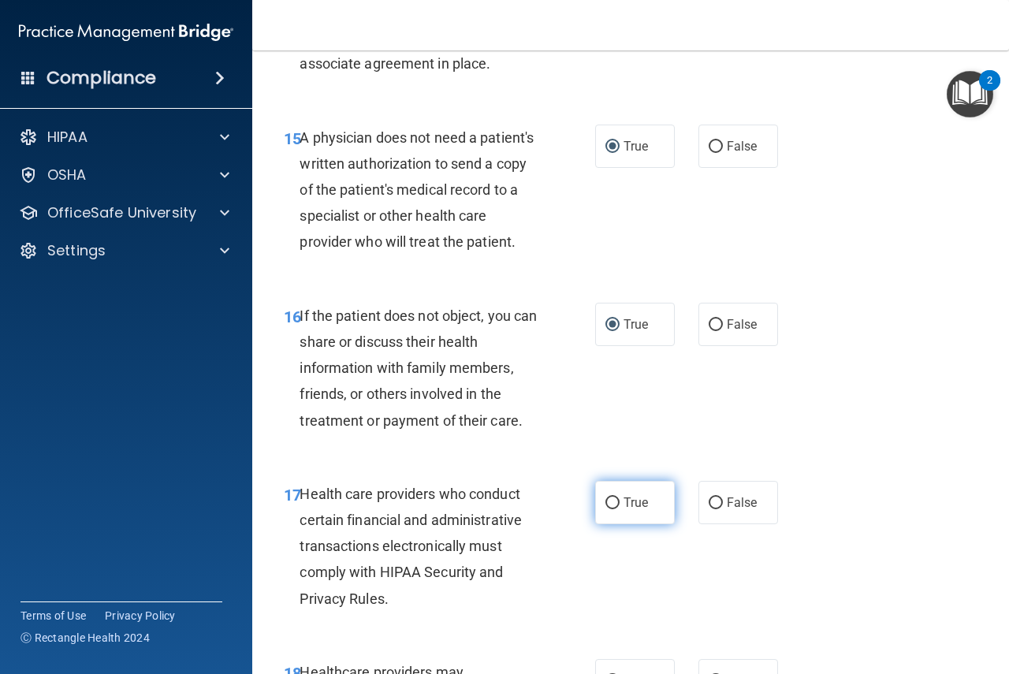
click at [610, 509] on input "True" at bounding box center [613, 504] width 14 height 12
radio input "true"
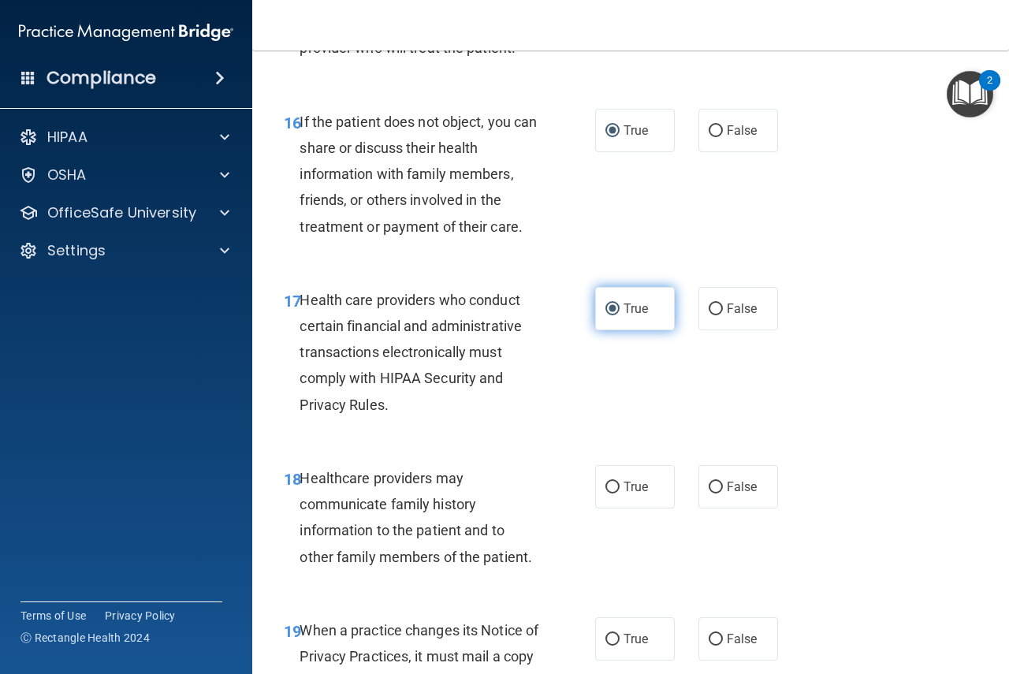
scroll to position [2602, 0]
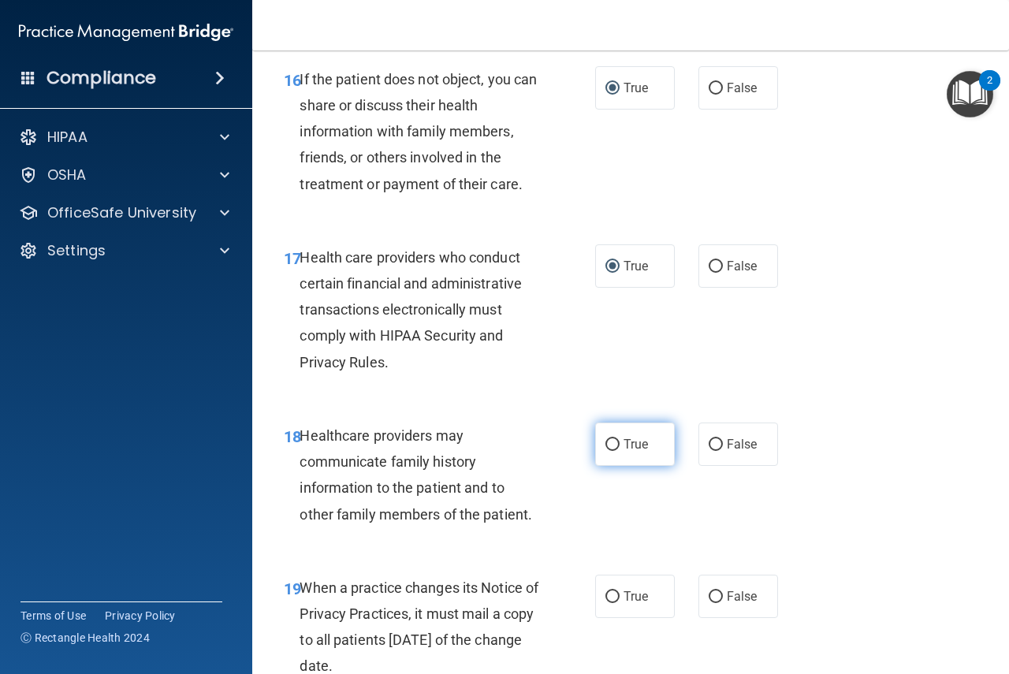
click at [606, 451] on input "True" at bounding box center [613, 445] width 14 height 12
radio input "true"
click at [713, 451] on input "False" at bounding box center [716, 445] width 14 height 12
radio input "true"
radio input "false"
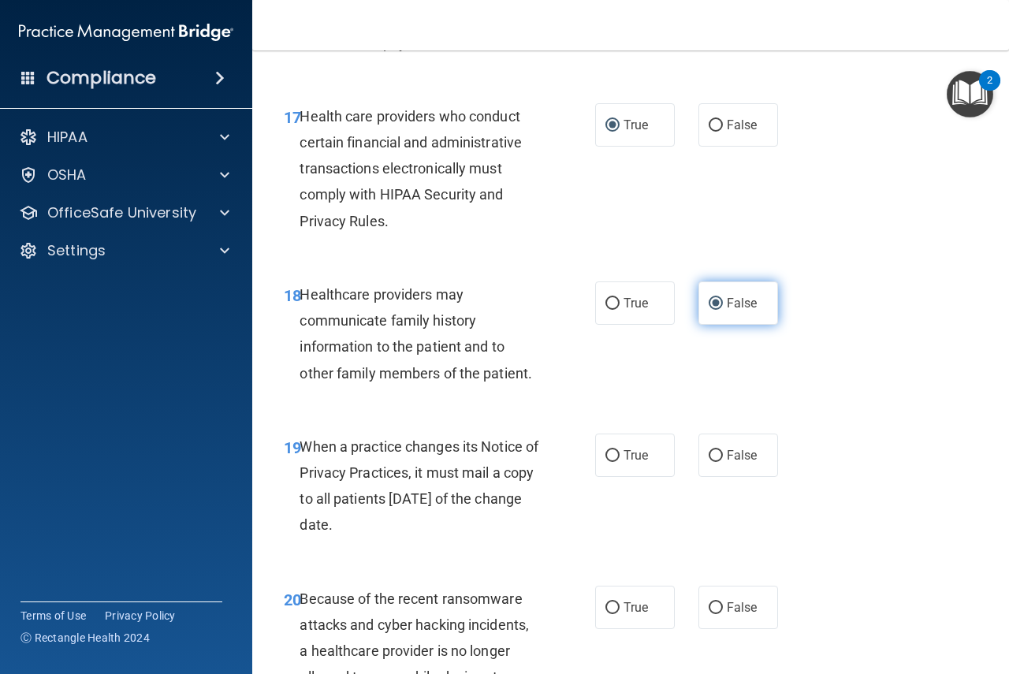
scroll to position [2760, 0]
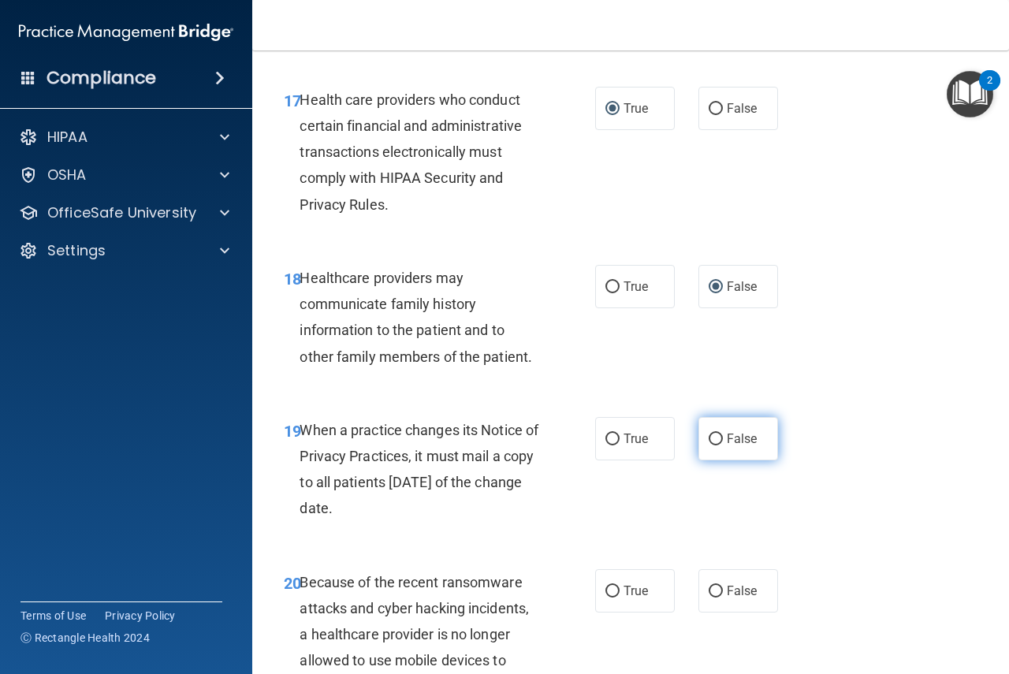
click at [714, 446] on input "False" at bounding box center [716, 440] width 14 height 12
radio input "true"
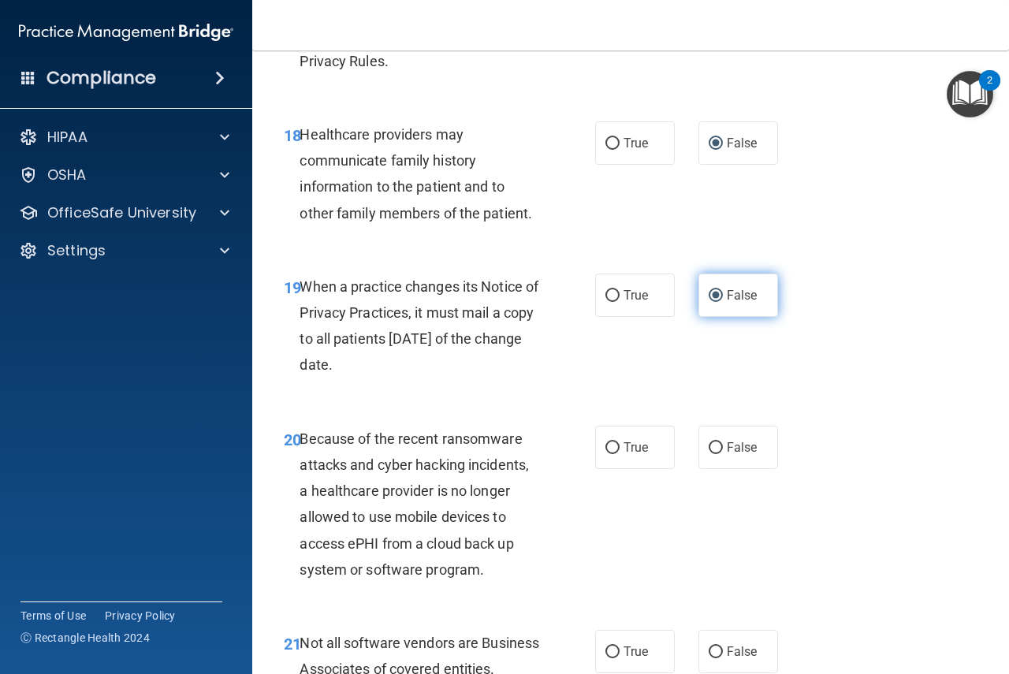
scroll to position [2996, 0]
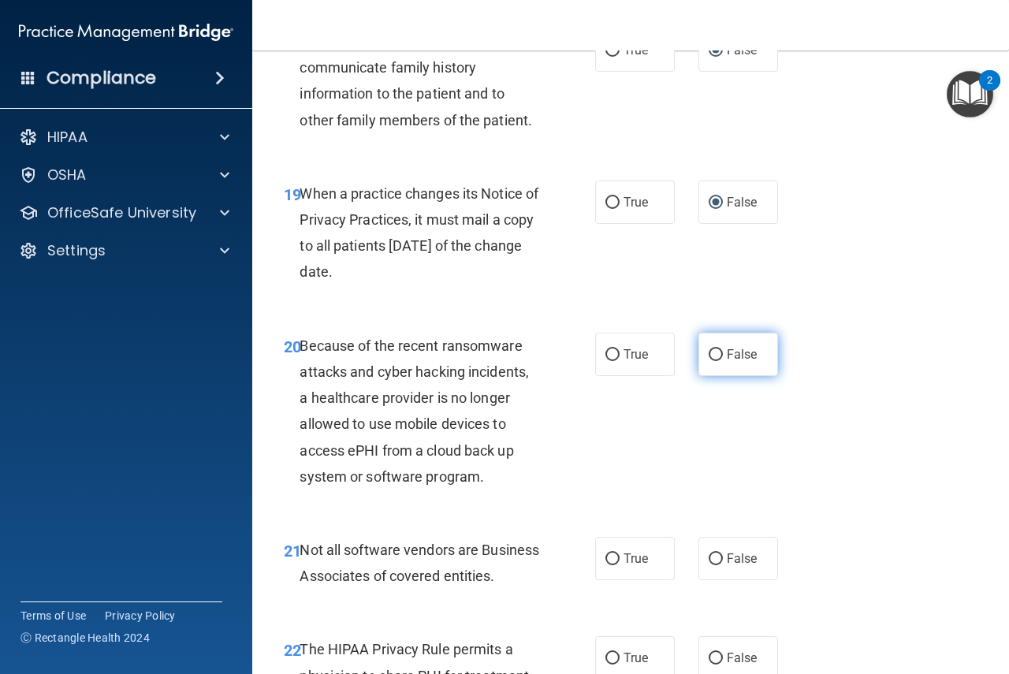
click at [710, 361] on input "False" at bounding box center [716, 355] width 14 height 12
radio input "true"
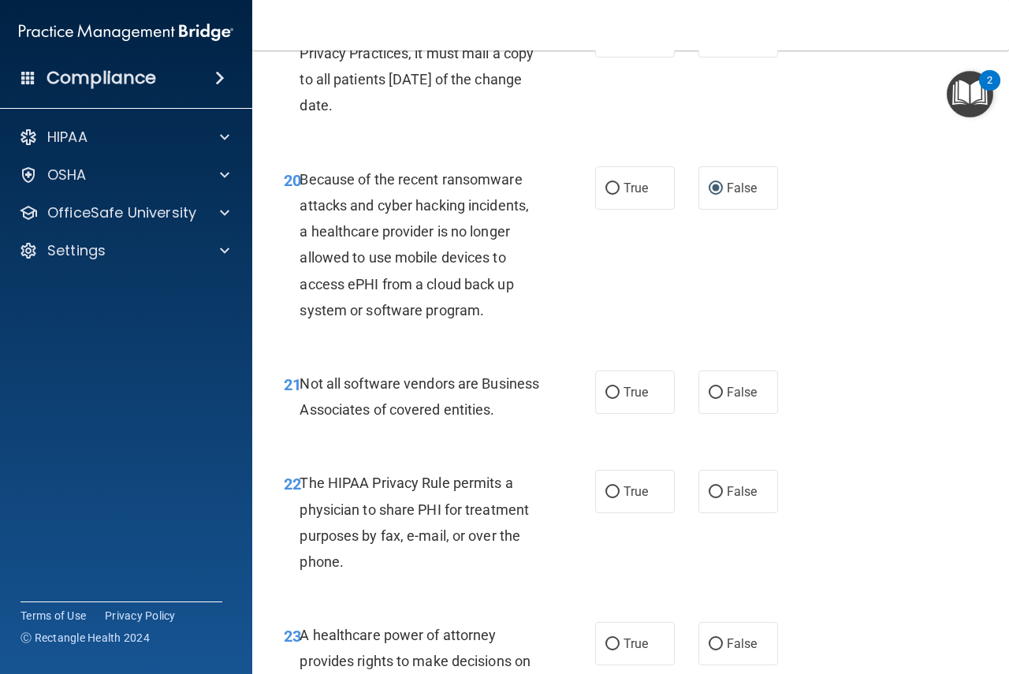
scroll to position [3233, 0]
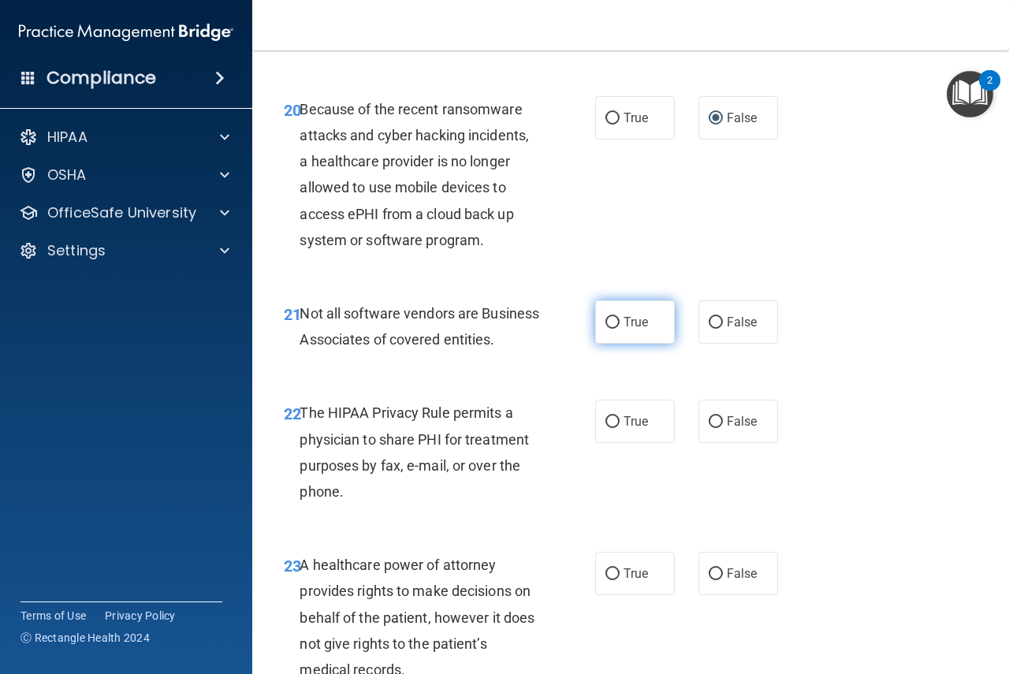
click at [610, 329] on input "True" at bounding box center [613, 323] width 14 height 12
radio input "true"
click at [610, 428] on input "True" at bounding box center [613, 422] width 14 height 12
radio input "true"
click at [711, 580] on input "False" at bounding box center [716, 575] width 14 height 12
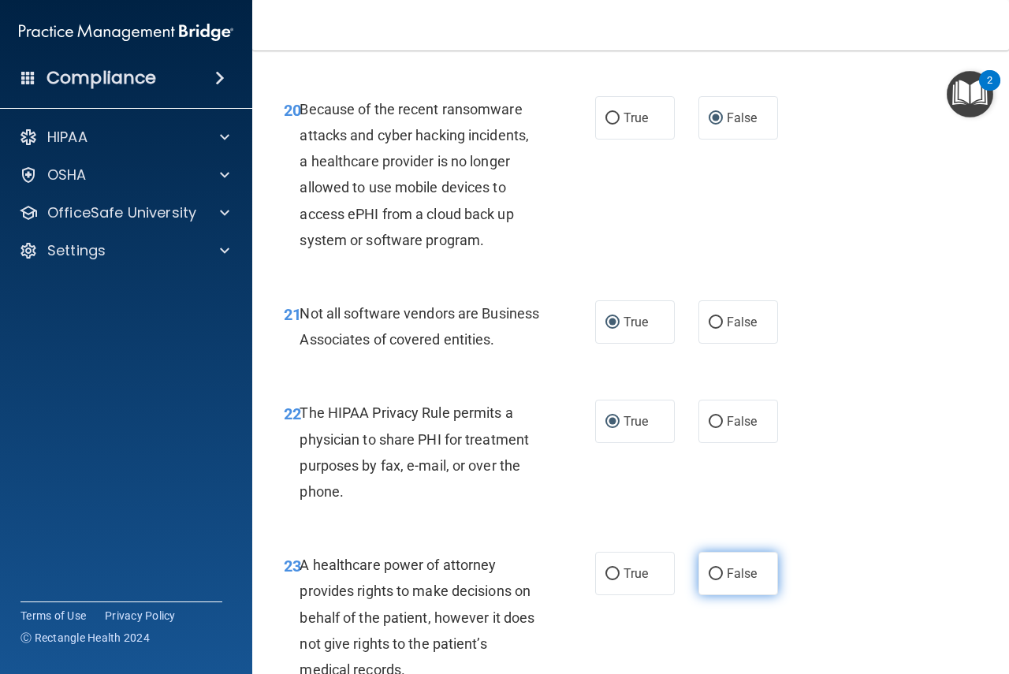
radio input "true"
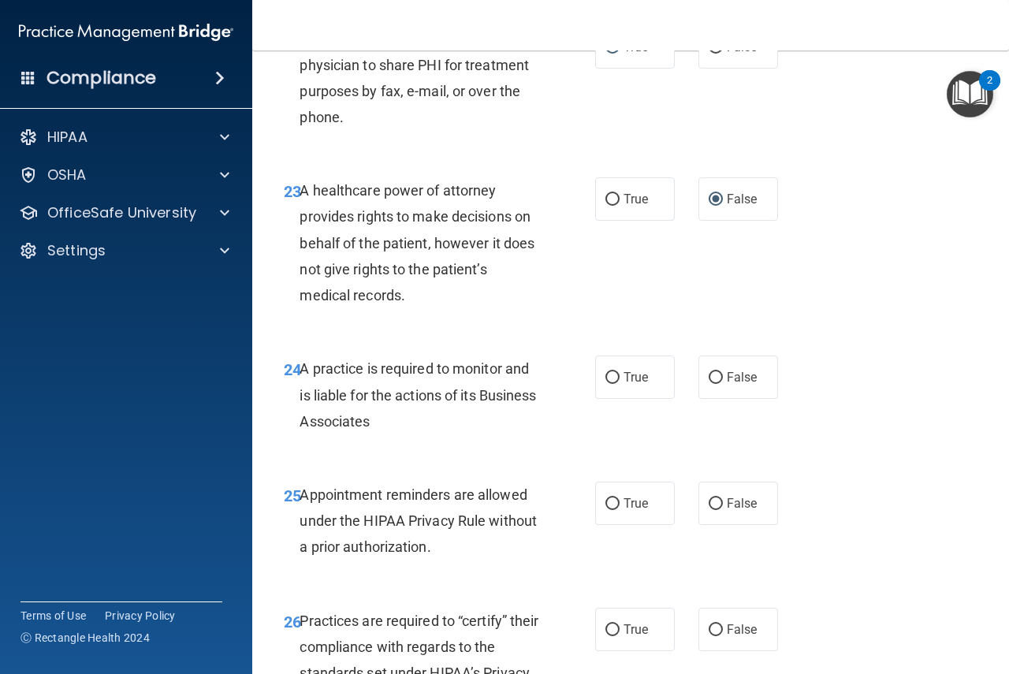
scroll to position [3627, 0]
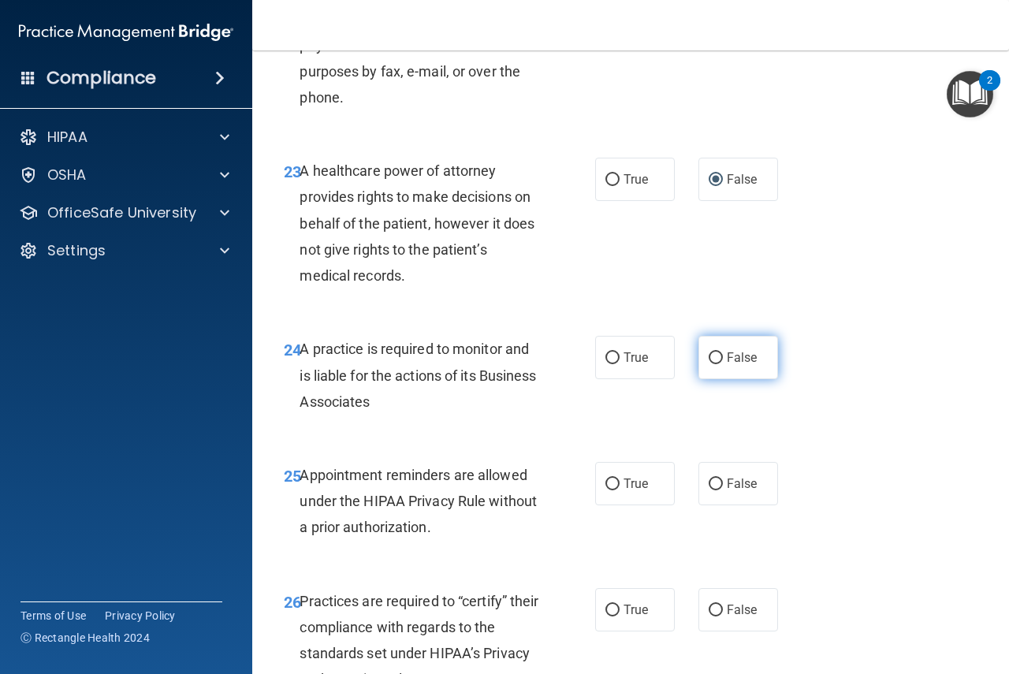
click at [710, 364] on input "False" at bounding box center [716, 358] width 14 height 12
radio input "true"
click at [611, 505] on label "True" at bounding box center [635, 483] width 80 height 43
click at [611, 490] on input "True" at bounding box center [613, 485] width 14 height 12
radio input "true"
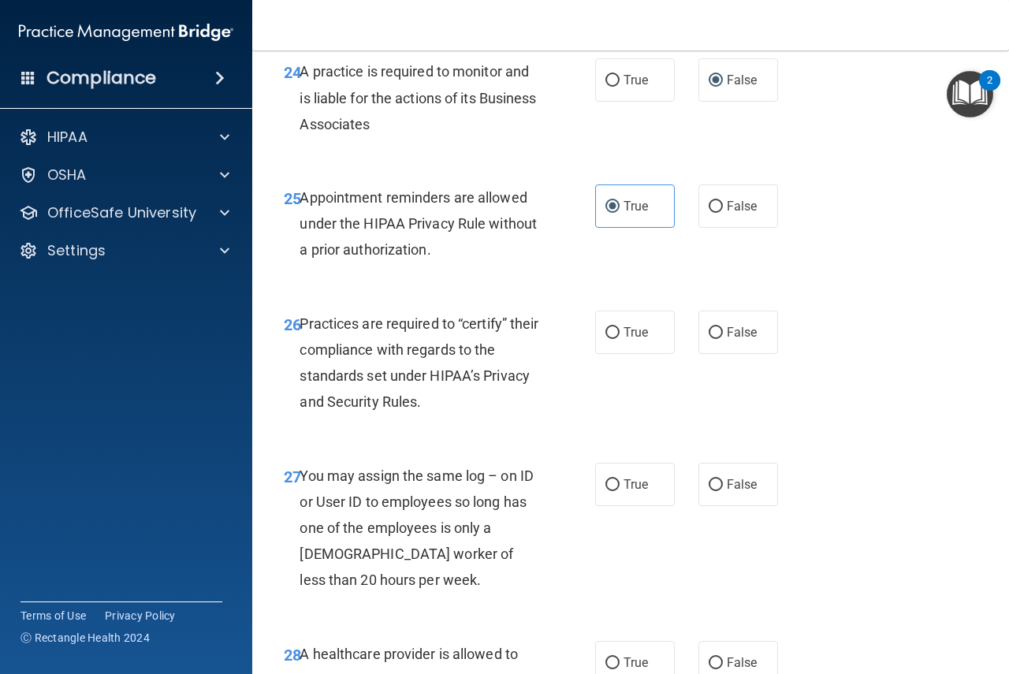
scroll to position [3943, 0]
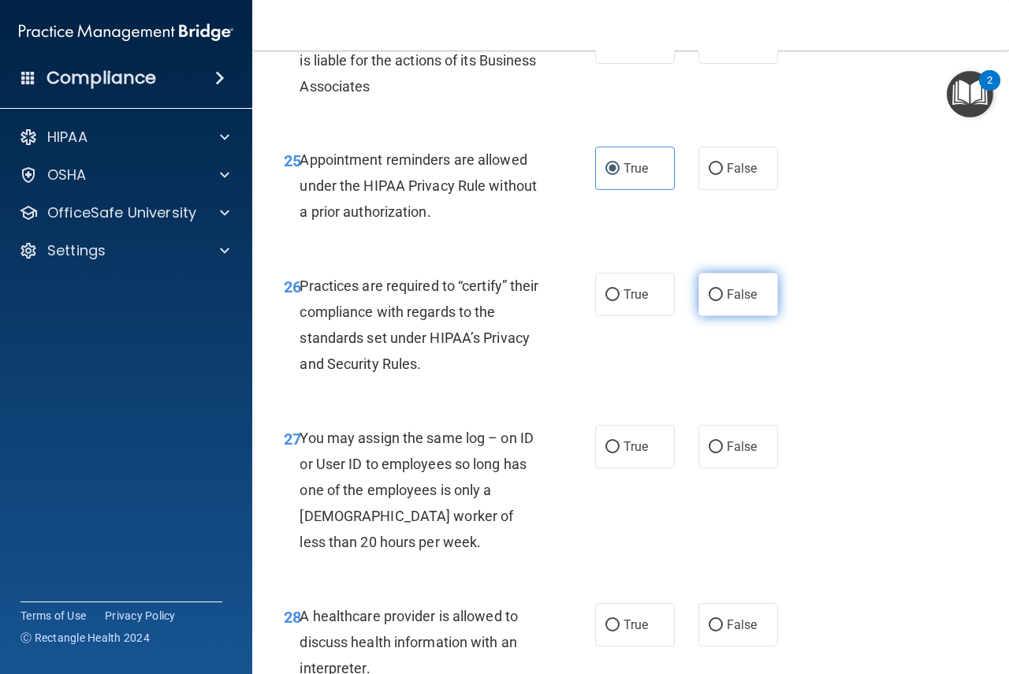
click at [709, 301] on input "False" at bounding box center [716, 295] width 14 height 12
radio input "true"
click at [709, 453] on input "False" at bounding box center [716, 448] width 14 height 12
radio input "true"
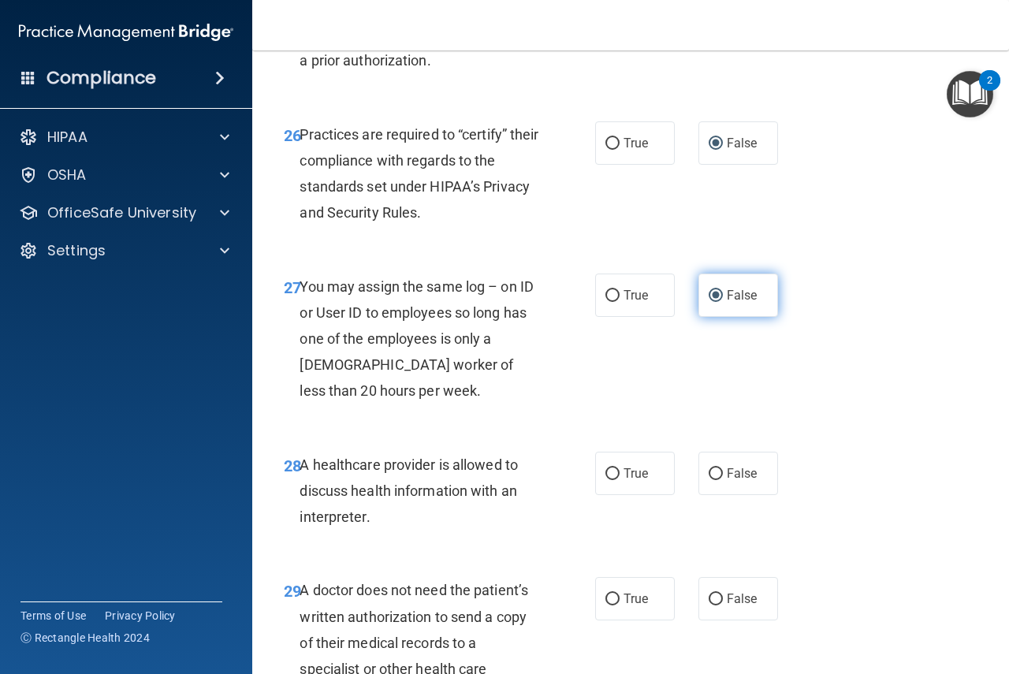
scroll to position [4179, 0]
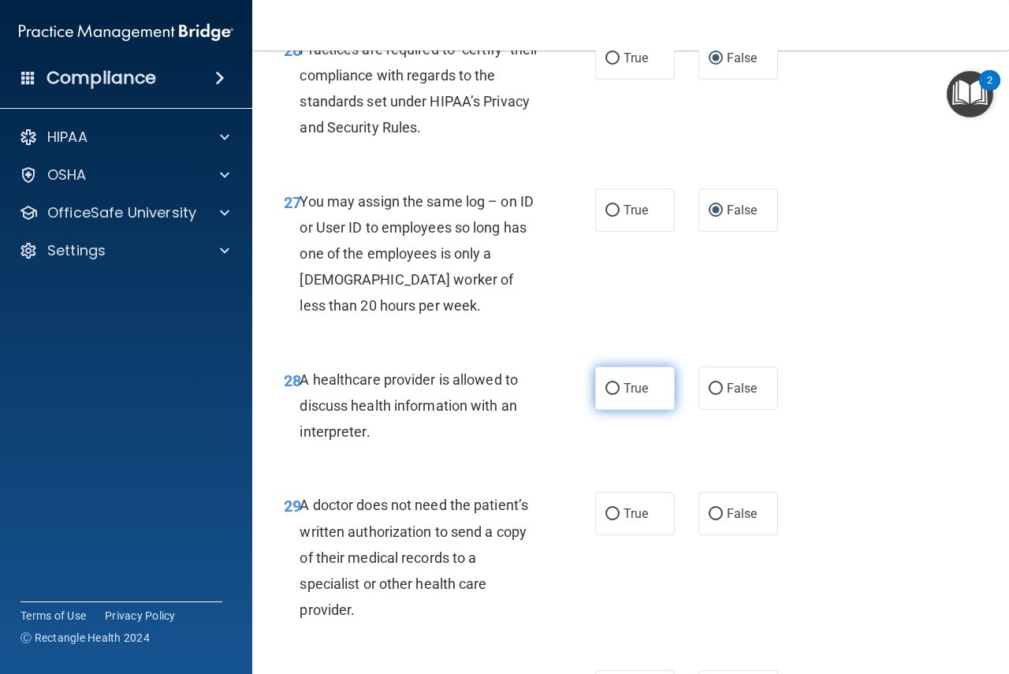
click at [606, 395] on input "True" at bounding box center [613, 389] width 14 height 12
radio input "true"
click at [610, 520] on input "True" at bounding box center [613, 515] width 14 height 12
radio input "true"
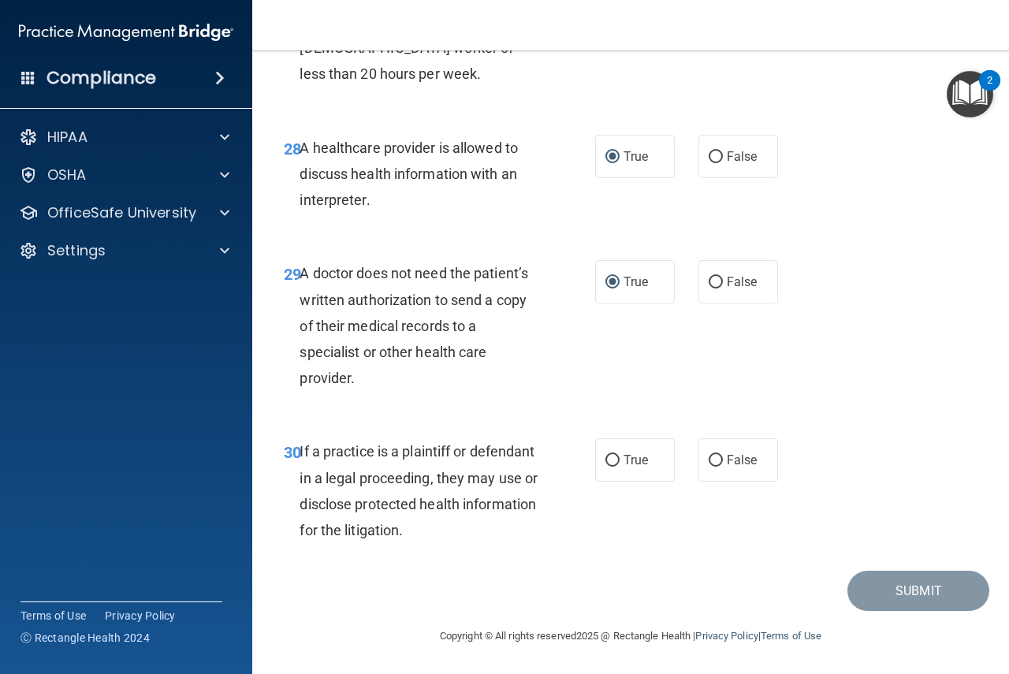
scroll to position [4463, 0]
click at [606, 460] on input "True" at bounding box center [613, 461] width 14 height 12
radio input "true"
click at [871, 591] on button "Submit" at bounding box center [919, 591] width 142 height 40
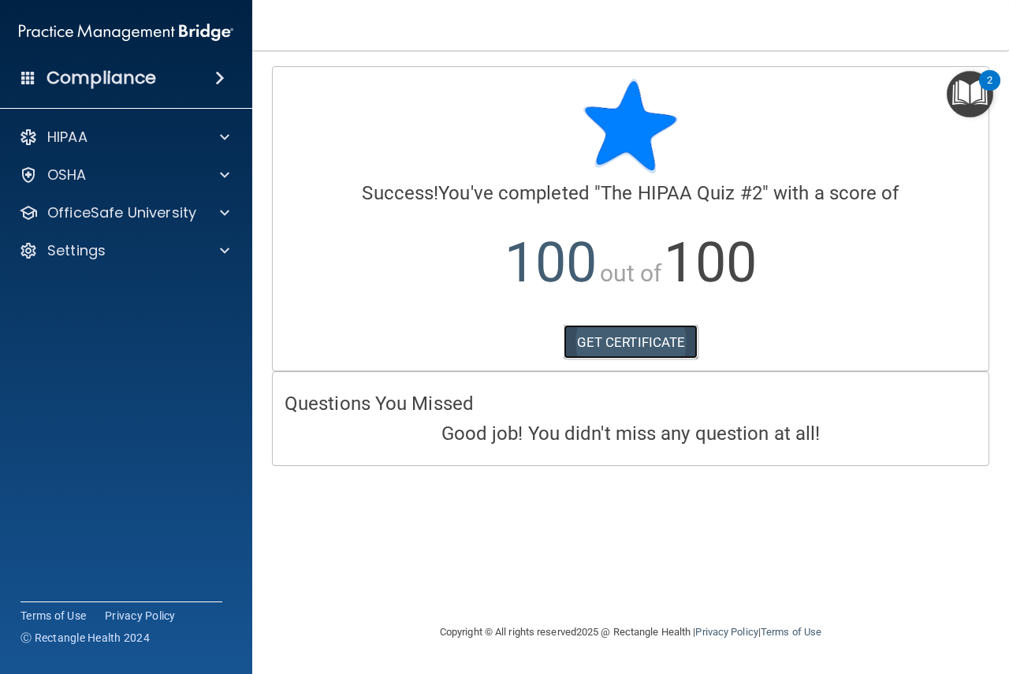
click at [613, 341] on link "GET CERTIFICATE" at bounding box center [631, 342] width 135 height 35
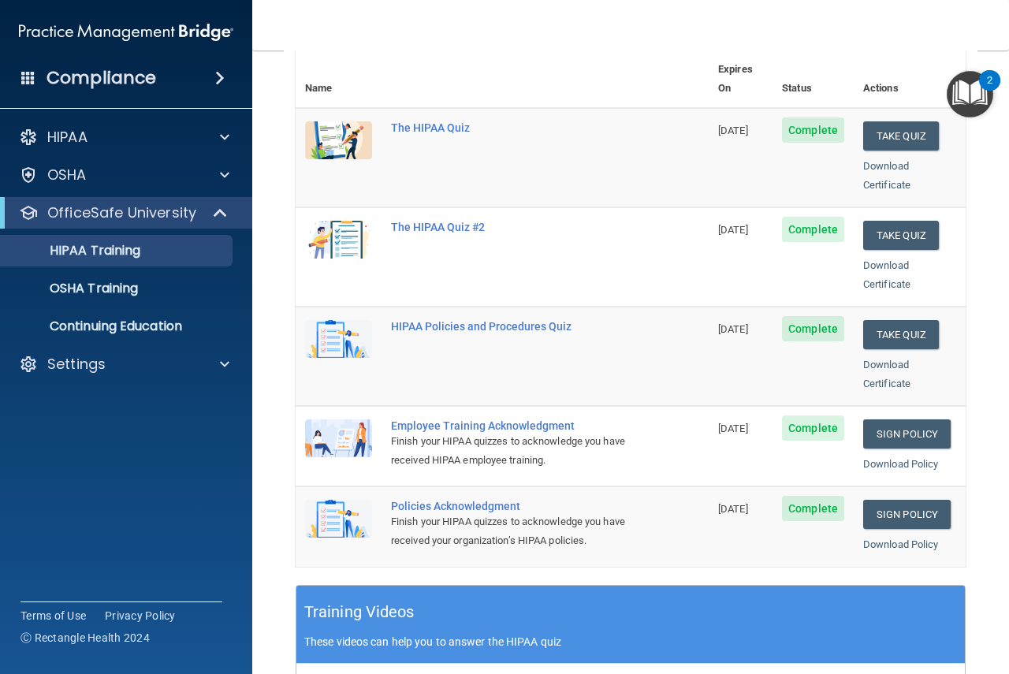
scroll to position [237, 0]
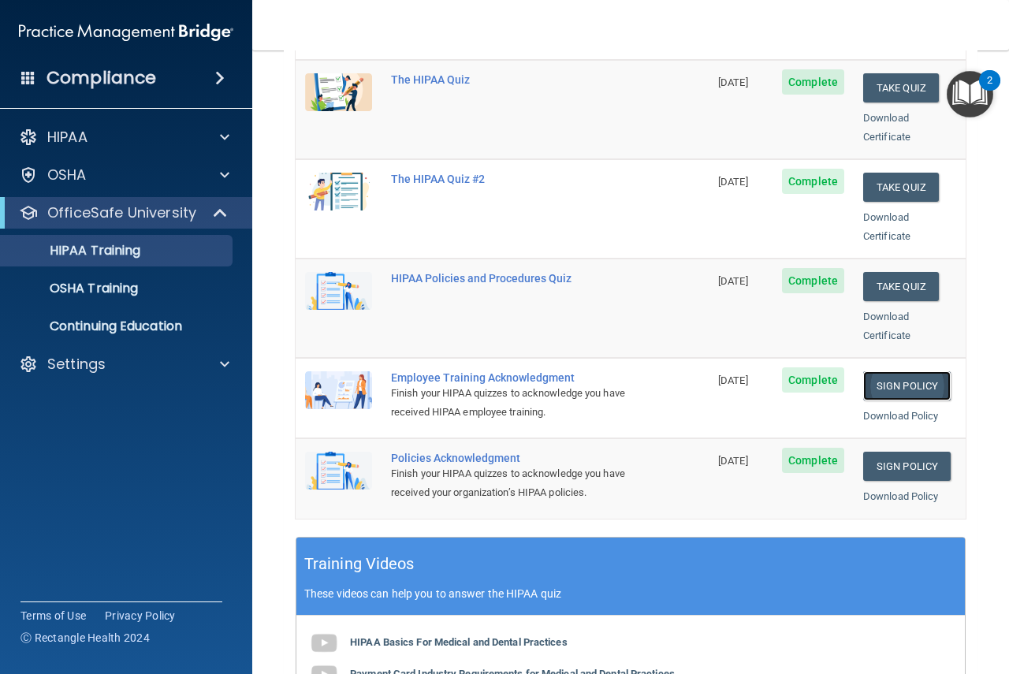
click at [889, 371] on link "Sign Policy" at bounding box center [907, 385] width 88 height 29
click at [893, 454] on link "Sign Policy" at bounding box center [907, 466] width 88 height 29
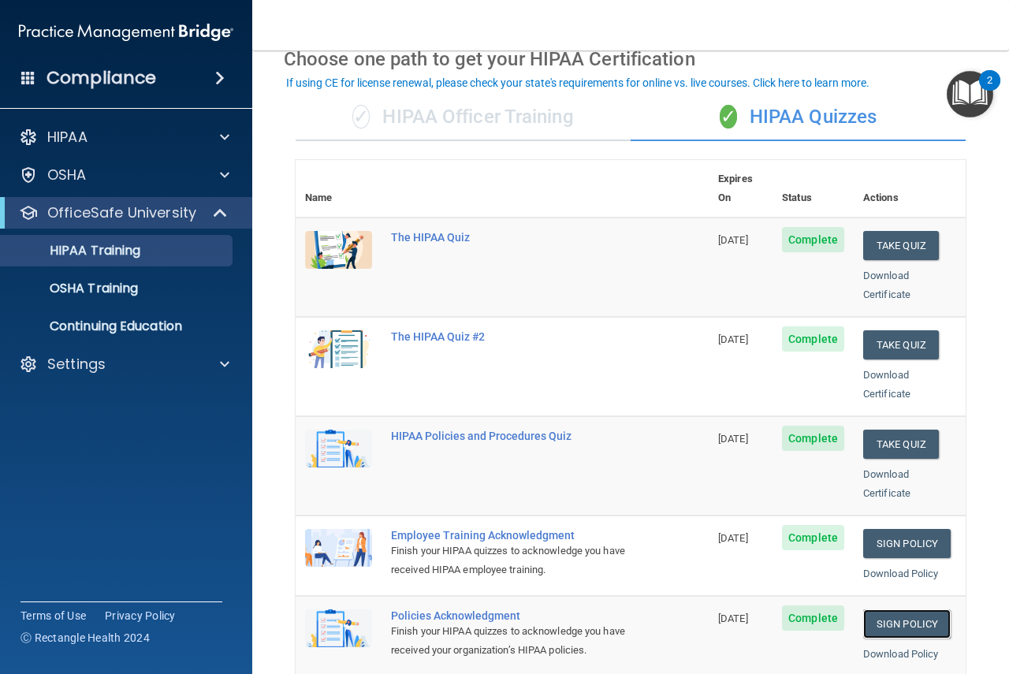
scroll to position [0, 0]
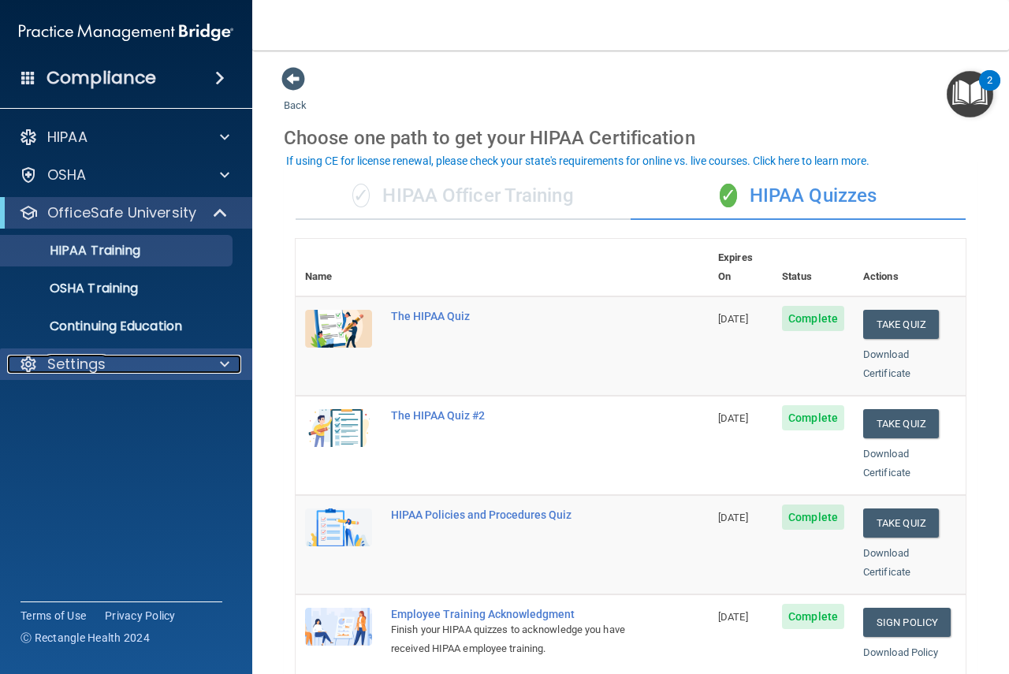
click at [90, 359] on p "Settings" at bounding box center [76, 364] width 58 height 19
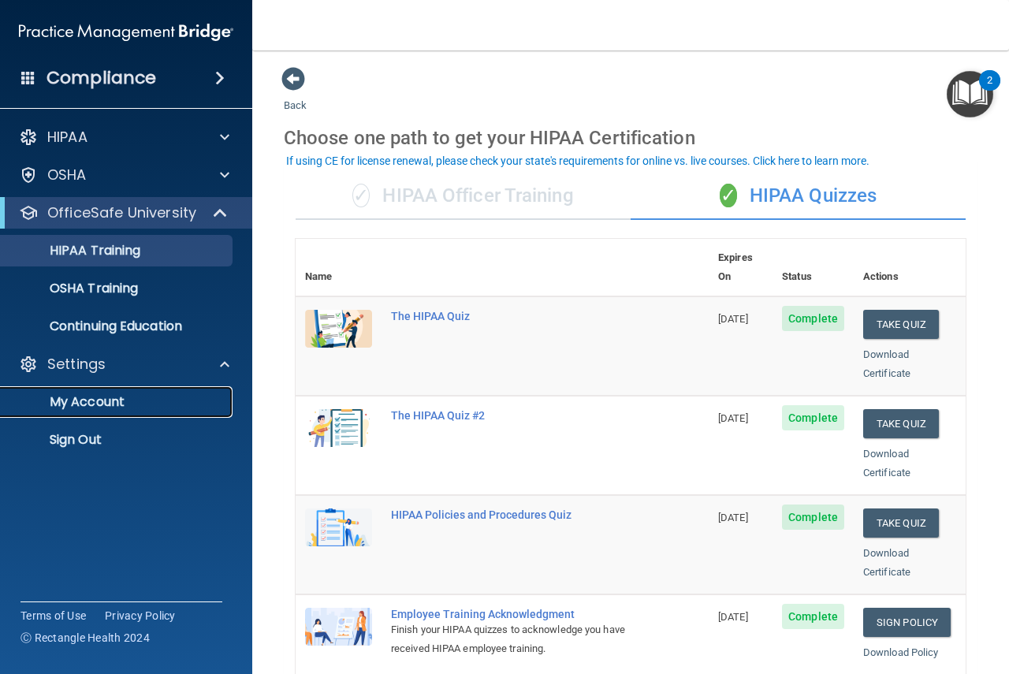
click at [86, 407] on p "My Account" at bounding box center [117, 402] width 215 height 16
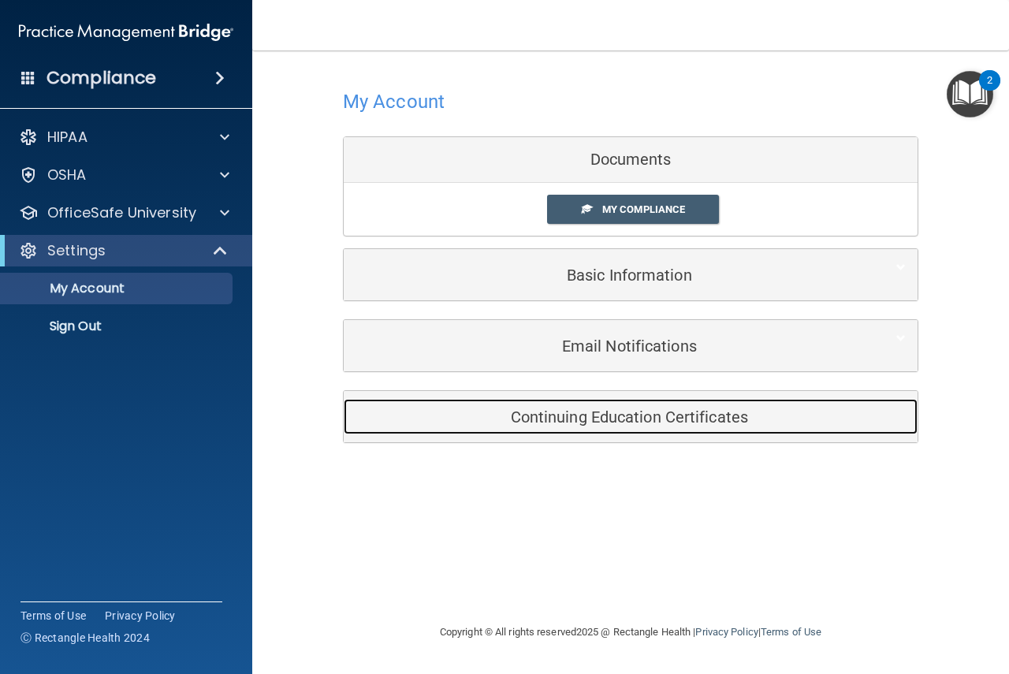
click at [653, 403] on div "Continuing Education Certificates" at bounding box center [607, 416] width 526 height 35
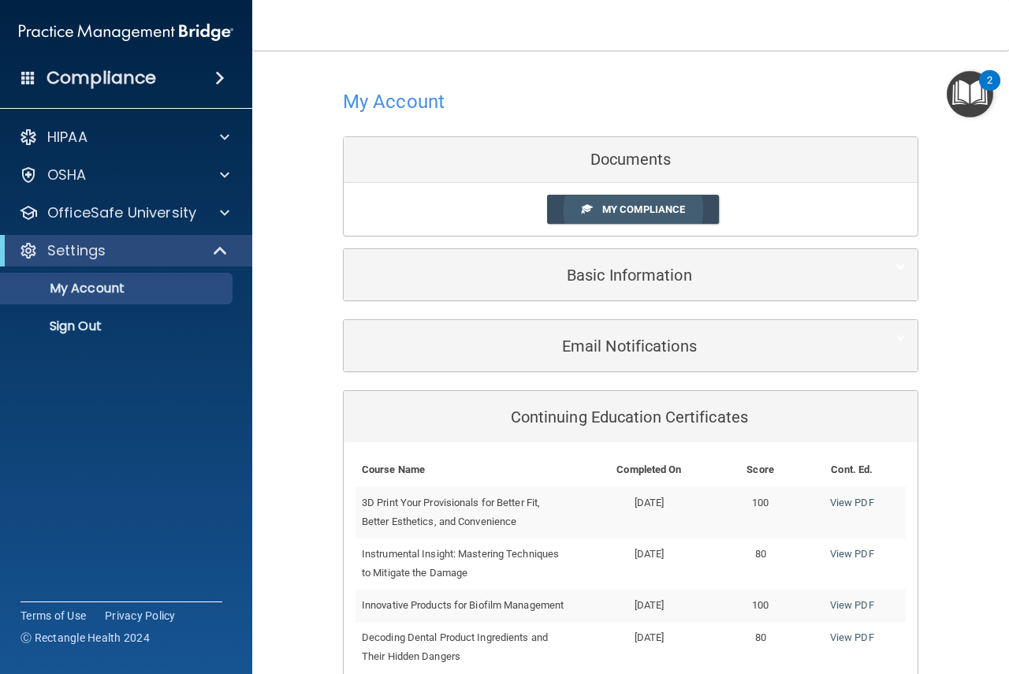
click at [634, 201] on link "My Compliance" at bounding box center [633, 209] width 173 height 29
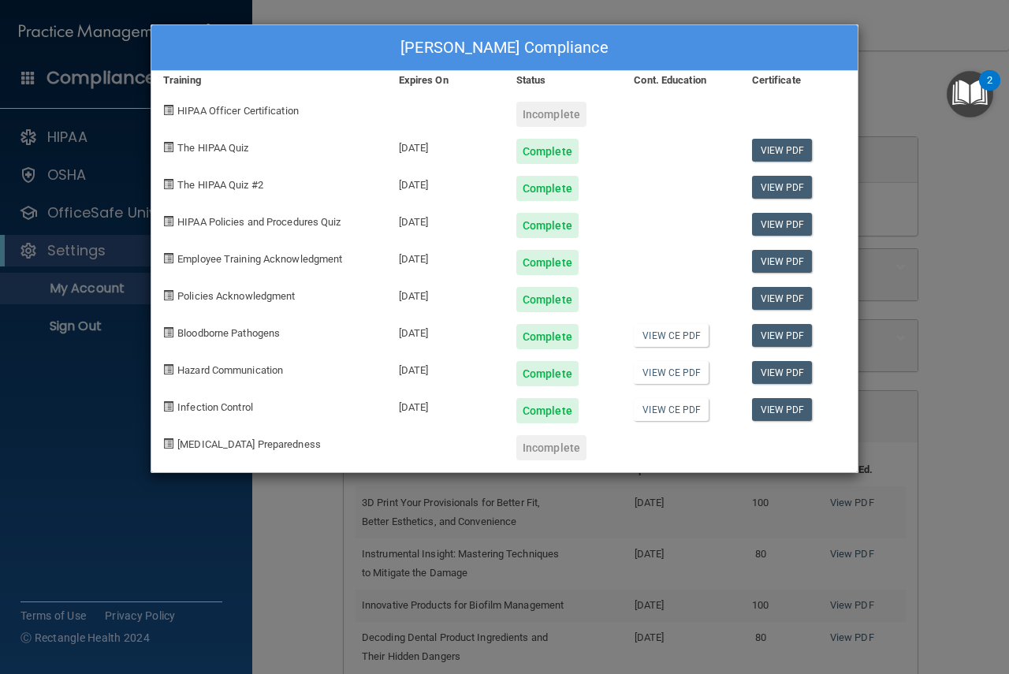
click at [953, 462] on div "Haley Inman's Compliance Training Expires On Status Cont. Education Certificate…" at bounding box center [504, 337] width 1009 height 674
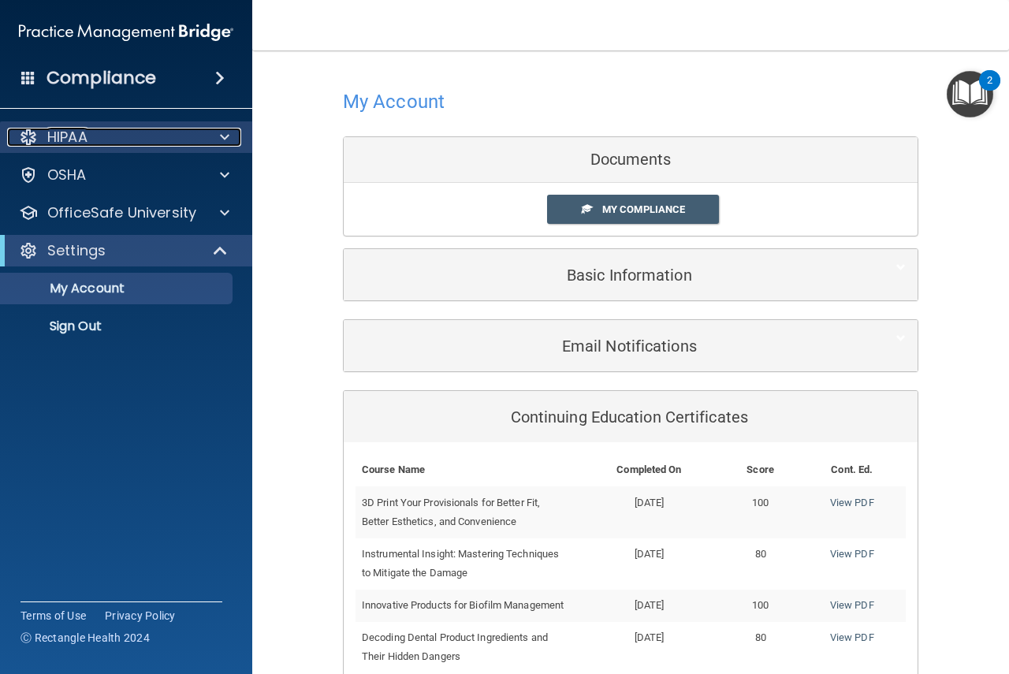
click at [81, 131] on p "HIPAA" at bounding box center [67, 137] width 40 height 19
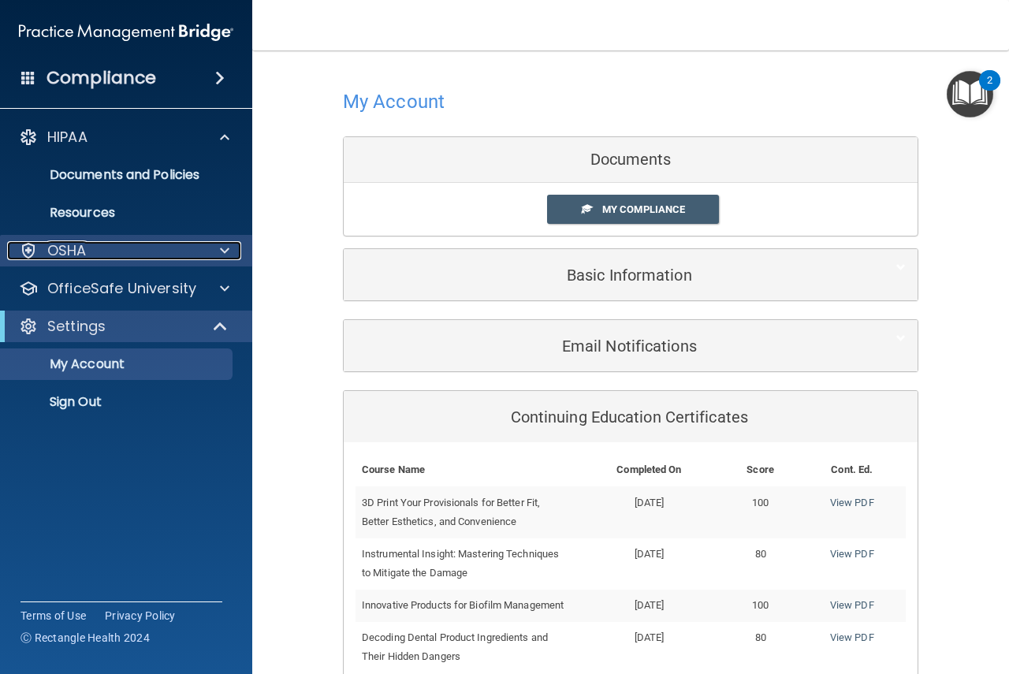
click at [80, 252] on p "OSHA" at bounding box center [66, 250] width 39 height 19
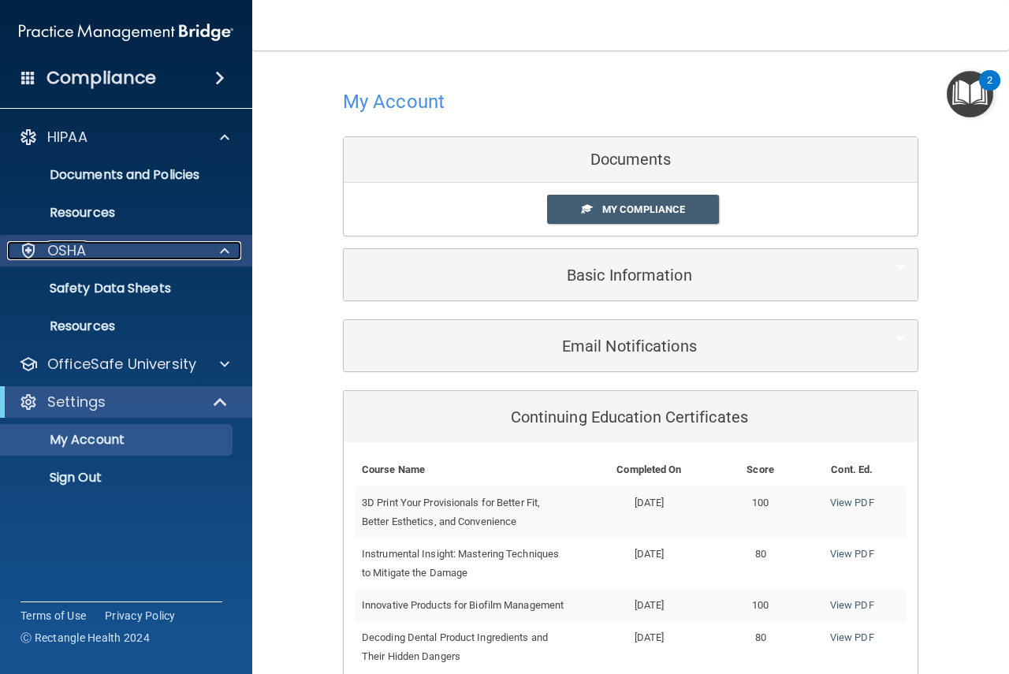
click at [198, 250] on div "OSHA" at bounding box center [105, 250] width 196 height 19
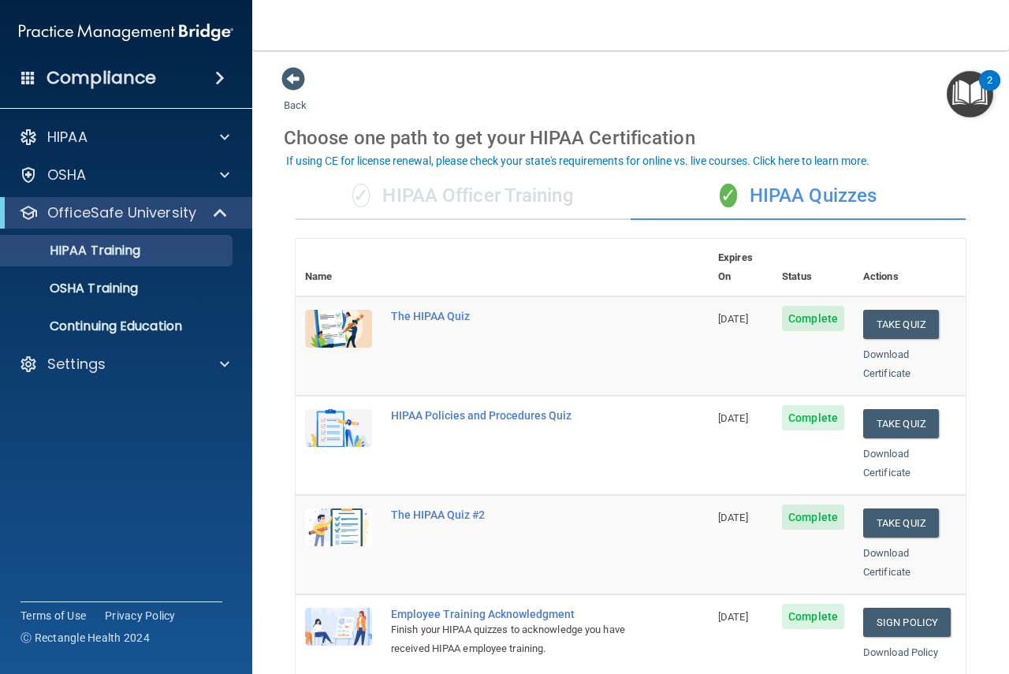
click at [473, 197] on div "✓ HIPAA Officer Training" at bounding box center [463, 196] width 335 height 47
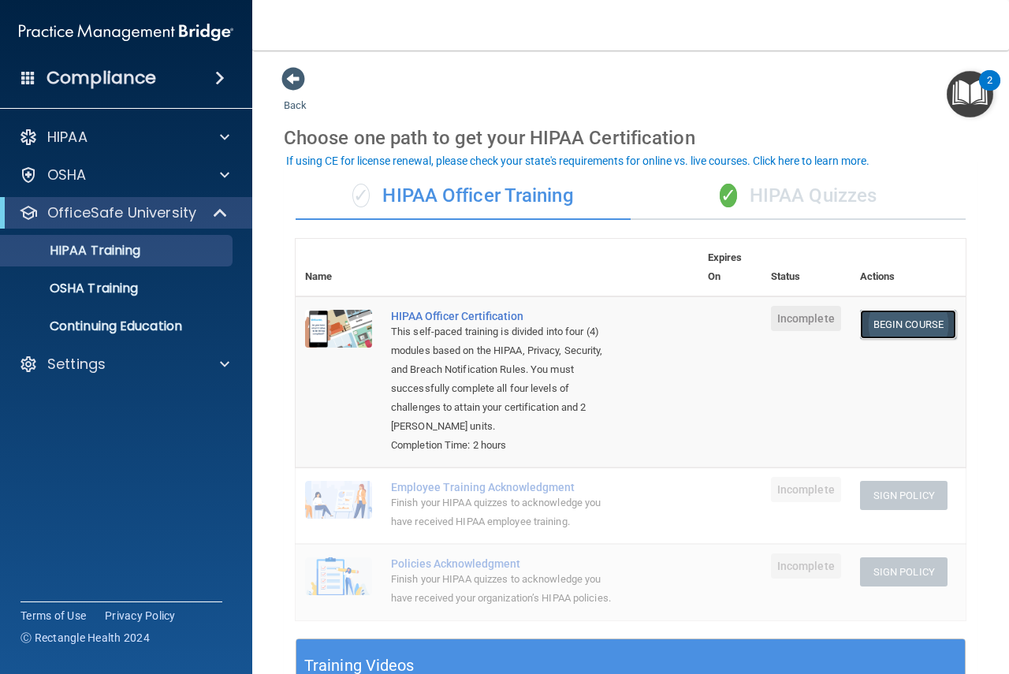
click at [908, 319] on link "Begin Course" at bounding box center [908, 324] width 96 height 29
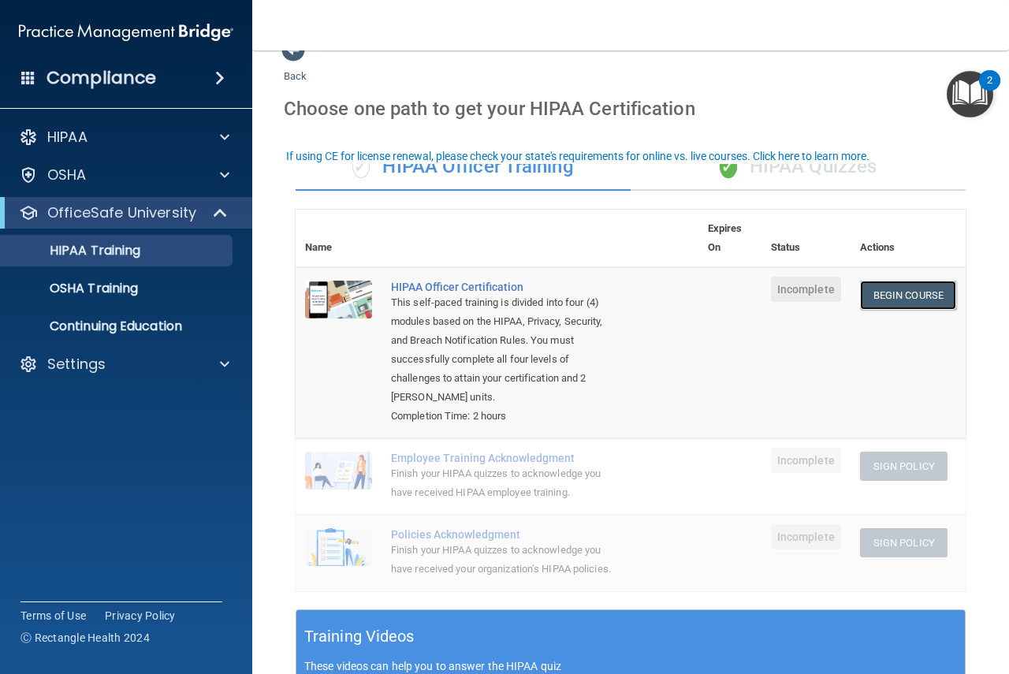
scroll to position [79, 0]
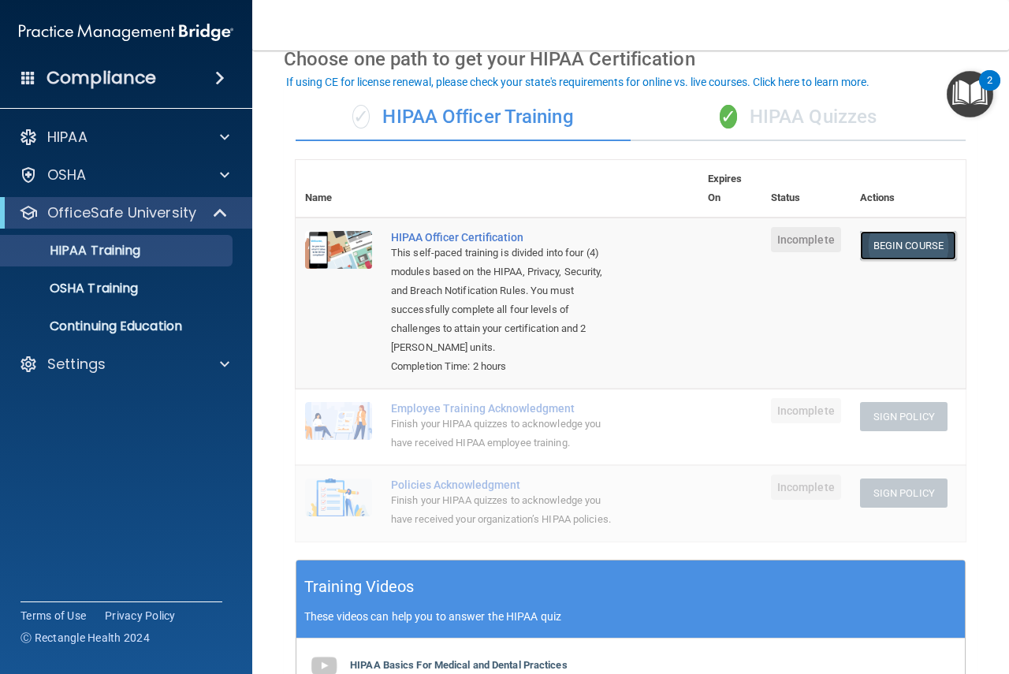
click at [885, 243] on link "Begin Course" at bounding box center [908, 245] width 96 height 29
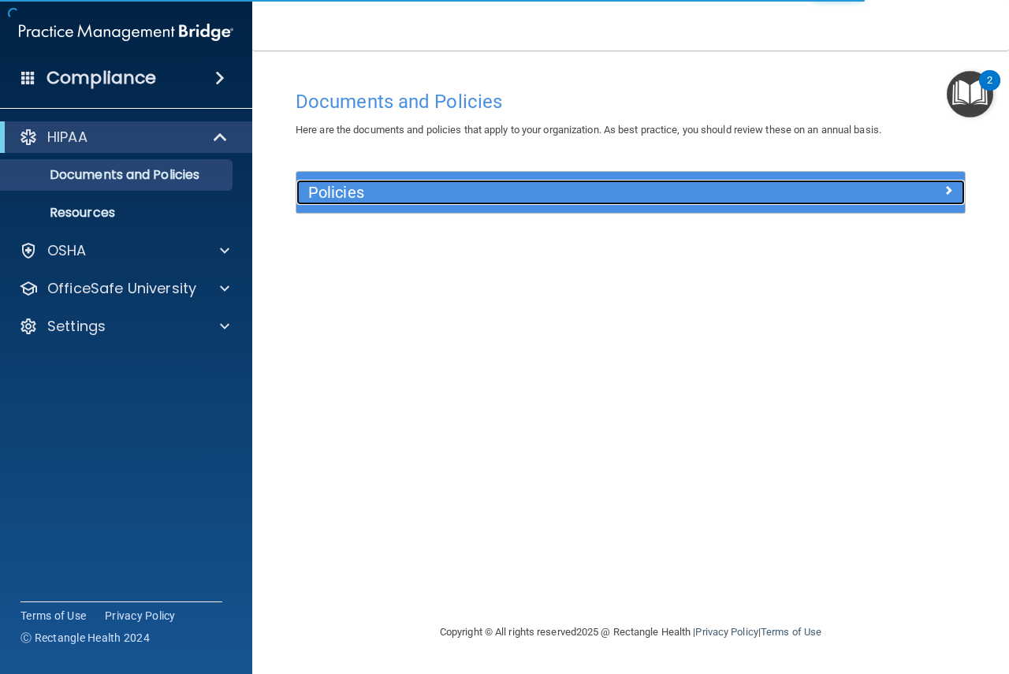
click at [426, 196] on h5 "Policies" at bounding box center [547, 192] width 478 height 17
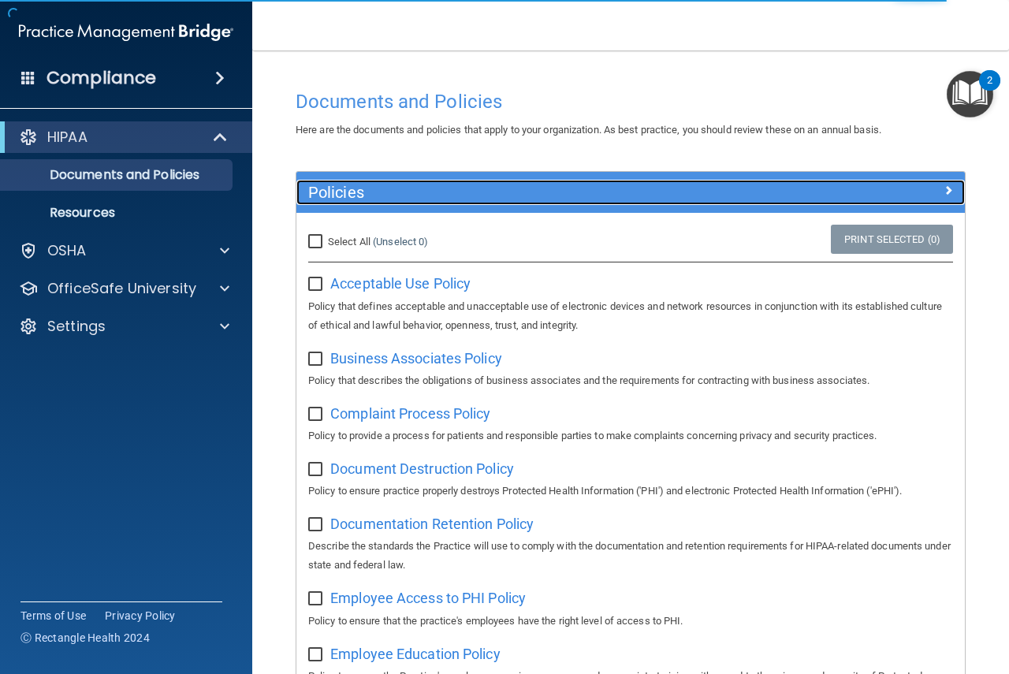
click at [422, 194] on h5 "Policies" at bounding box center [547, 192] width 478 height 17
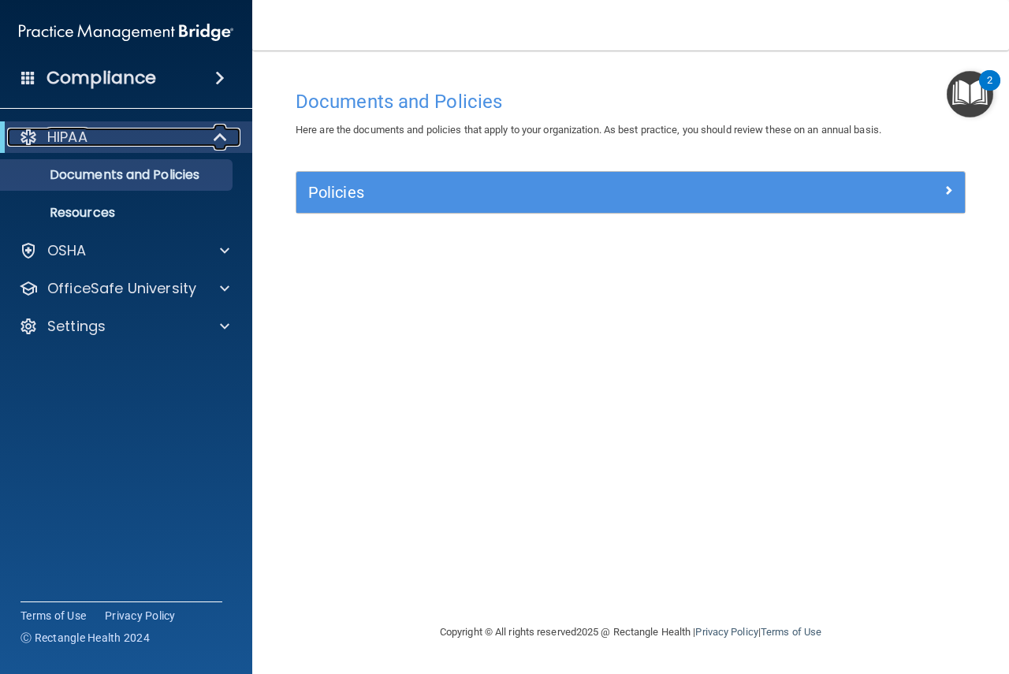
click at [105, 139] on div "HIPAA" at bounding box center [104, 137] width 195 height 19
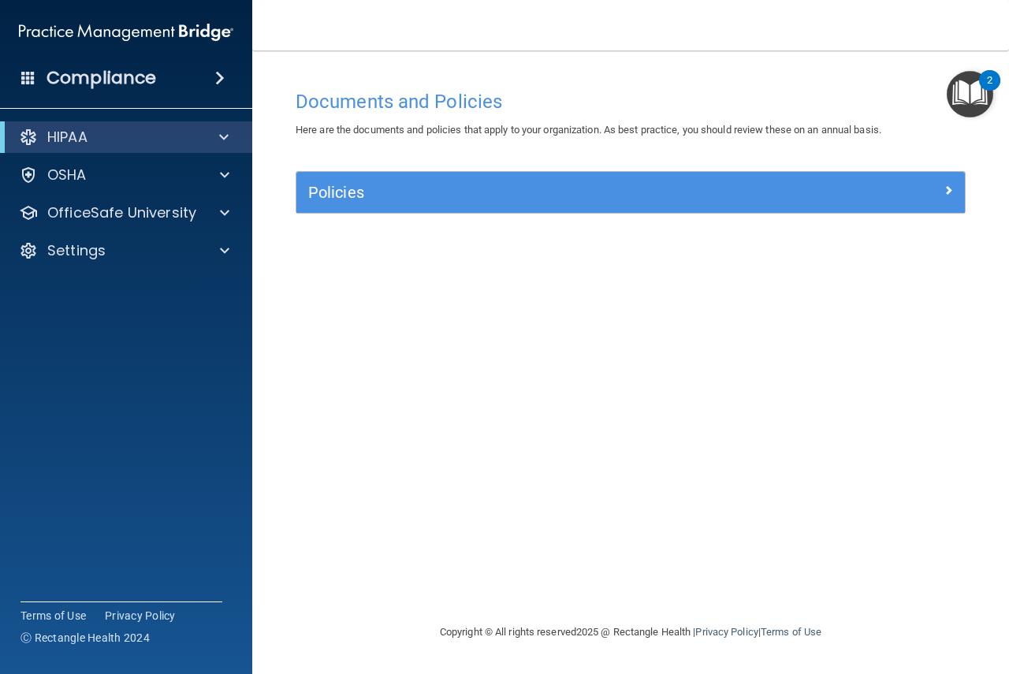
click at [982, 112] on img "Open Resource Center, 2 new notifications" at bounding box center [970, 94] width 47 height 47
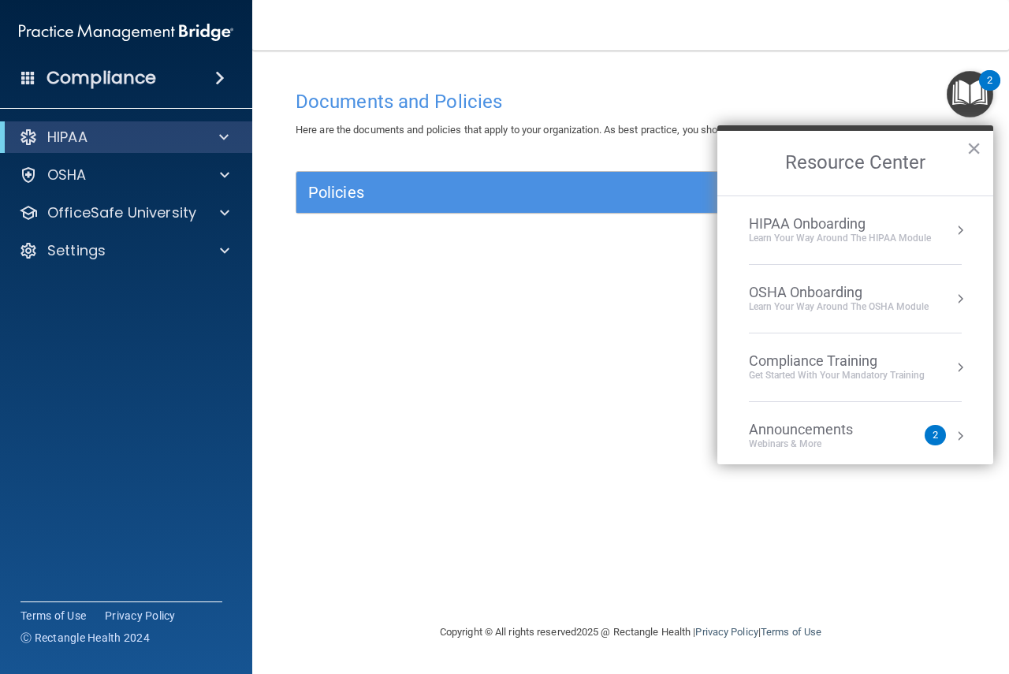
click at [796, 228] on div "HIPAA Onboarding" at bounding box center [840, 223] width 182 height 17
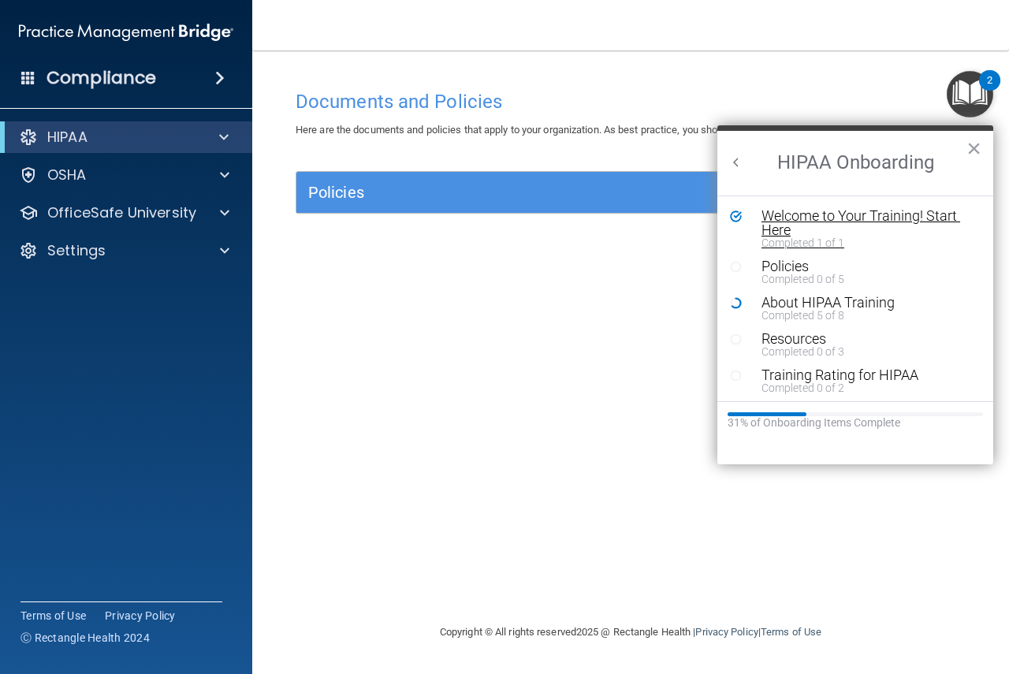
click at [783, 220] on div "Welcome to Your Training! Start Here" at bounding box center [861, 223] width 199 height 28
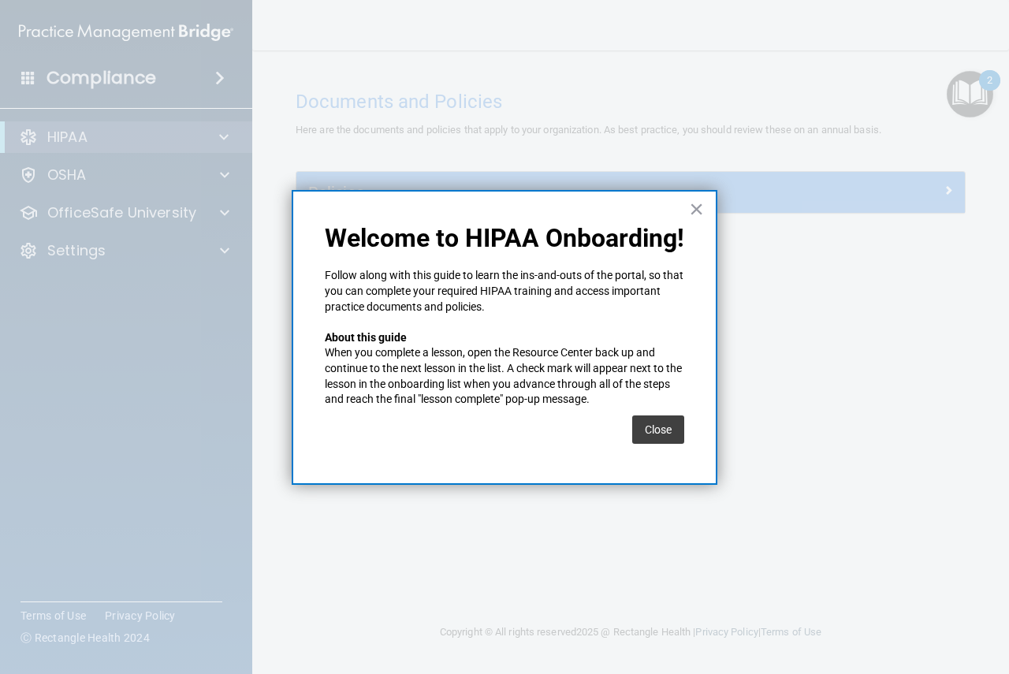
click at [667, 444] on div "Close" at bounding box center [658, 430] width 52 height 44
click at [666, 432] on button "Close" at bounding box center [658, 430] width 52 height 28
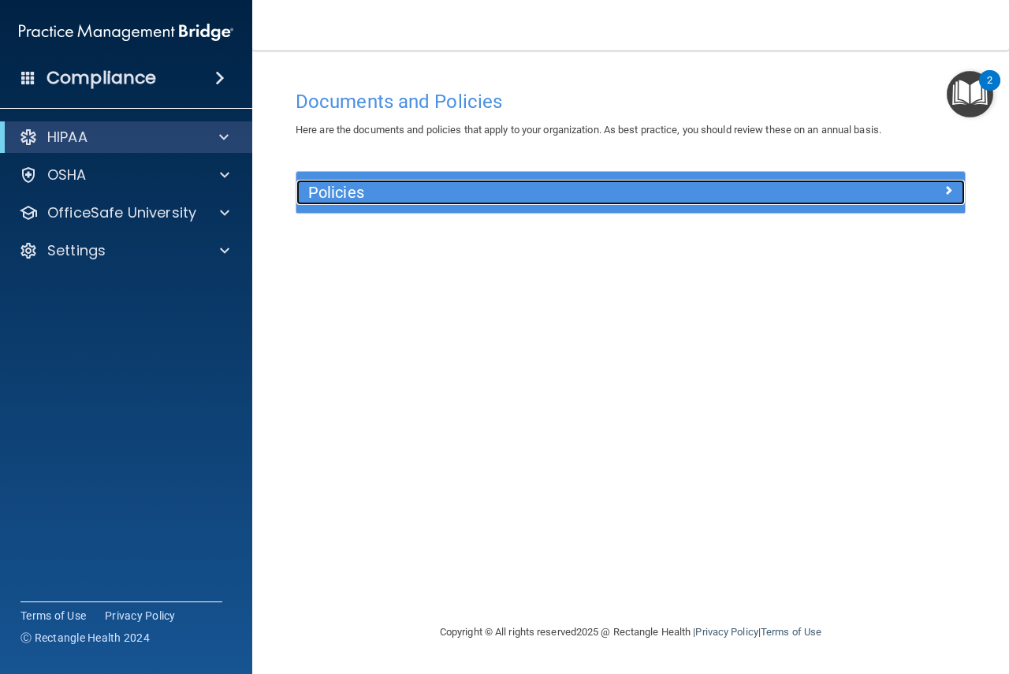
click at [430, 203] on div "Policies" at bounding box center [546, 192] width 501 height 25
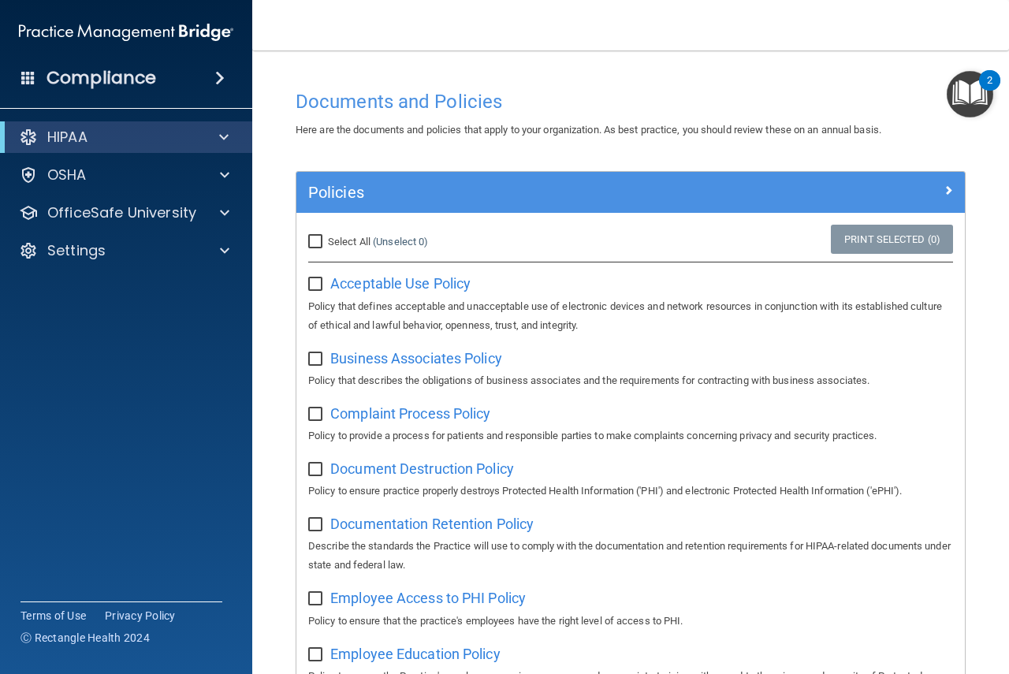
click at [965, 115] on img "Open Resource Center, 2 new notifications" at bounding box center [970, 94] width 47 height 47
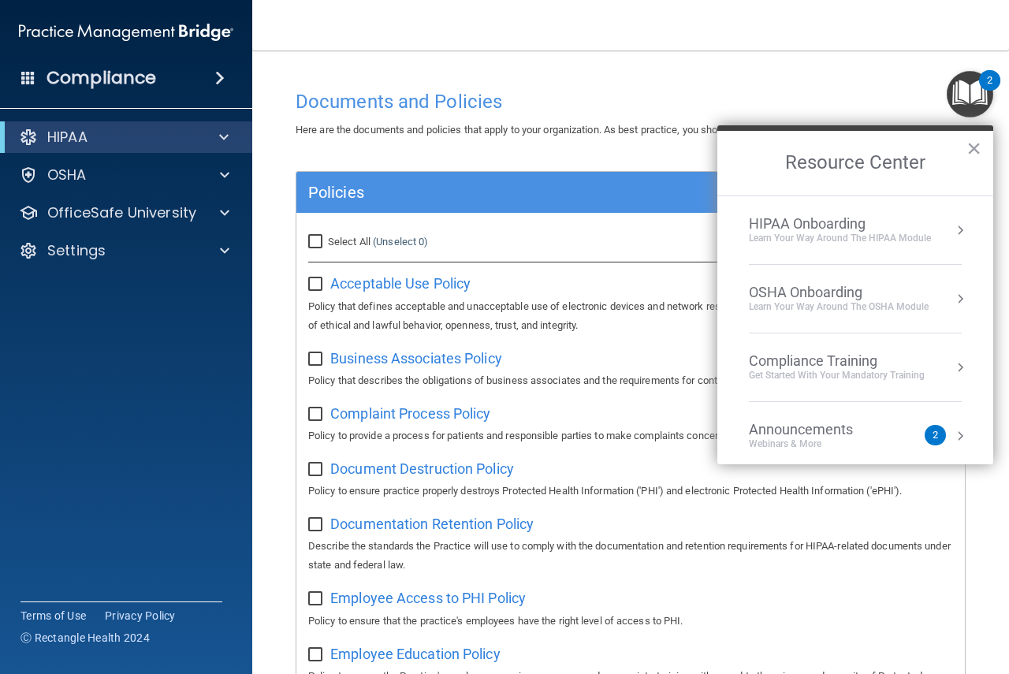
click at [831, 224] on div "HIPAA Onboarding" at bounding box center [840, 223] width 182 height 17
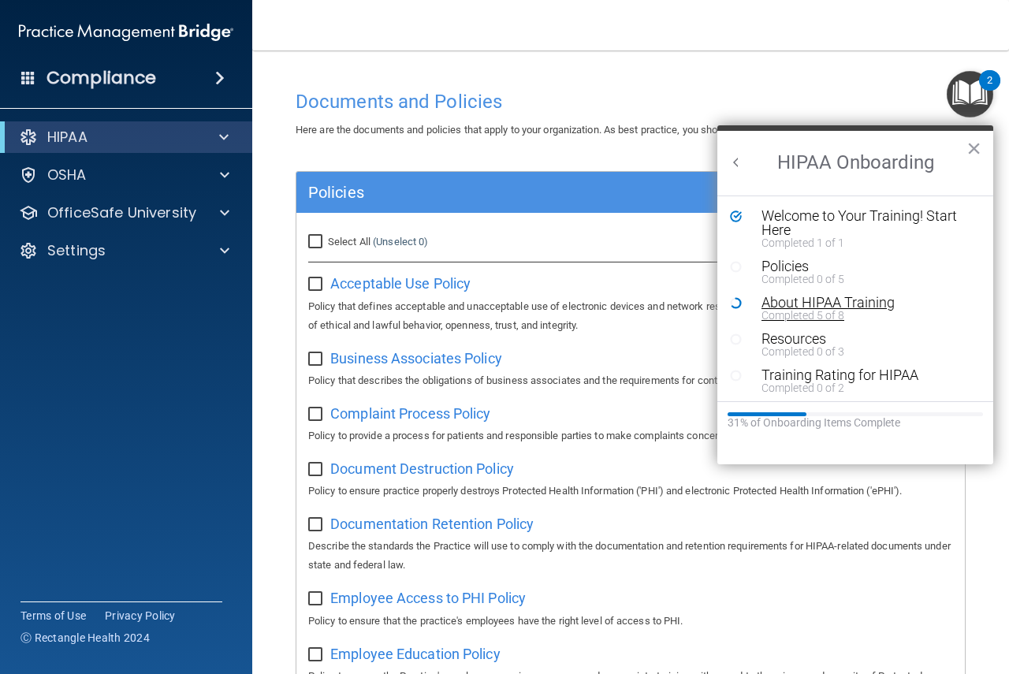
click at [815, 301] on div "About HIPAA Training" at bounding box center [861, 303] width 199 height 14
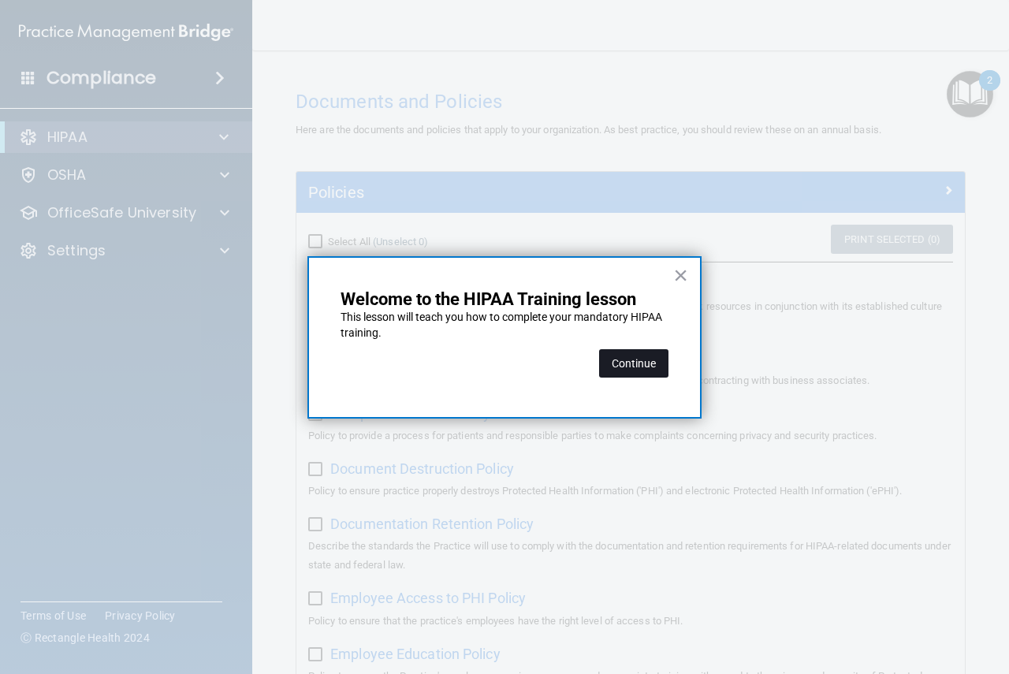
click at [617, 349] on button "Continue" at bounding box center [633, 363] width 69 height 28
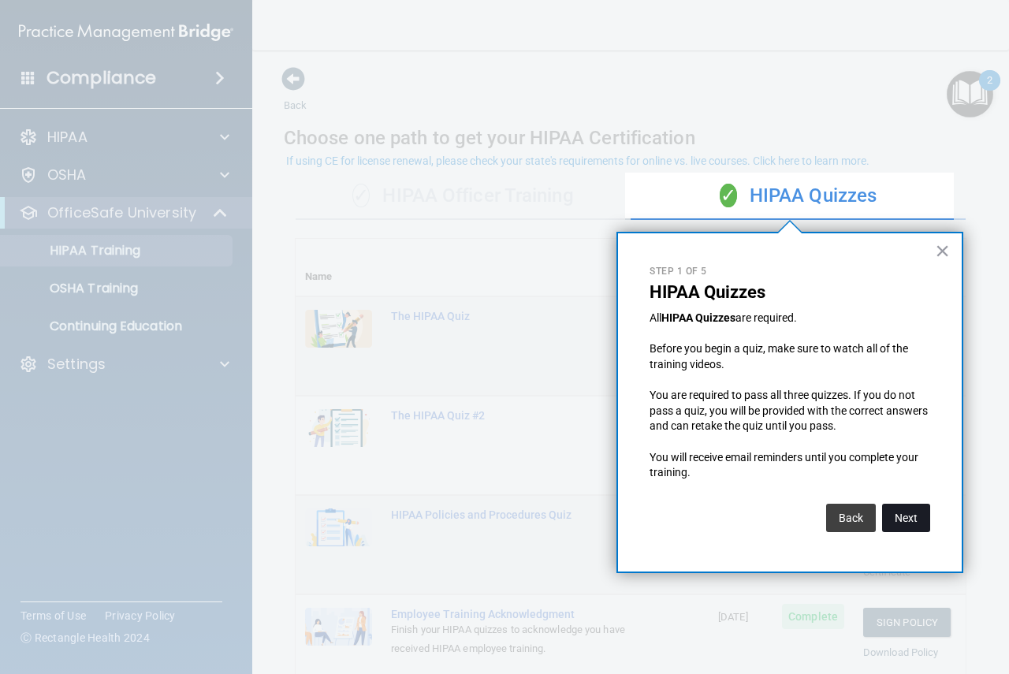
click at [908, 516] on button "Next" at bounding box center [906, 518] width 48 height 28
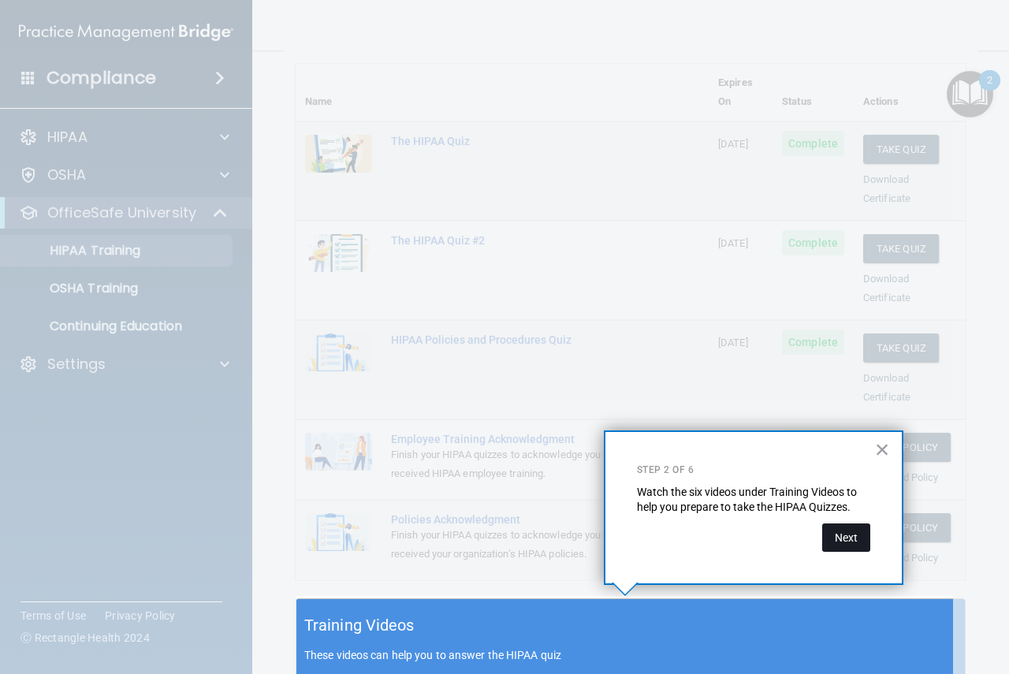
click at [854, 538] on button "Next" at bounding box center [846, 538] width 48 height 28
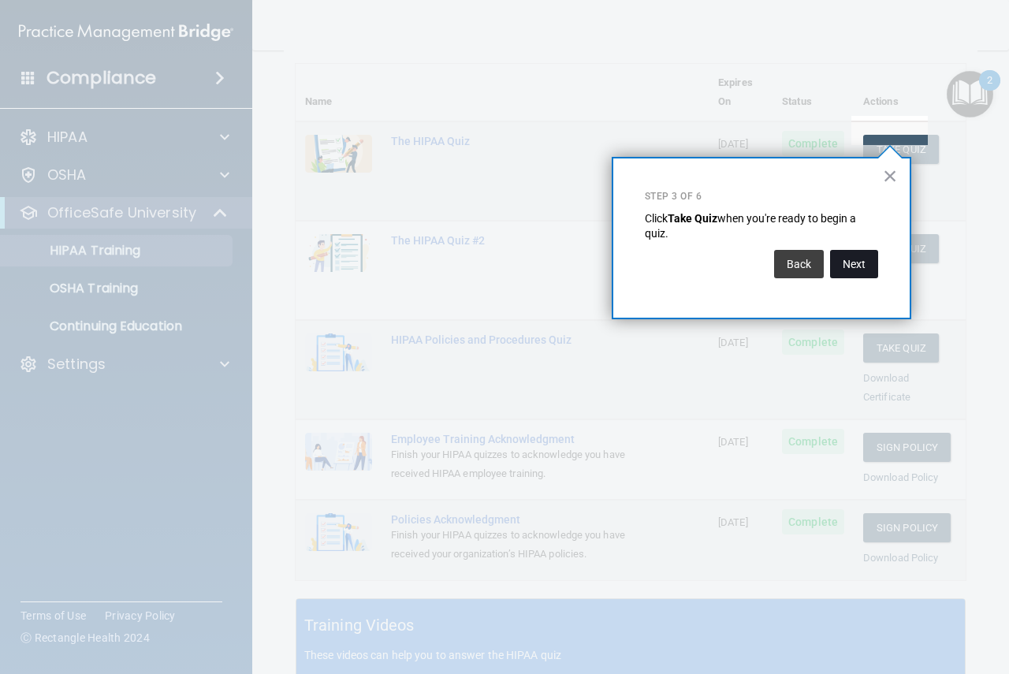
click at [845, 267] on button "Next" at bounding box center [854, 264] width 48 height 28
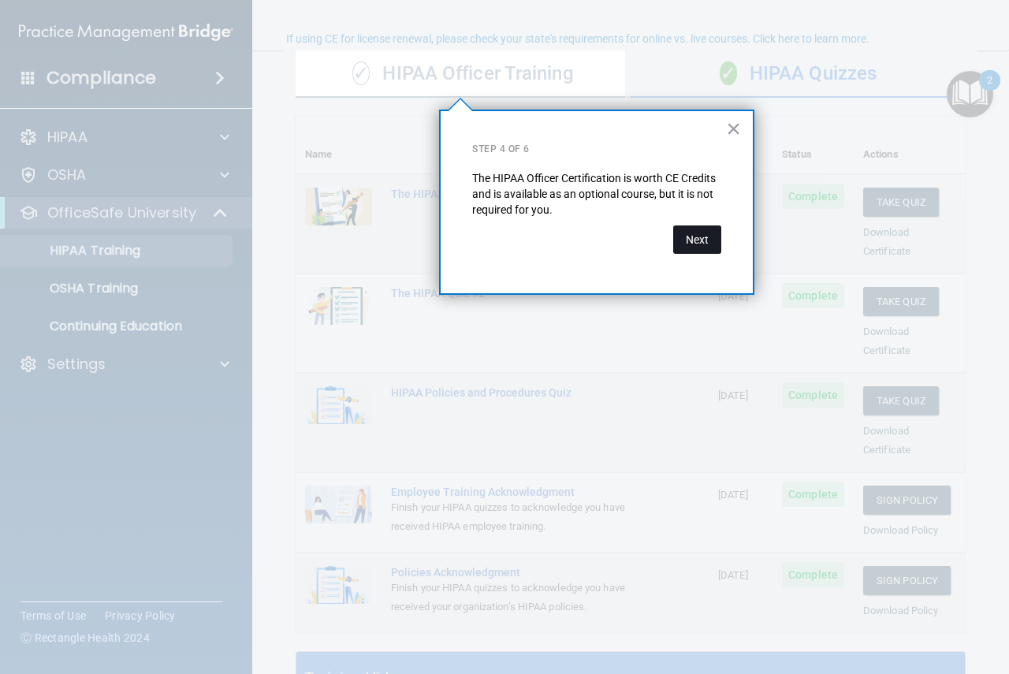
click at [690, 240] on button "Next" at bounding box center [697, 240] width 48 height 28
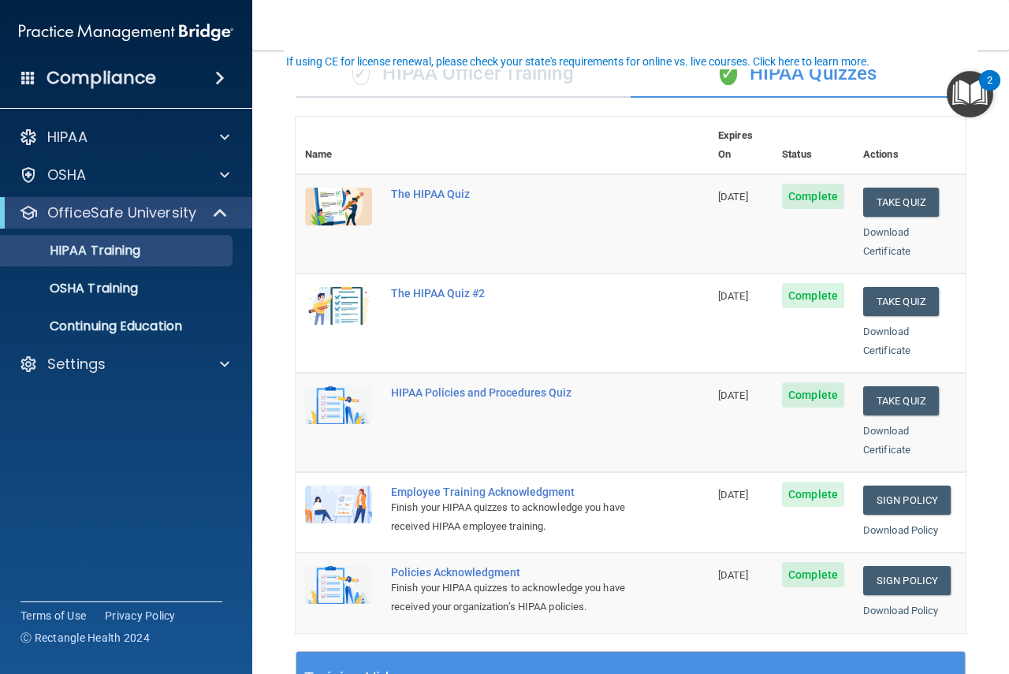
scroll to position [0, 0]
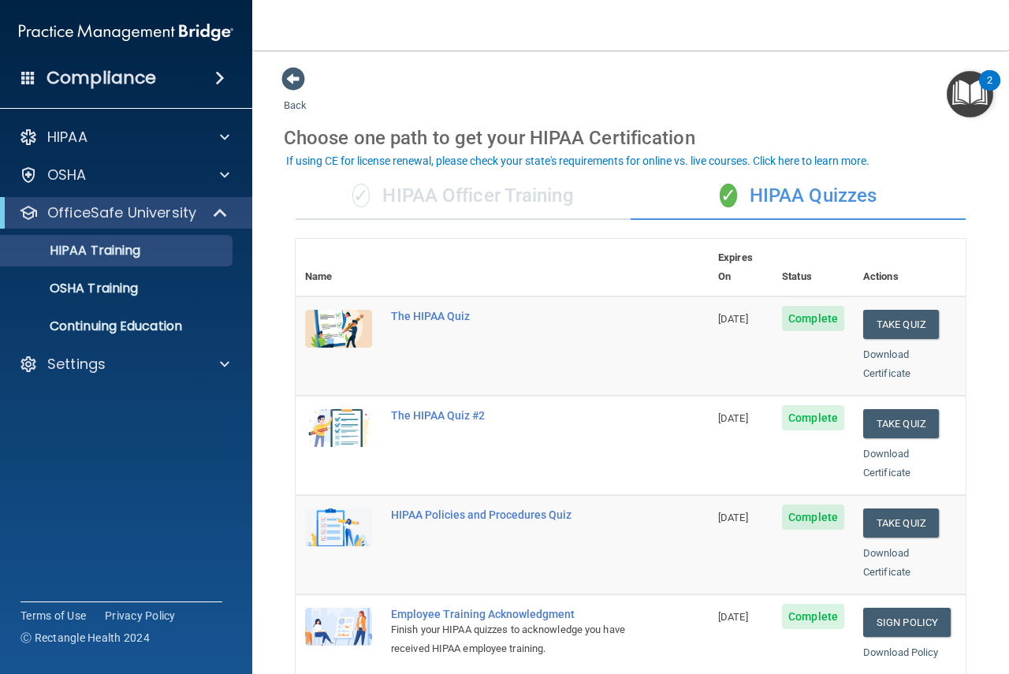
click at [476, 192] on div "✓ HIPAA Officer Training" at bounding box center [463, 196] width 335 height 47
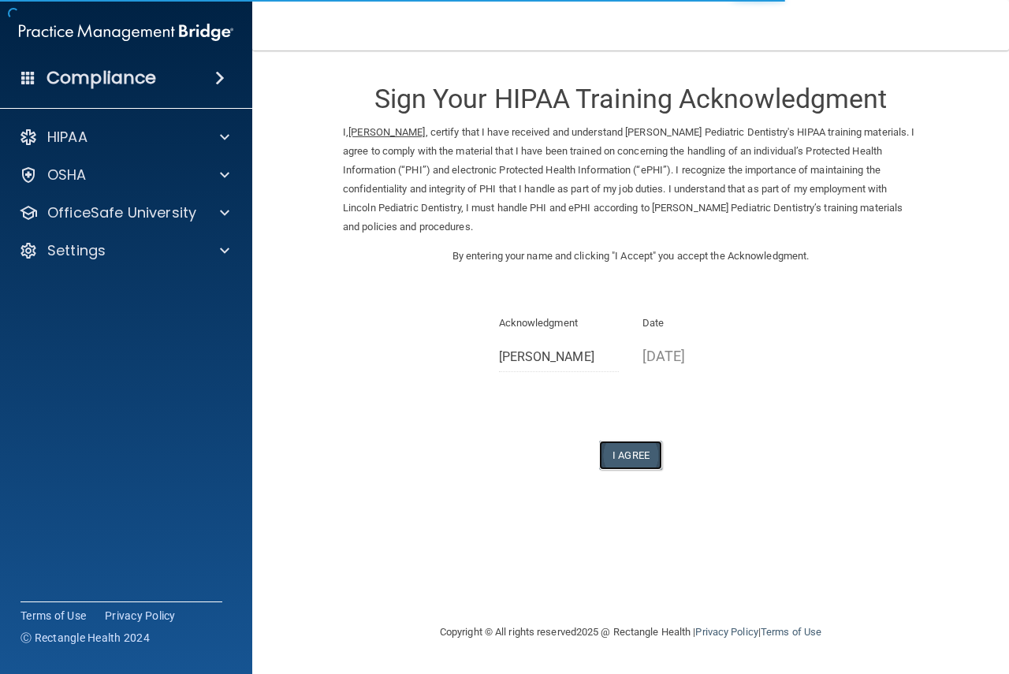
click at [631, 457] on button "I Agree" at bounding box center [630, 455] width 63 height 29
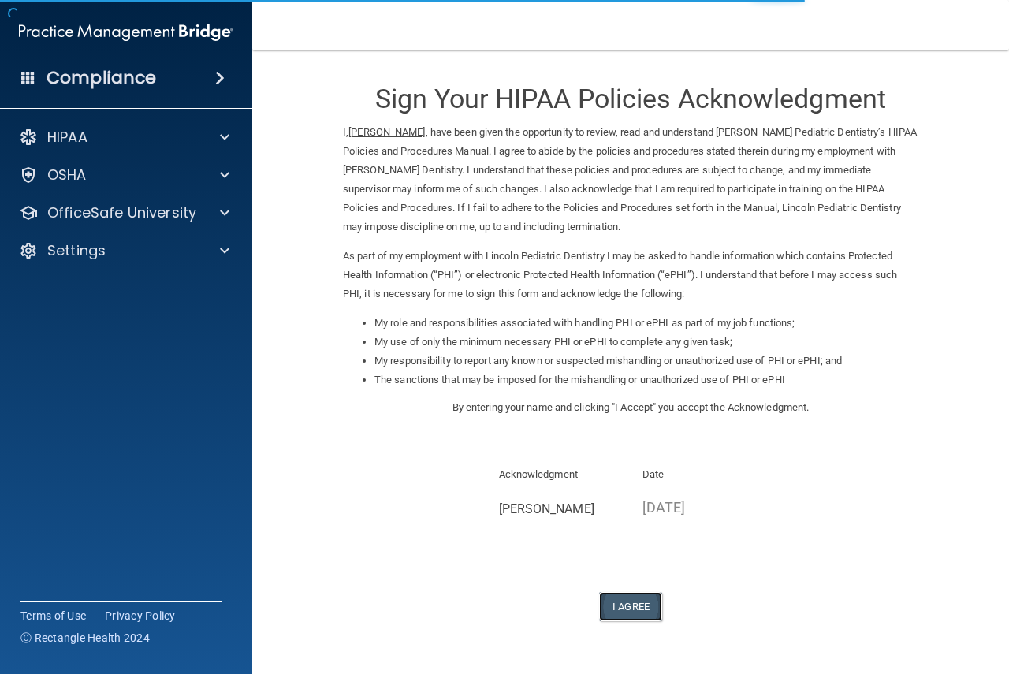
click at [609, 610] on button "I Agree" at bounding box center [630, 606] width 63 height 29
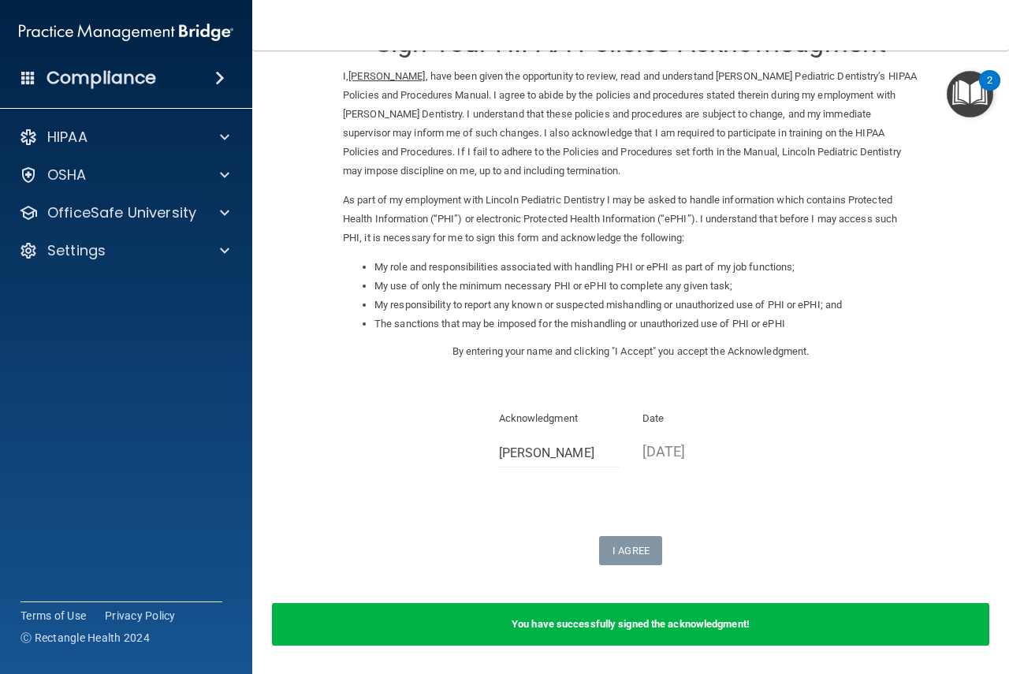
scroll to position [110, 0]
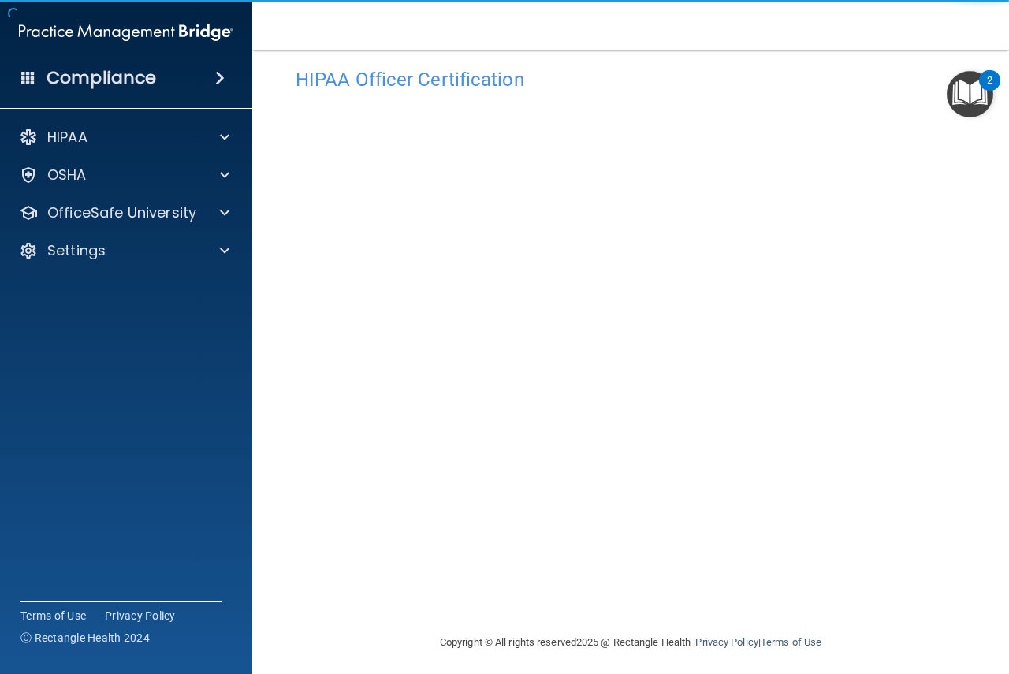
scroll to position [28, 0]
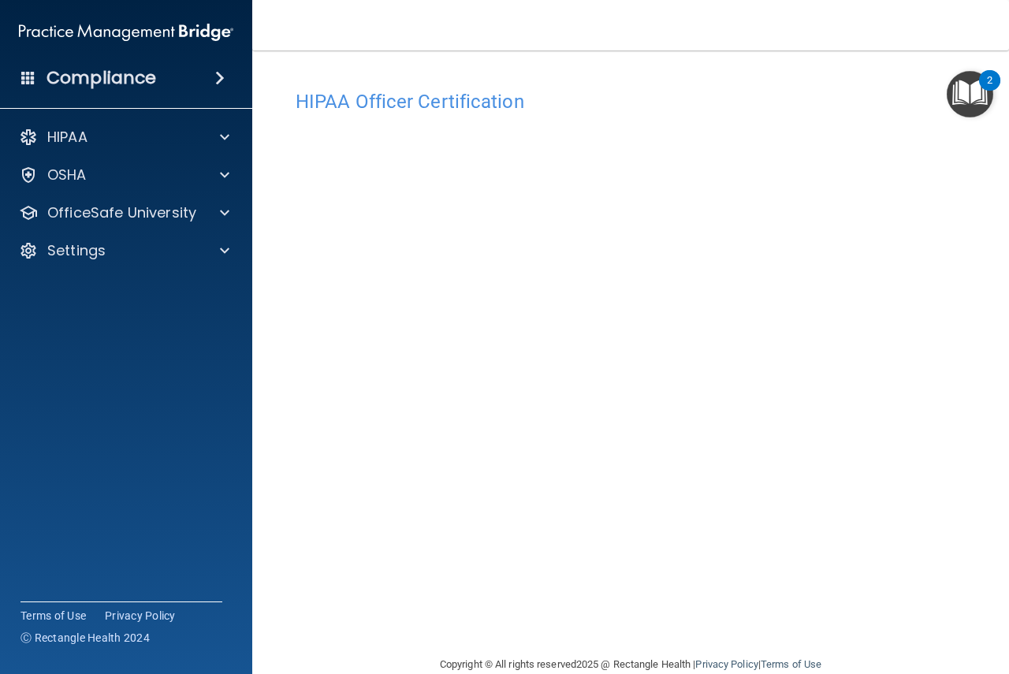
scroll to position [28, 0]
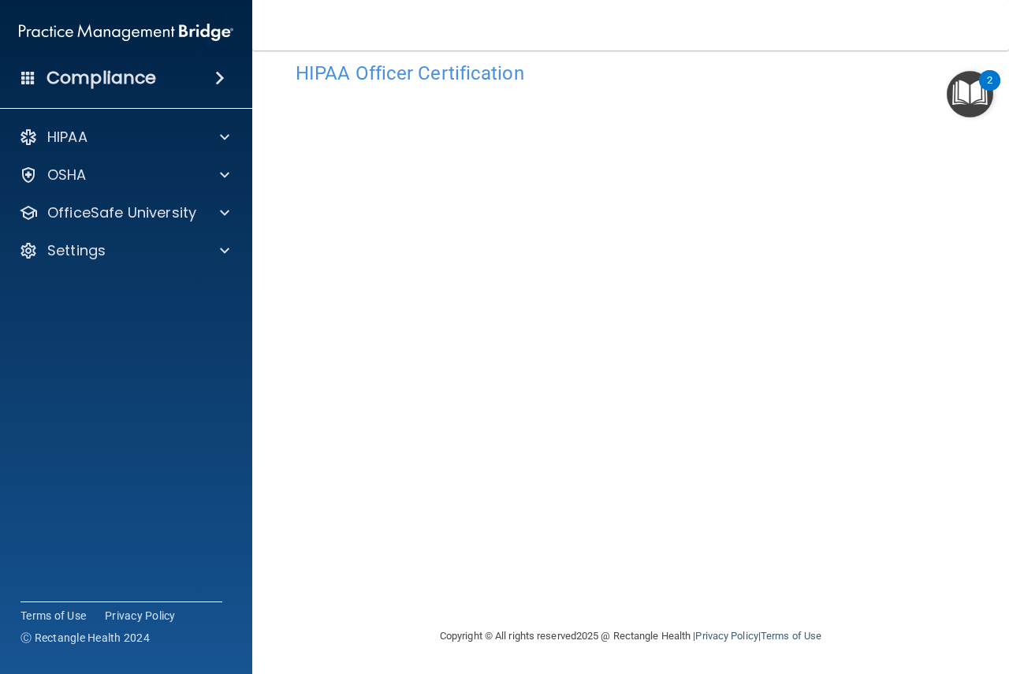
click at [960, 233] on div "HIPAA Officer Certification This course doesn’t expire until . Are you sure you…" at bounding box center [631, 340] width 694 height 573
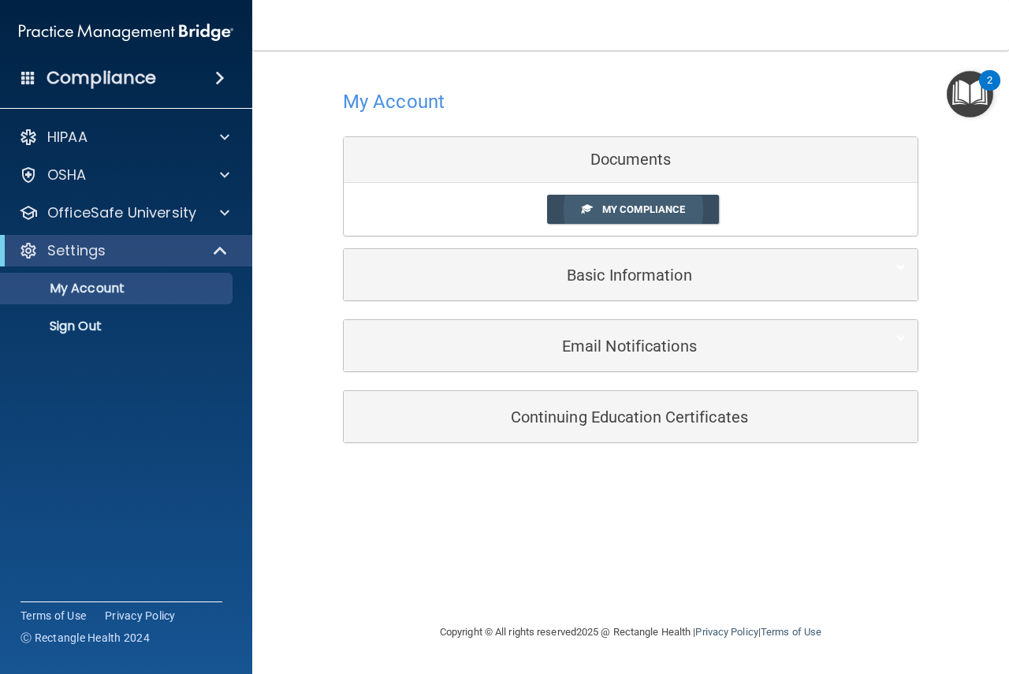
click at [692, 215] on link "My Compliance" at bounding box center [633, 209] width 173 height 29
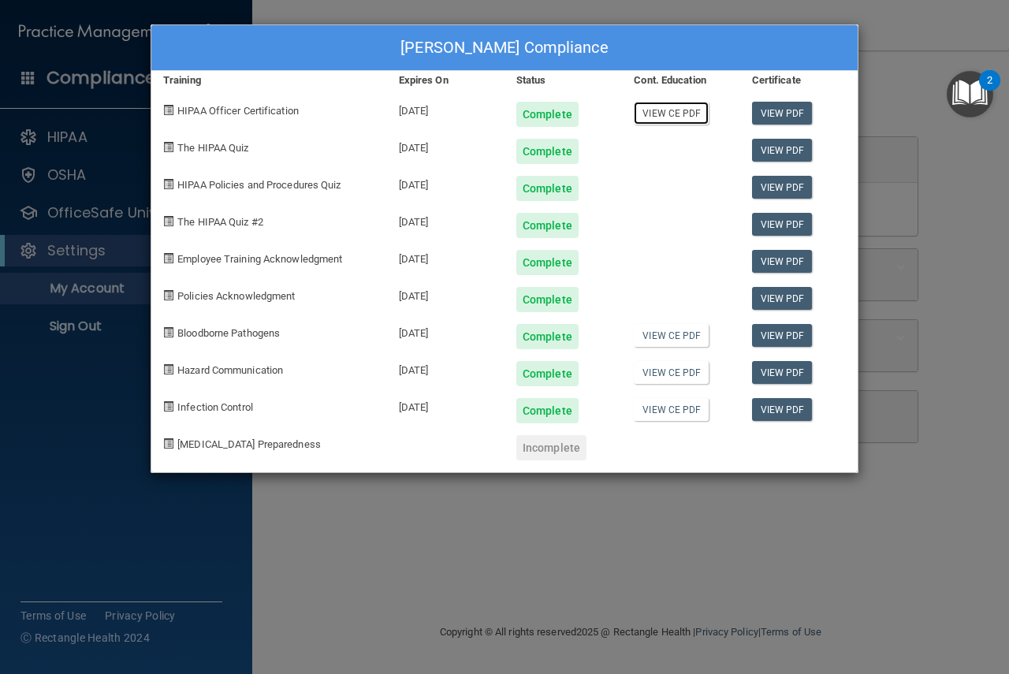
click at [674, 116] on link "View CE PDF" at bounding box center [671, 113] width 75 height 23
